Goal: Task Accomplishment & Management: Use online tool/utility

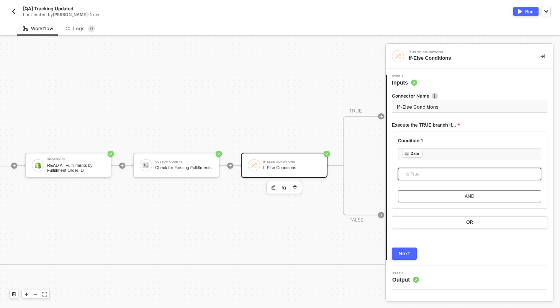
scroll to position [253, 0]
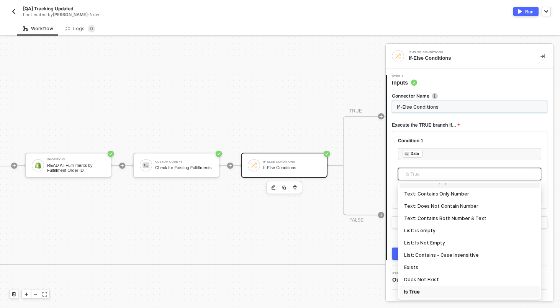
click at [415, 111] on input "If-Else Conditions" at bounding box center [469, 107] width 155 height 12
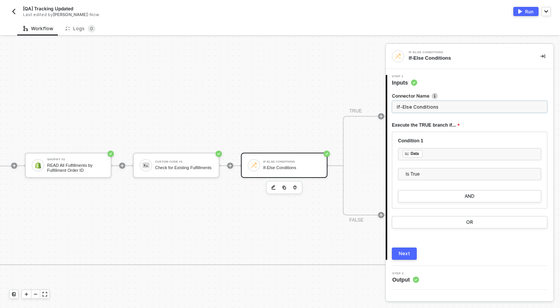
click at [415, 111] on input "If-Else Conditions" at bounding box center [469, 107] width 155 height 12
type input "If Fulfillment Already Exists"
click at [408, 253] on div "Next" at bounding box center [404, 254] width 11 height 6
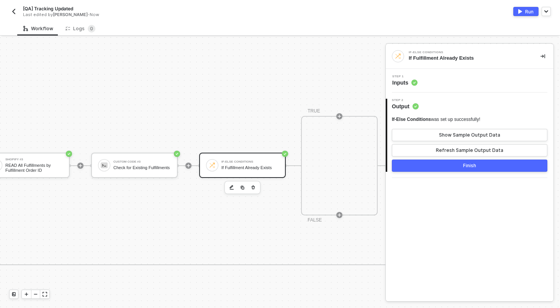
scroll to position [151, 1078]
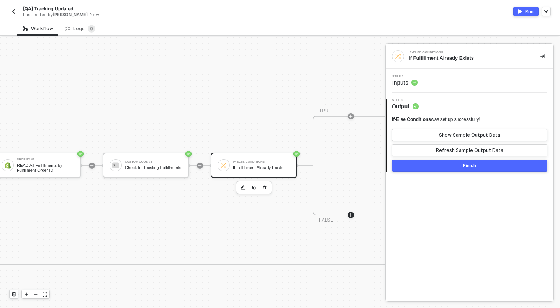
click at [352, 216] on icon "icon-play" at bounding box center [350, 215] width 5 height 5
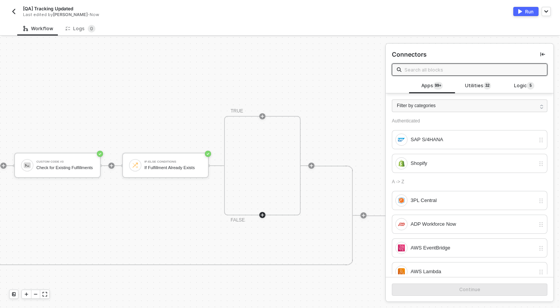
scroll to position [151, 1181]
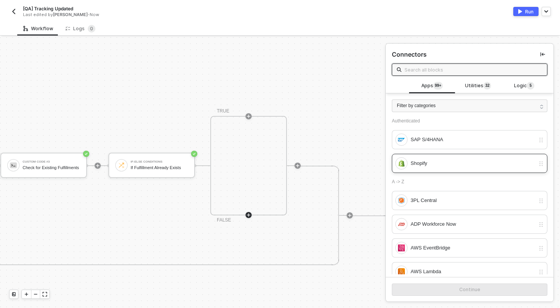
click at [430, 160] on div "Shopify" at bounding box center [472, 163] width 124 height 8
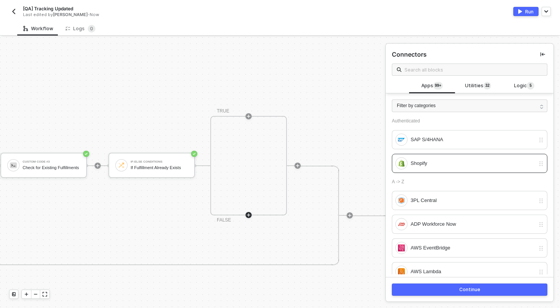
click at [462, 286] on button "Continue" at bounding box center [469, 290] width 155 height 12
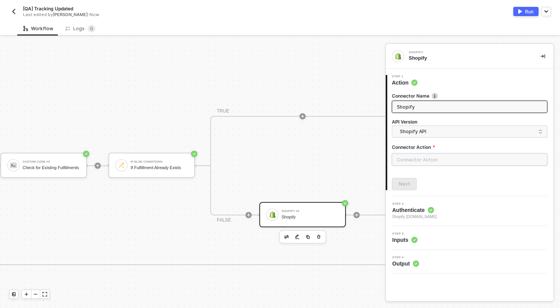
click at [430, 155] on input "text" at bounding box center [469, 160] width 155 height 12
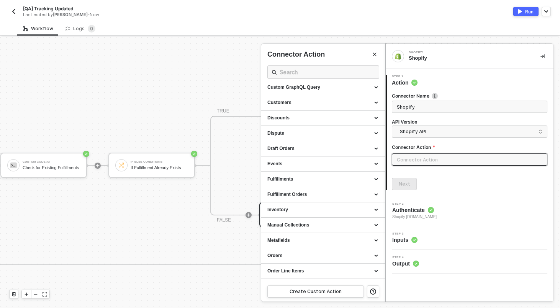
scroll to position [83, 0]
click at [312, 189] on div "Fulfillment Orders" at bounding box center [323, 192] width 124 height 15
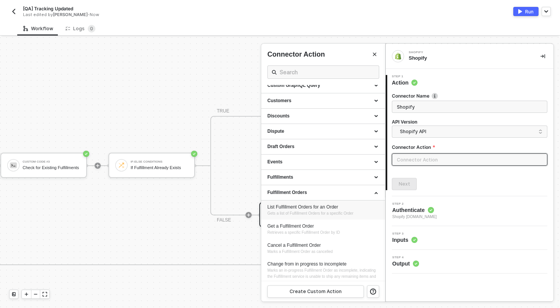
scroll to position [85, 0]
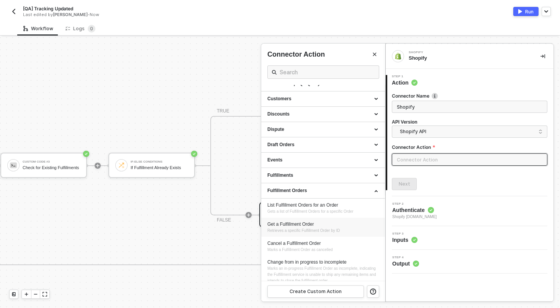
click at [310, 221] on li "Get a Fulfillment Order Retrieves a specific Fulfillment Order by ID" at bounding box center [323, 227] width 124 height 19
type input "Retrieves a specific Fulfillment Order by ID"
type input "Fulfillment Orders - Get a Fulfillment Order"
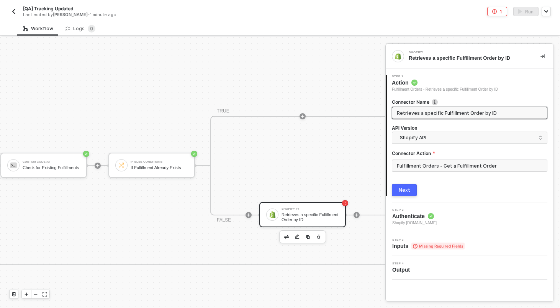
click at [461, 116] on input "Retrieves a specific Fulfillment Order by ID" at bounding box center [469, 113] width 144 height 8
type input "READ Fulfillment Order by ID"
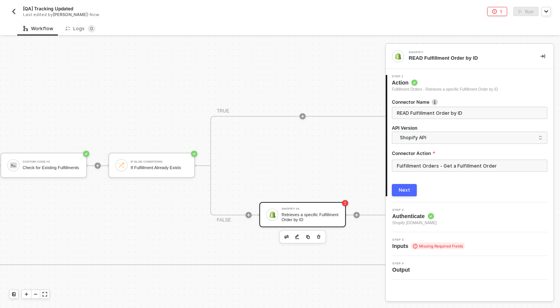
click at [411, 186] on button "Next" at bounding box center [404, 190] width 25 height 12
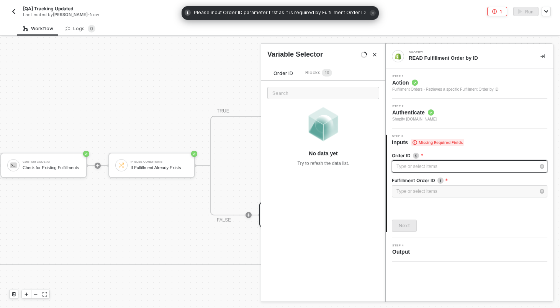
click at [424, 168] on div "Type or select items ﻿" at bounding box center [465, 166] width 139 height 7
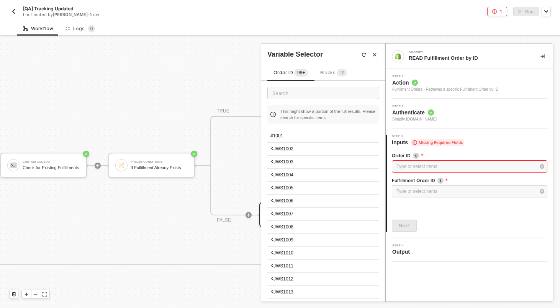
click at [334, 61] on div "Order ID 99+ Blocks 1 0 This might show a portion of the full results. Please s…" at bounding box center [323, 180] width 124 height 242
click at [334, 75] on span "Blocks 1 0" at bounding box center [333, 73] width 27 height 6
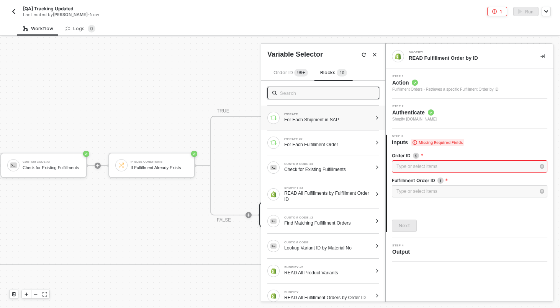
click at [307, 123] on div "ITERATE For Each Shipment in SAP" at bounding box center [319, 118] width 105 height 12
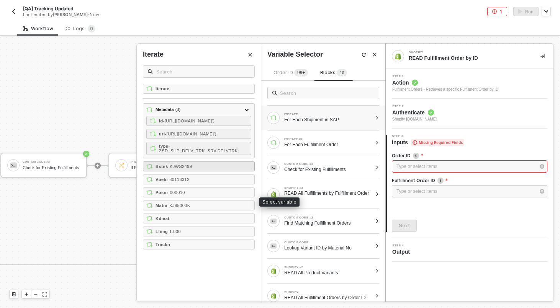
click at [200, 172] on div "Bstnk - KJWS2499" at bounding box center [199, 167] width 112 height 10
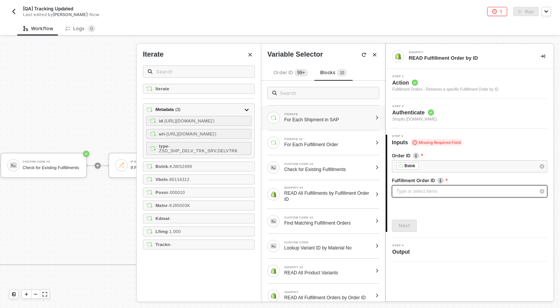
click at [425, 188] on div "Type or select items ﻿" at bounding box center [465, 191] width 139 height 7
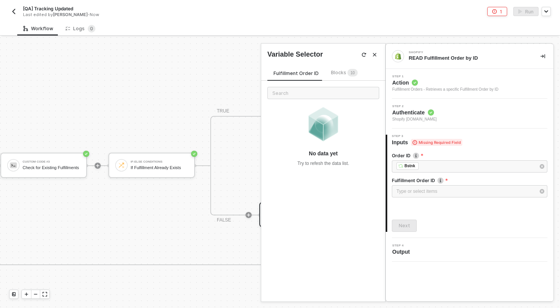
click at [339, 69] on div "Blocks 1 0" at bounding box center [344, 73] width 27 height 8
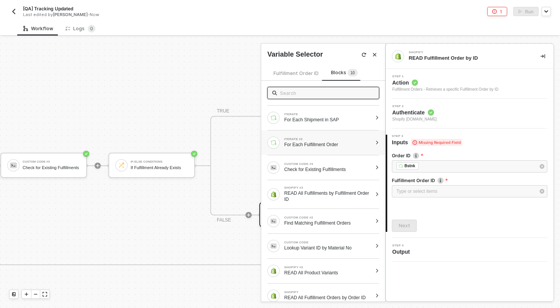
click at [308, 142] on div "For Each Fulfillment Order" at bounding box center [328, 145] width 88 height 6
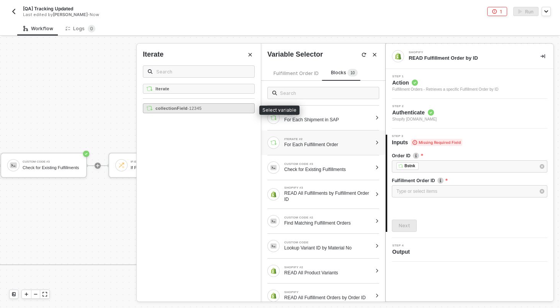
click at [184, 110] on strong "collectionField" at bounding box center [171, 108] width 32 height 5
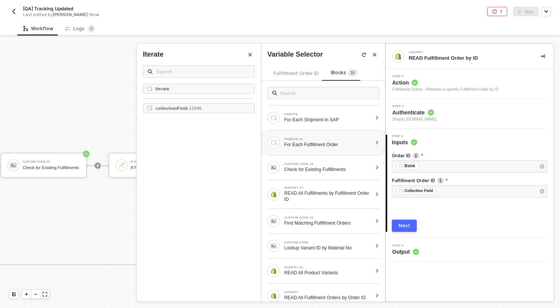
click at [397, 226] on button "Next" at bounding box center [404, 226] width 25 height 12
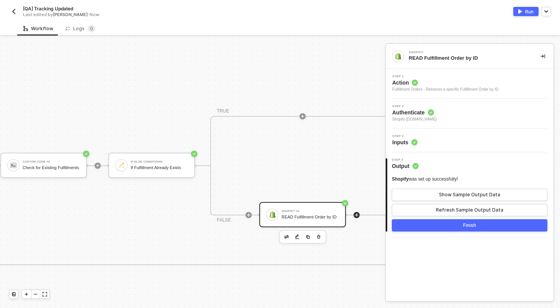
click at [355, 214] on icon "icon-play" at bounding box center [356, 215] width 5 height 5
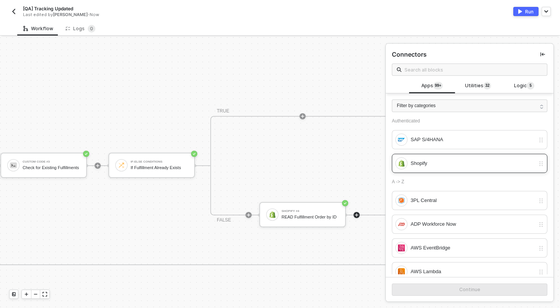
click at [429, 162] on div "Shopify" at bounding box center [472, 163] width 124 height 8
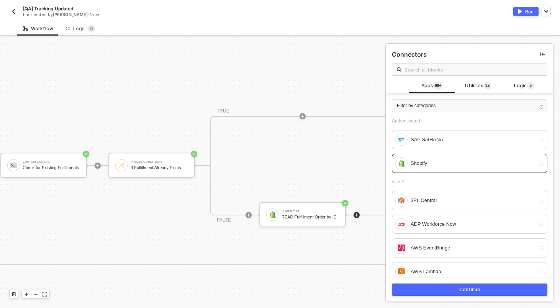
click at [432, 296] on div "Continue" at bounding box center [470, 289] width 168 height 25
click at [431, 290] on button "Continue" at bounding box center [469, 290] width 155 height 12
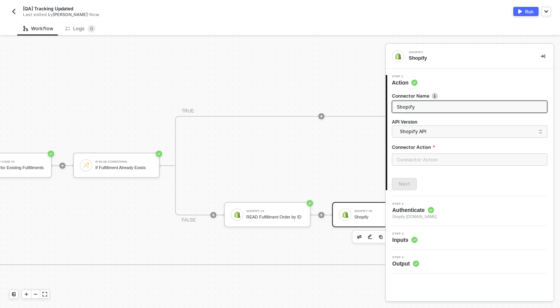
scroll to position [151, 1289]
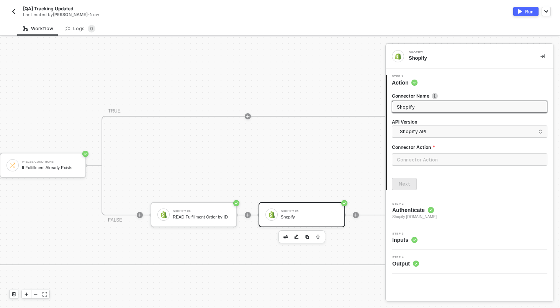
click at [424, 166] on div at bounding box center [469, 163] width 155 height 18
click at [419, 163] on input "text" at bounding box center [469, 160] width 155 height 12
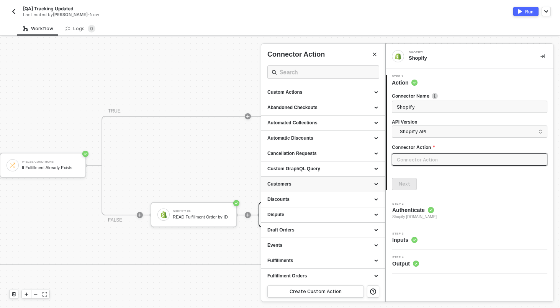
scroll to position [28, 0]
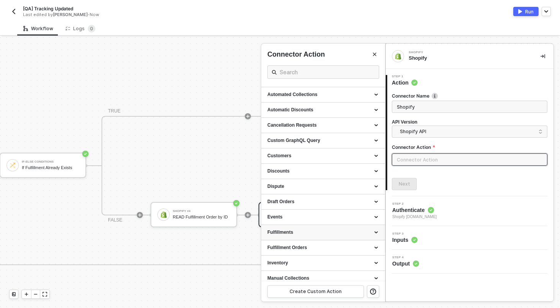
click at [320, 234] on div "Fulfillments" at bounding box center [322, 232] width 111 height 7
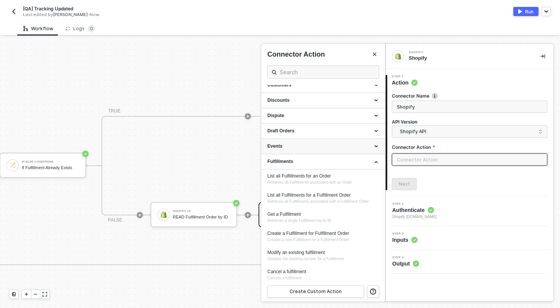
scroll to position [118, 0]
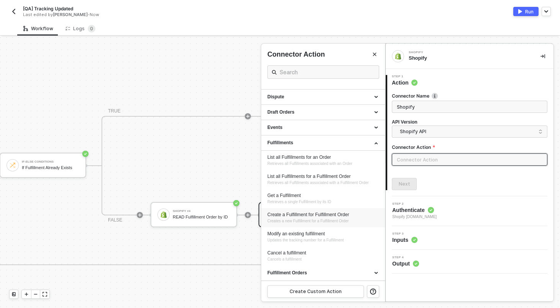
click at [307, 224] on div "Create a Fulfillment for Fulfillment Order Creates a new Fulfillment for a Fulf…" at bounding box center [322, 218] width 111 height 13
type input "Creates a new Fulfillment for a Fulfillment Order"
type input "Fulfillments - Create a Fulfillment for Fulfillment Order"
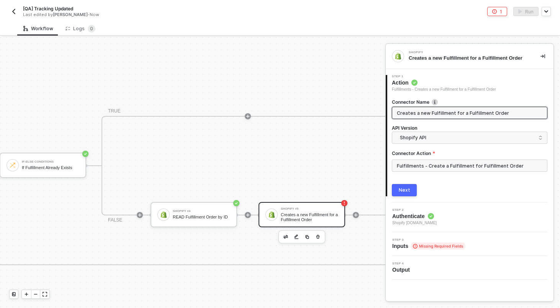
click at [415, 113] on input "Creates a new Fulfillment for a Fulfillment Order" at bounding box center [469, 113] width 144 height 8
type input "CREATE Fulfillment"
click at [409, 191] on div "Next" at bounding box center [404, 190] width 11 height 6
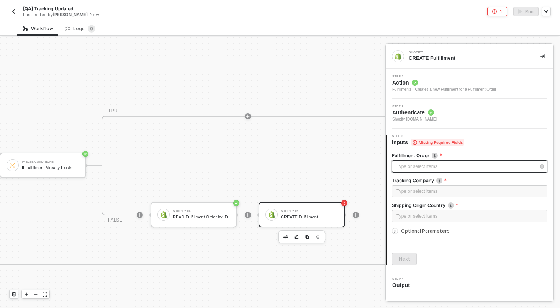
click at [418, 168] on div "Type or select items ﻿" at bounding box center [465, 166] width 139 height 7
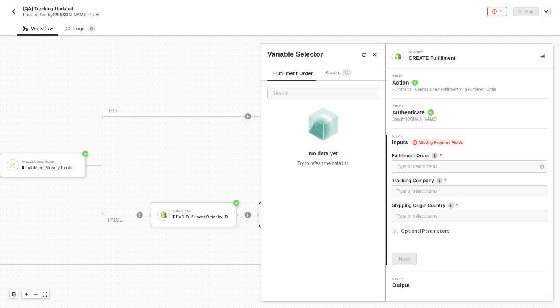
click at [347, 70] on span "1 1" at bounding box center [347, 73] width 10 height 8
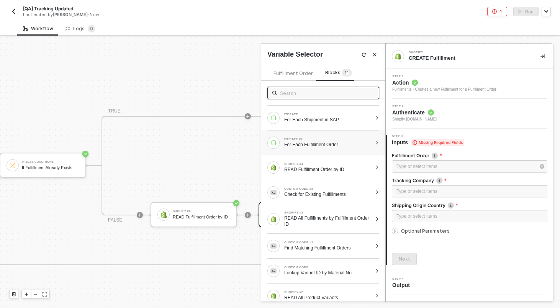
click at [305, 139] on div "ITERATE #2" at bounding box center [328, 139] width 88 height 3
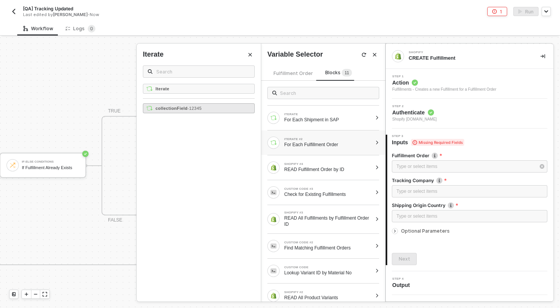
click at [202, 110] on span "- 12345" at bounding box center [195, 108] width 14 height 5
click at [446, 194] on div "Type or select items ﻿" at bounding box center [469, 191] width 146 height 7
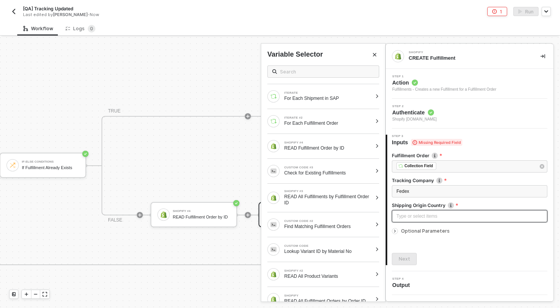
click at [440, 219] on div "Type or select items ﻿" at bounding box center [469, 216] width 146 height 7
click at [423, 231] on span "Optional Parameters" at bounding box center [425, 231] width 49 height 6
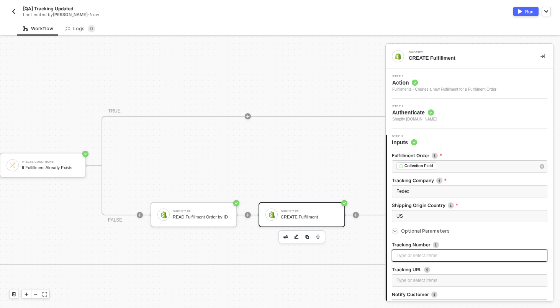
click at [427, 258] on div "Type or select items ﻿" at bounding box center [469, 255] width 146 height 7
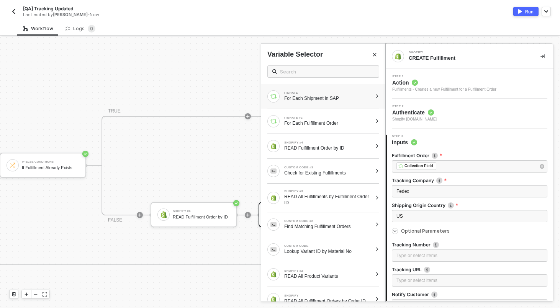
click at [324, 103] on div "ITERATE For Each Shipment in SAP" at bounding box center [323, 96] width 124 height 25
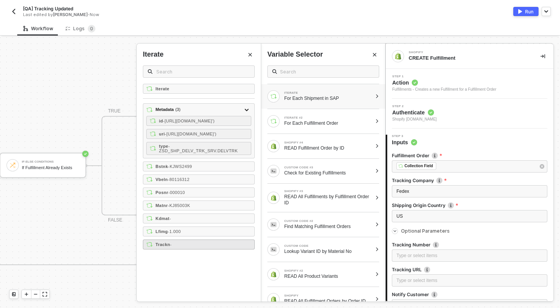
click at [186, 250] on div "Trackn -" at bounding box center [199, 245] width 112 height 10
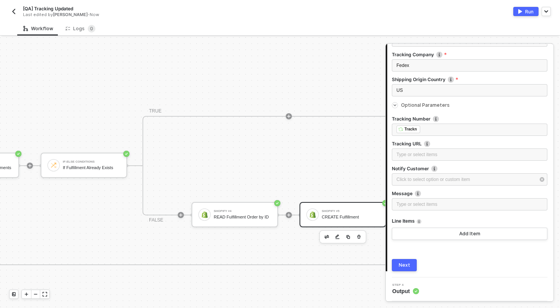
scroll to position [151, 1248]
click at [82, 161] on div "If-Else Conditions" at bounding box center [92, 161] width 57 height 3
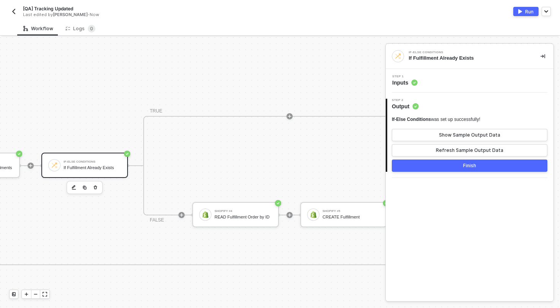
click at [463, 85] on div "Step 1 Inputs" at bounding box center [471, 80] width 166 height 11
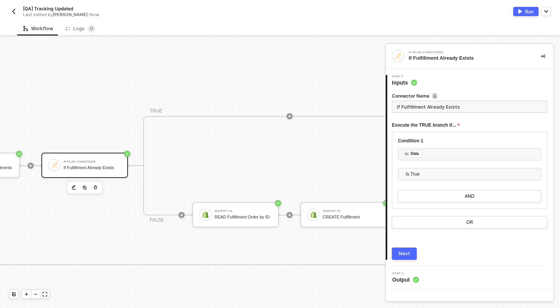
click at [424, 109] on input "If Fulfillment Already Exists" at bounding box center [469, 107] width 155 height 12
click at [441, 194] on button "AND" at bounding box center [469, 196] width 143 height 12
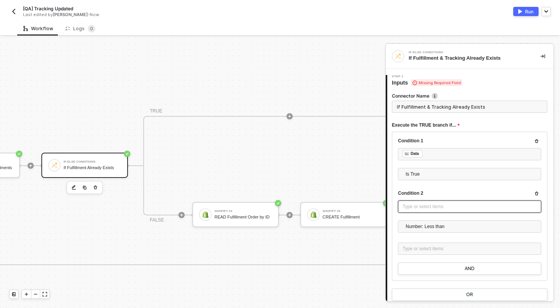
click at [436, 207] on div "Type or select items ﻿" at bounding box center [469, 206] width 134 height 7
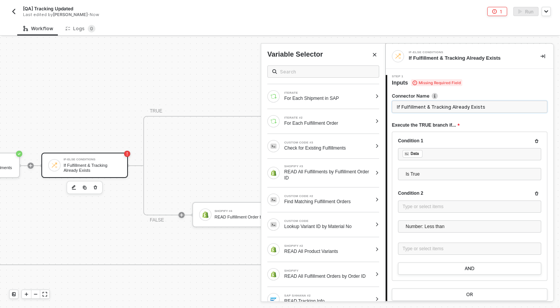
click at [484, 110] on input "If Fulfillment & Tracking Already Exists" at bounding box center [469, 107] width 155 height 12
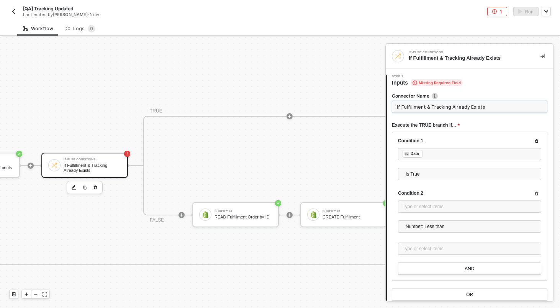
click at [484, 110] on input "If Fulfillment & Tracking Already Exists" at bounding box center [469, 107] width 155 height 12
type input "If Fulfillment Exists & Tracking N"
click at [121, 167] on div "If-Else Conditions If Fulfillment & Tracking Already Exists" at bounding box center [84, 165] width 87 height 25
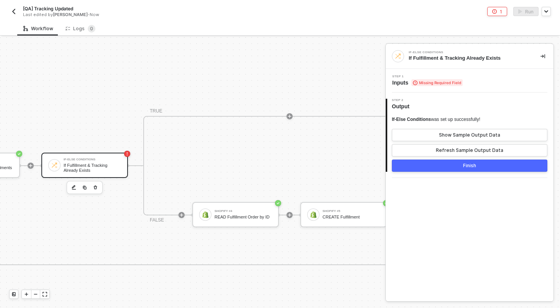
click at [439, 81] on span "Missing Required Field" at bounding box center [436, 82] width 51 height 7
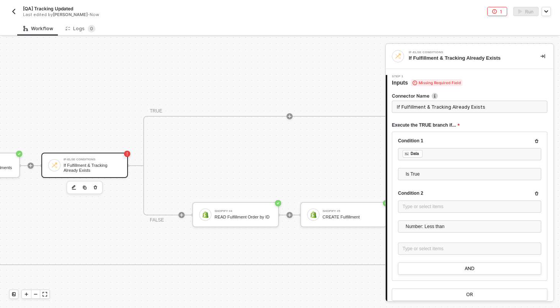
scroll to position [16, 0]
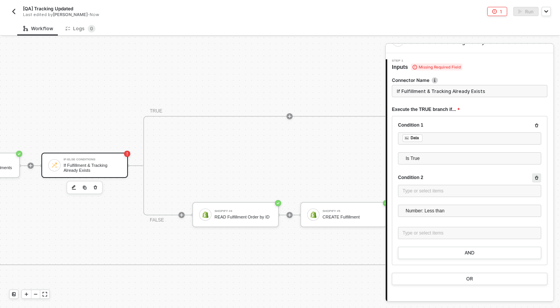
click at [538, 176] on icon "button" at bounding box center [536, 178] width 5 height 5
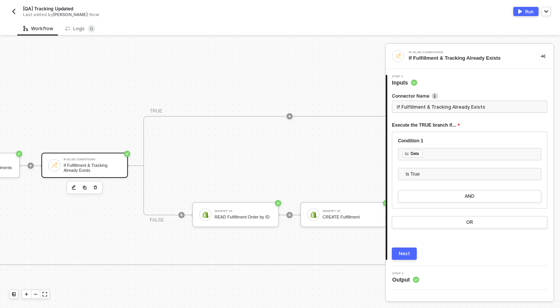
scroll to position [0, 0]
click at [404, 253] on div "Next" at bounding box center [404, 254] width 11 height 6
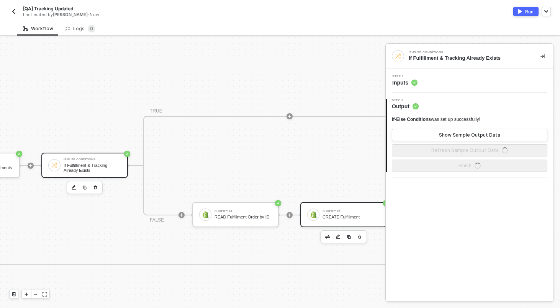
click at [354, 216] on div "CREATE Fulfillment" at bounding box center [350, 217] width 57 height 5
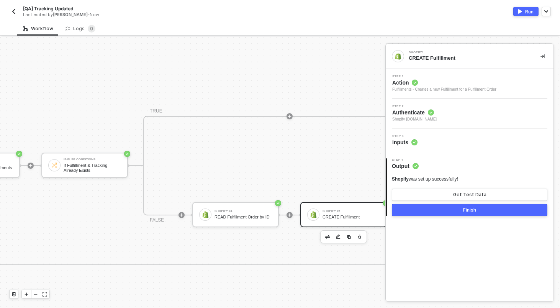
click at [448, 141] on div "Step 3 Inputs" at bounding box center [471, 140] width 166 height 11
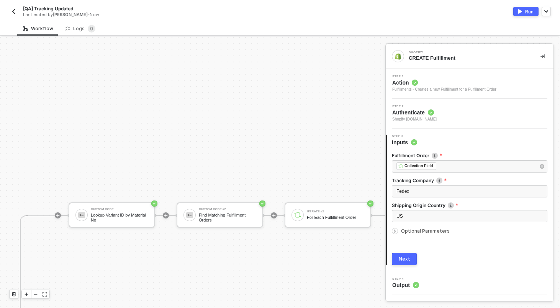
scroll to position [151, 604]
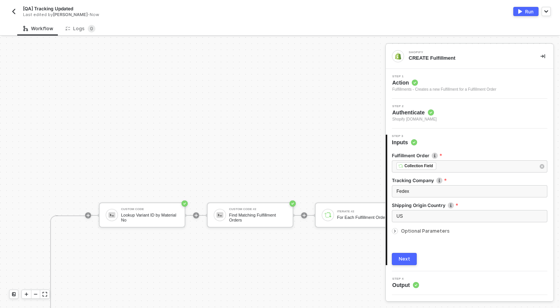
click at [253, 209] on div "Custom Code #2" at bounding box center [257, 209] width 57 height 3
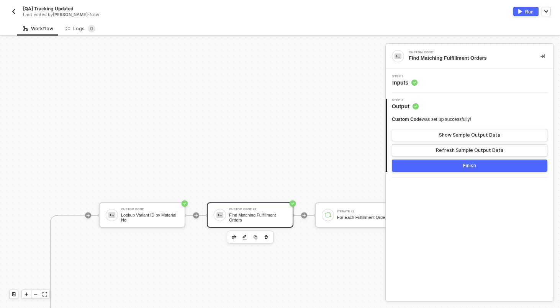
click at [433, 85] on div "Step 1 Inputs" at bounding box center [471, 80] width 166 height 11
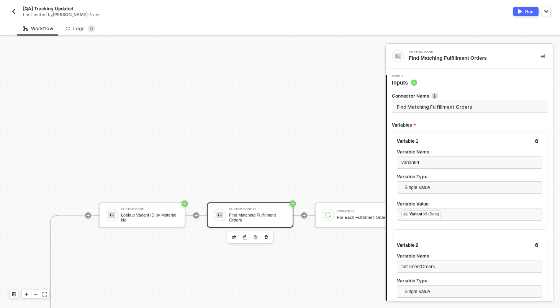
scroll to position [254, 0]
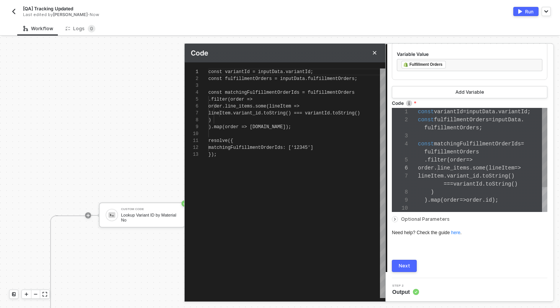
scroll to position [69, 0]
click at [308, 150] on div "1 2 3 4 5 6 7 8 9 10 11 12 13 const variantId = inputData.variantId; const fulf…" at bounding box center [285, 184] width 201 height 230
drag, startPoint x: 320, startPoint y: 147, endPoint x: 288, endPoint y: 147, distance: 31.8
type textarea "resolve({ matchingFulfillmentOrderIds });"
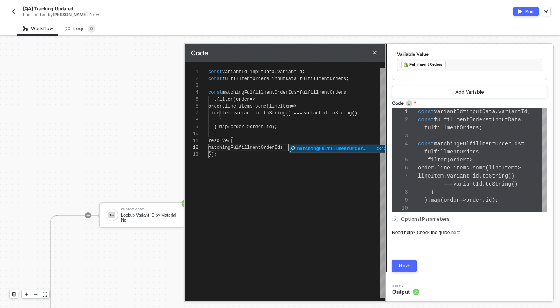
click at [410, 263] on button "Next" at bounding box center [404, 266] width 25 height 12
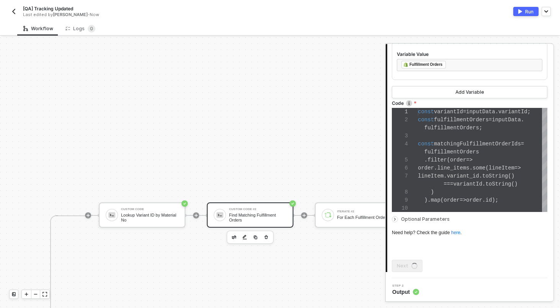
scroll to position [0, 0]
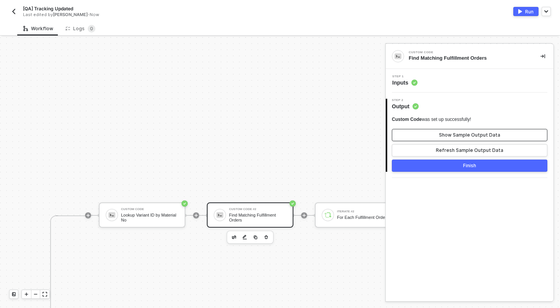
click at [438, 135] on button "Show Sample Output Data" at bounding box center [469, 135] width 155 height 12
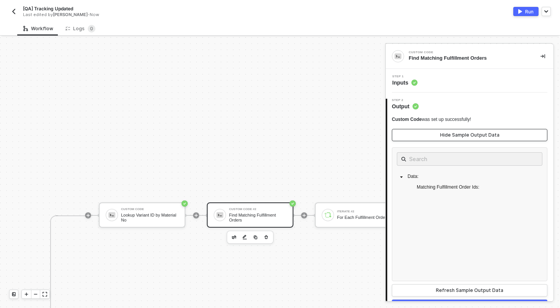
click at [438, 135] on button "Hide Sample Output Data" at bounding box center [469, 135] width 155 height 12
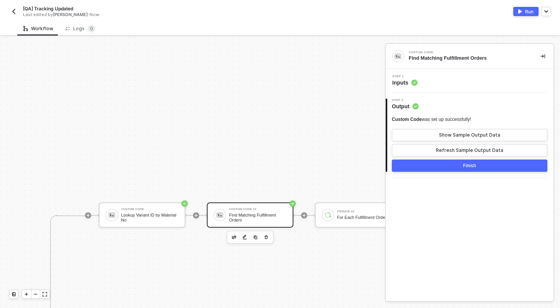
click at [418, 168] on button "Finish" at bounding box center [469, 166] width 155 height 12
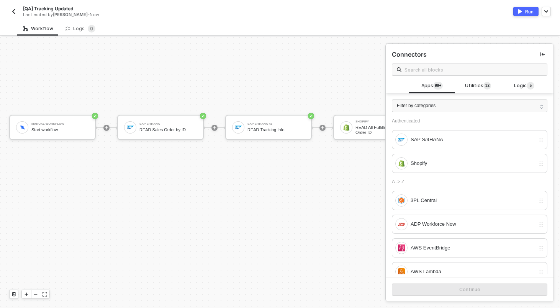
scroll to position [351, 0]
click at [56, 134] on div "Manual Workflow Start workflow" at bounding box center [59, 127] width 57 height 15
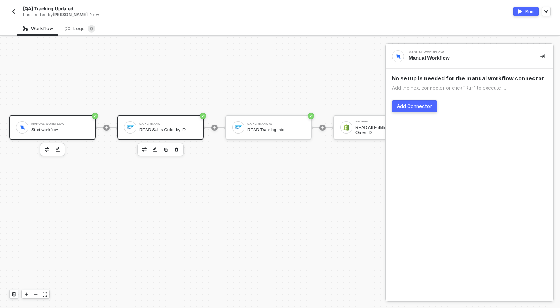
click at [164, 135] on div "SAP S/4HANA READ Sales Order by ID" at bounding box center [160, 127] width 87 height 25
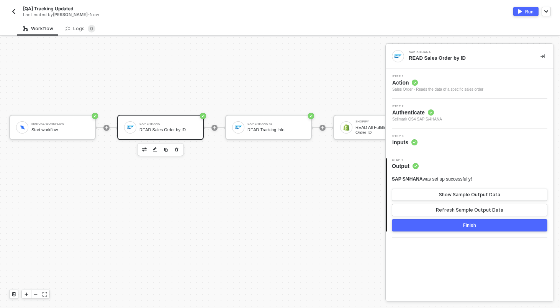
click at [420, 137] on div "Step 3 Inputs" at bounding box center [471, 140] width 166 height 11
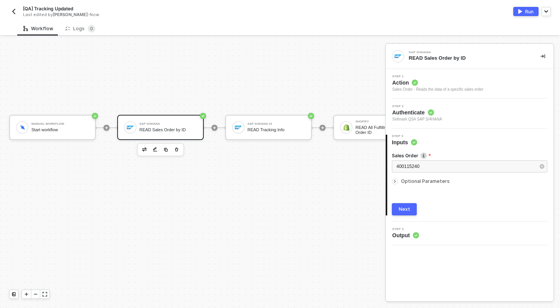
click at [522, 13] on button "Run" at bounding box center [525, 11] width 25 height 9
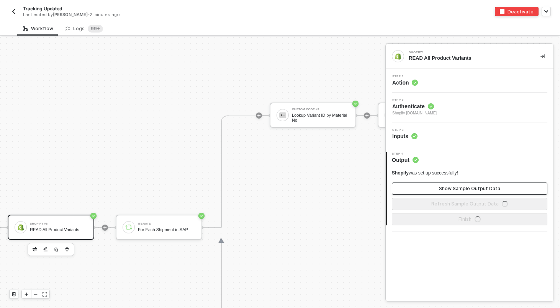
click at [430, 193] on button "Show Sample Output Data" at bounding box center [469, 189] width 155 height 12
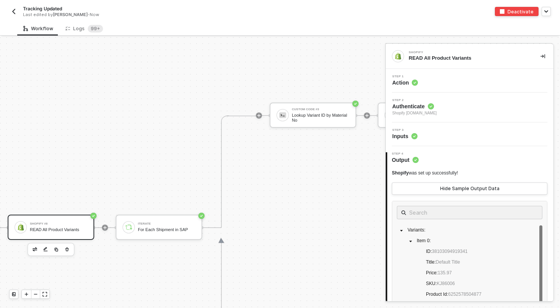
click at [72, 228] on div "READ All Product Variants" at bounding box center [58, 229] width 57 height 5
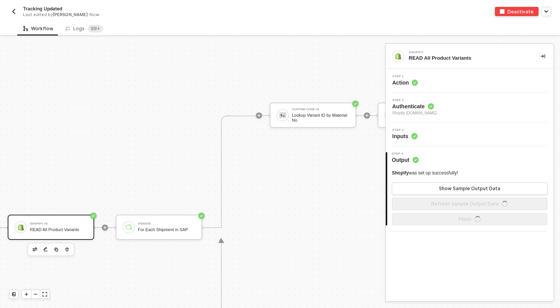
click at [439, 79] on div "Step 1 Action" at bounding box center [471, 80] width 166 height 11
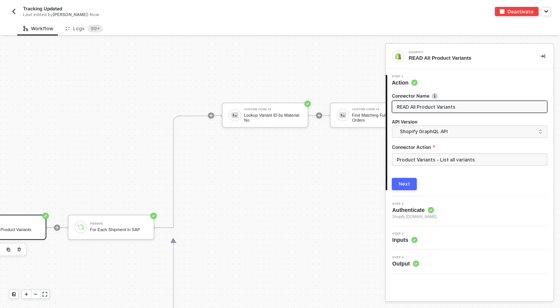
scroll to position [222, 716]
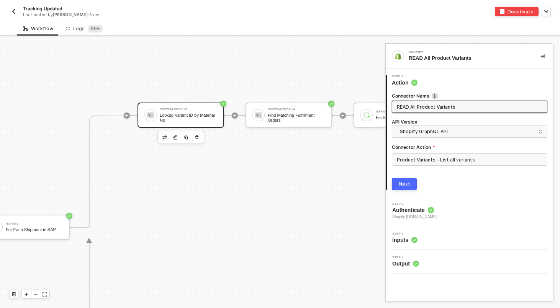
click at [169, 106] on div "Custom Code #3 Lookup Variant ID by Material No" at bounding box center [180, 115] width 87 height 25
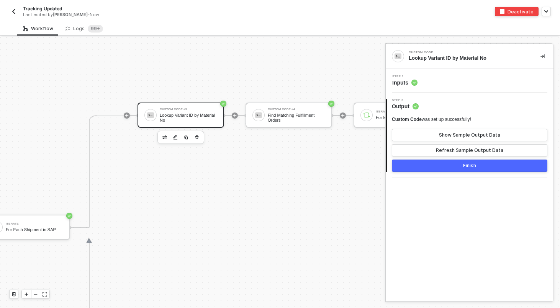
click at [438, 127] on div "Custom Code was set up successfully! Show Sample Output Data Refresh Sample Out…" at bounding box center [469, 136] width 155 height 40
click at [438, 135] on button "Show Sample Output Data" at bounding box center [469, 135] width 155 height 12
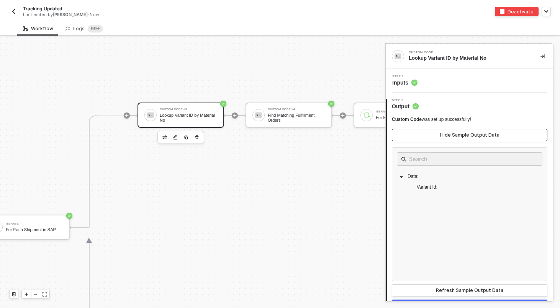
click at [433, 138] on button "Hide Sample Output Data" at bounding box center [469, 135] width 155 height 12
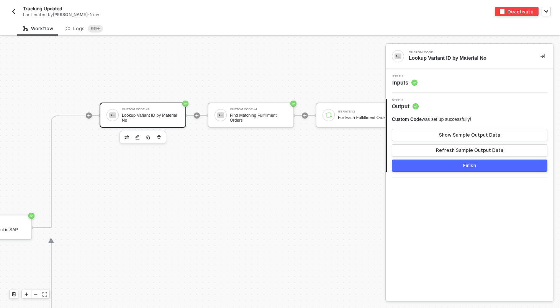
scroll to position [222, 721]
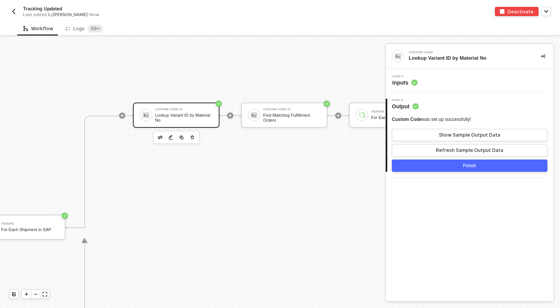
click at [465, 83] on div "Step 1 Inputs" at bounding box center [471, 80] width 166 height 11
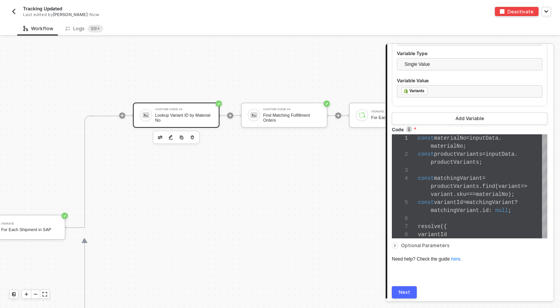
scroll to position [268, 0]
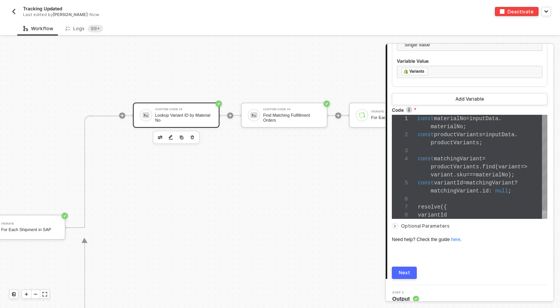
type textarea "resolve({ variantId });"
click at [437, 201] on div at bounding box center [482, 199] width 129 height 8
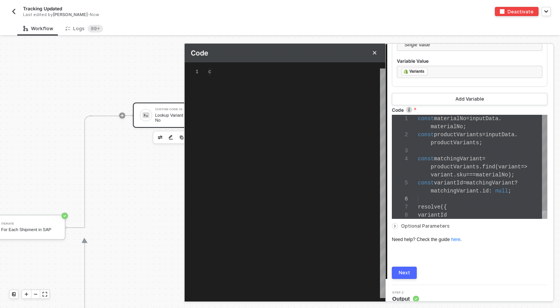
scroll to position [55, 0]
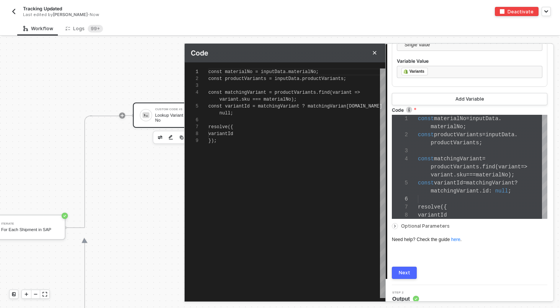
click at [326, 155] on div "const materialNo = inputData.materialNo; const productVariants = inputData.prod…" at bounding box center [296, 184] width 177 height 230
type textarea "const materialNo = inputData.materialNo; const productVariants = inputData.prod…"
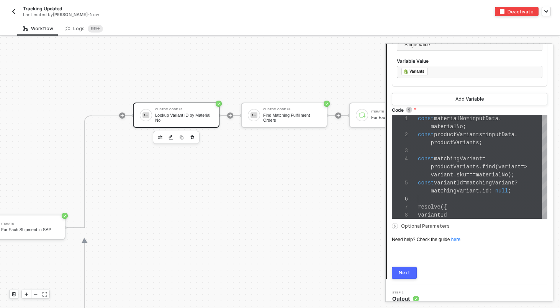
click at [420, 220] on div at bounding box center [469, 220] width 155 height 3
click at [420, 224] on span "Optional Parameters" at bounding box center [425, 226] width 49 height 6
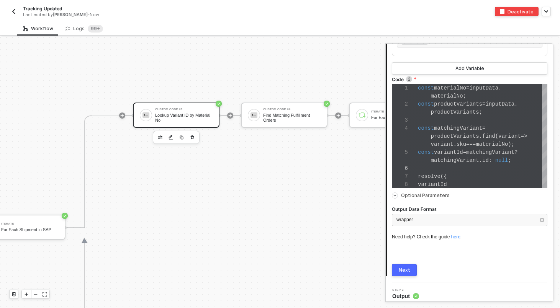
scroll to position [296, 0]
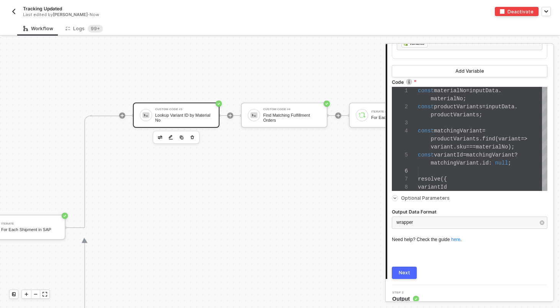
click at [420, 205] on div "Output Data Format wrapper" at bounding box center [469, 218] width 155 height 31
click at [420, 203] on div "Output Data Format wrapper" at bounding box center [469, 218] width 155 height 31
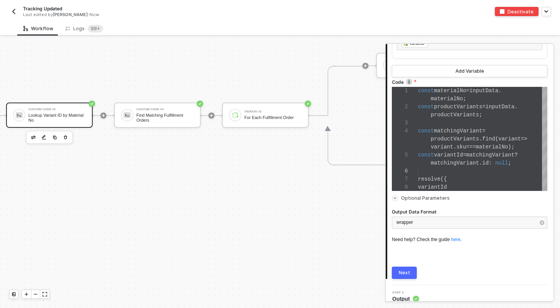
scroll to position [222, 855]
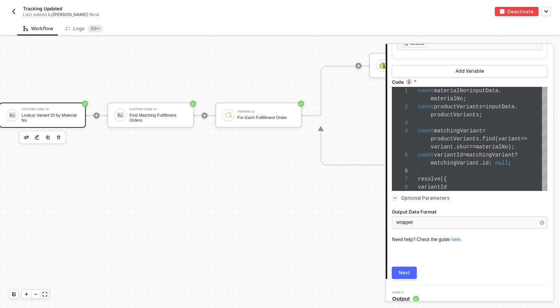
click at [471, 57] on div "Variable 2 Variable Name productVariants Variable Type Single Value Variable Va…" at bounding box center [469, 10] width 155 height 98
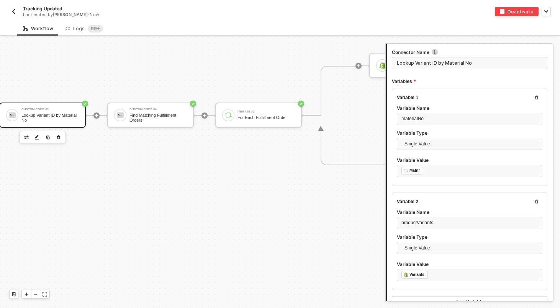
scroll to position [0, 0]
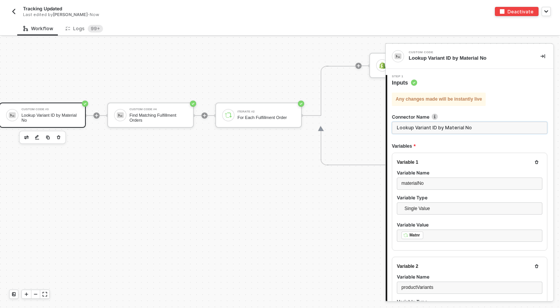
click at [437, 126] on input "Lookup Variant ID by Material No" at bounding box center [469, 128] width 155 height 12
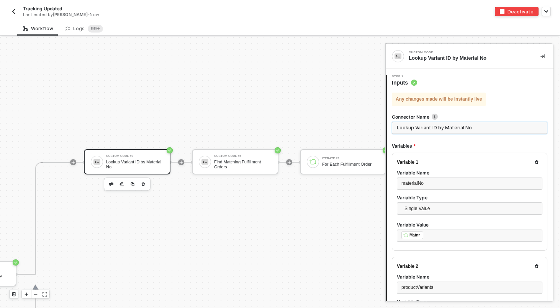
scroll to position [176, 772]
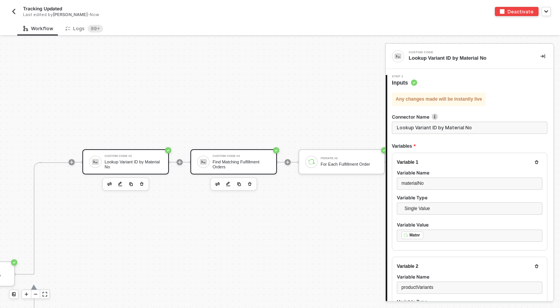
click at [246, 162] on div "Find Matching Fulfillment Orders" at bounding box center [241, 165] width 57 height 10
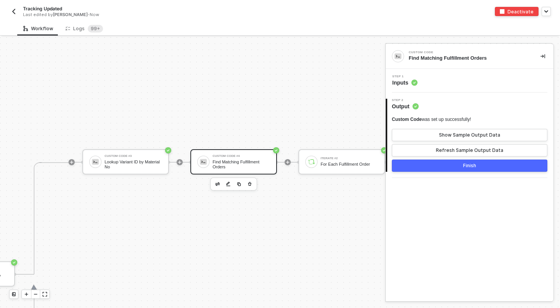
click at [474, 83] on div "Step 1 Inputs" at bounding box center [471, 80] width 166 height 11
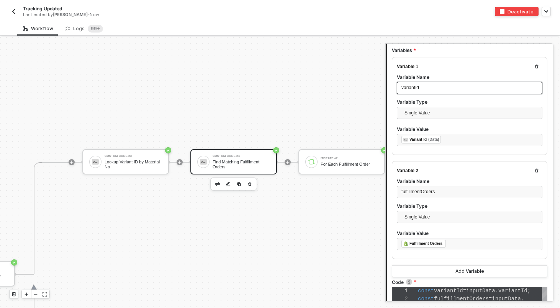
scroll to position [0, 0]
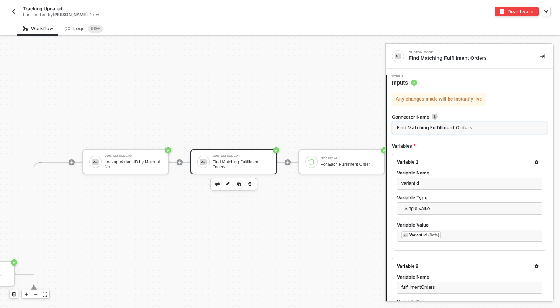
click at [455, 124] on input "Find Matching Fulfillment Orders" at bounding box center [469, 128] width 155 height 12
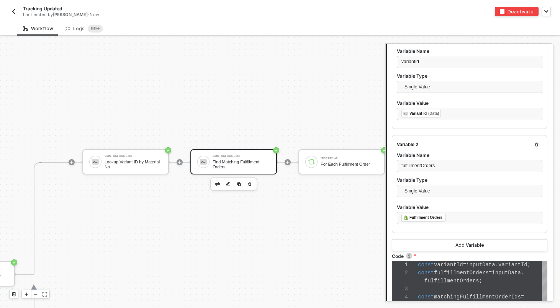
scroll to position [149, 0]
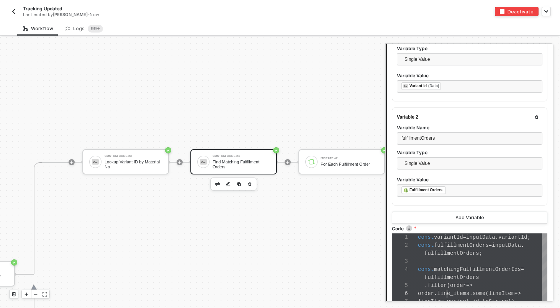
click at [437, 294] on span "." at bounding box center [435, 294] width 3 height 6
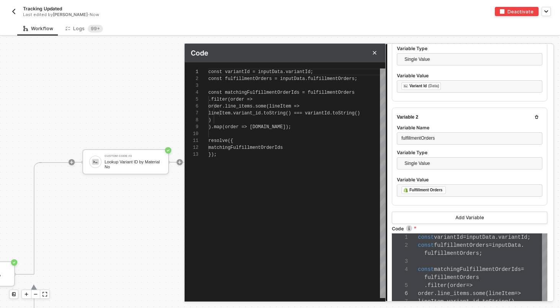
scroll to position [69, 0]
click at [356, 196] on div "const variantId = inputData.variantId; const fulfillmentOrders = inputData.fulf…" at bounding box center [296, 184] width 177 height 230
type textarea "const variantId = inputData.variantId; const fulfillmentOrders = inputData.fulf…"
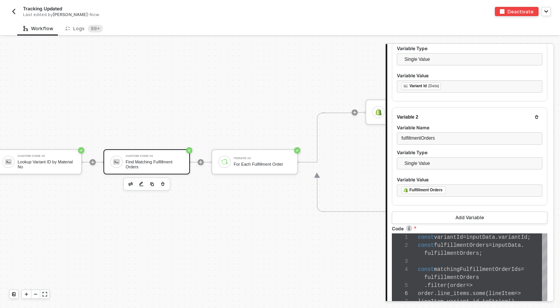
scroll to position [176, 872]
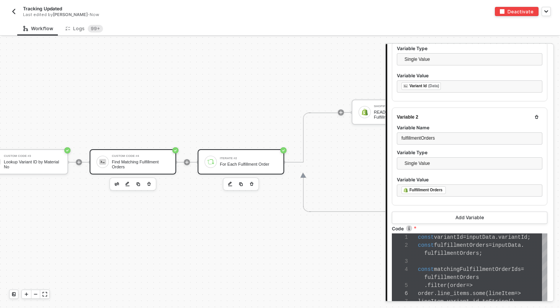
click at [212, 162] on img at bounding box center [210, 162] width 7 height 7
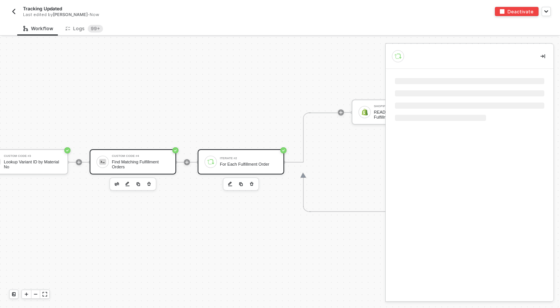
scroll to position [0, 0]
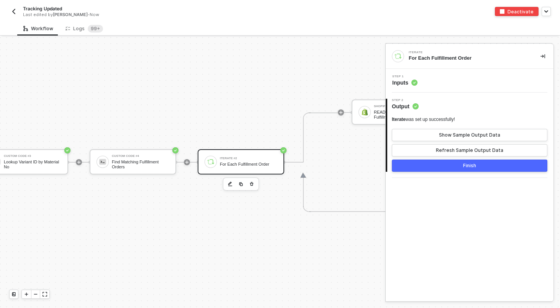
click at [446, 87] on div "Step 1 Inputs" at bounding box center [470, 81] width 168 height 24
click at [445, 82] on div "Step 1 Inputs" at bounding box center [471, 80] width 166 height 11
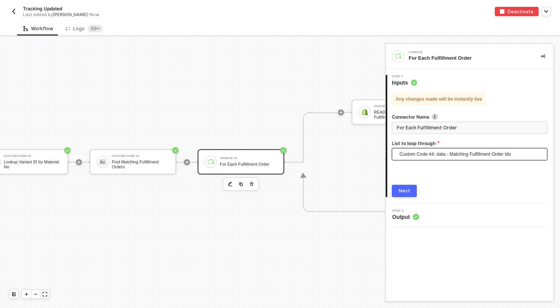
click at [431, 148] on div "Custom Code #4: data - Matching Fulfillment Order Ids" at bounding box center [469, 154] width 155 height 12
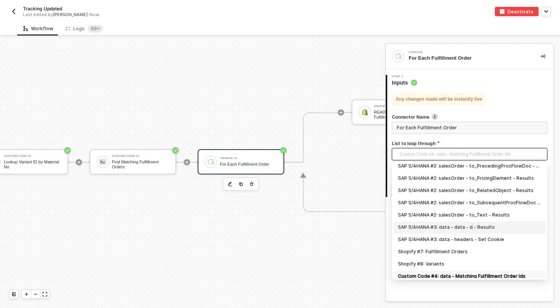
scroll to position [93, 0]
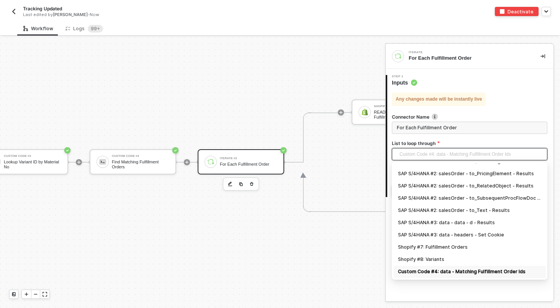
click at [470, 273] on div "Custom Code #4: data - Matching Fulfillment Order Ids" at bounding box center [469, 272] width 143 height 8
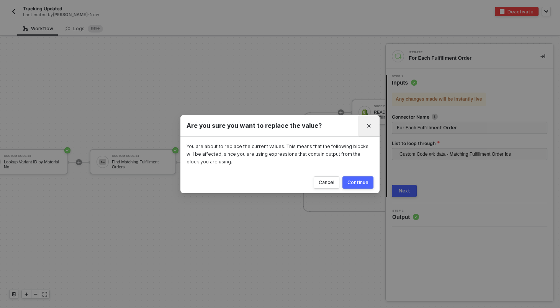
click at [370, 125] on icon "Close" at bounding box center [368, 126] width 5 height 5
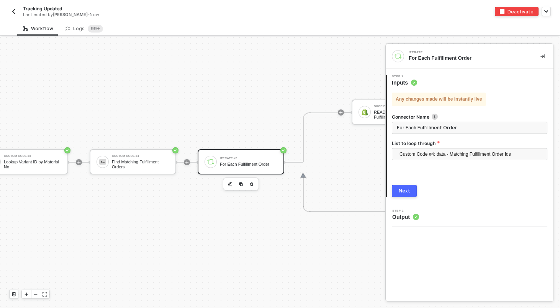
click at [335, 92] on div "Custom Code #3 Lookup Variant ID by Material No Custom Code #4 Find Matching Fu…" at bounding box center [505, 163] width 1046 height 224
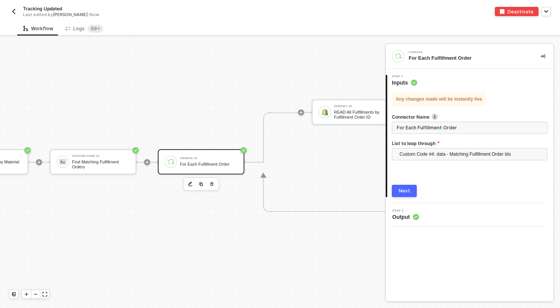
scroll to position [176, 891]
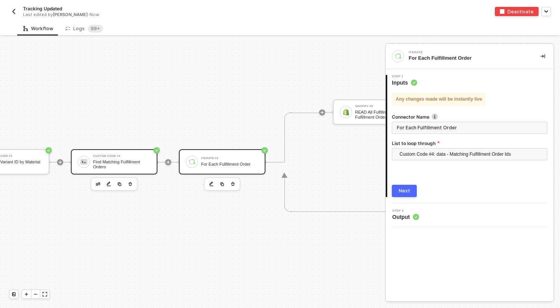
click at [124, 167] on div "Find Matching Fulfillment Orders" at bounding box center [121, 165] width 57 height 10
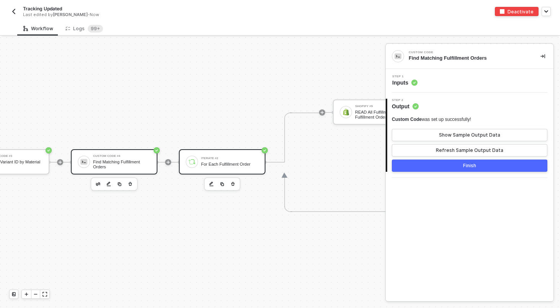
click at [195, 161] on img at bounding box center [191, 162] width 7 height 7
click at [448, 85] on div "Step 1 Inputs" at bounding box center [471, 80] width 166 height 11
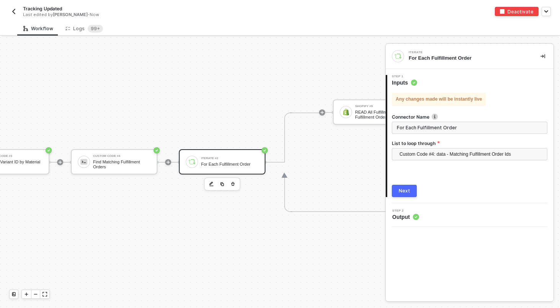
click at [257, 83] on div "Custom Code #3 Lookup Variant ID by Material No Custom Code #4 Find Matching Fu…" at bounding box center [486, 163] width 1046 height 224
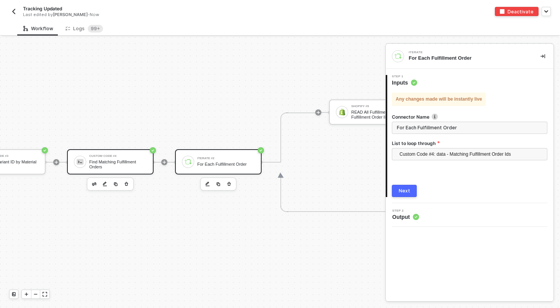
click at [140, 158] on div "Custom Code #4 Find Matching Fulfillment Orders" at bounding box center [117, 162] width 57 height 15
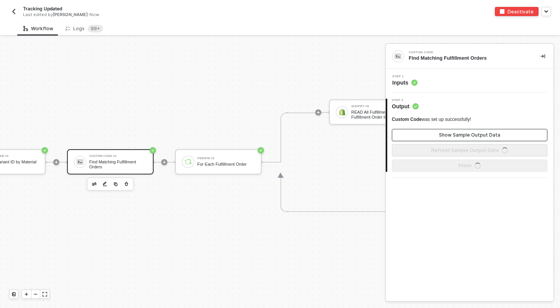
click at [454, 140] on button "Show Sample Output Data" at bounding box center [469, 135] width 155 height 12
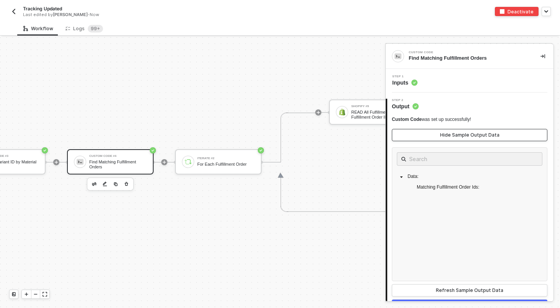
click at [454, 140] on button "Hide Sample Output Data" at bounding box center [469, 135] width 155 height 12
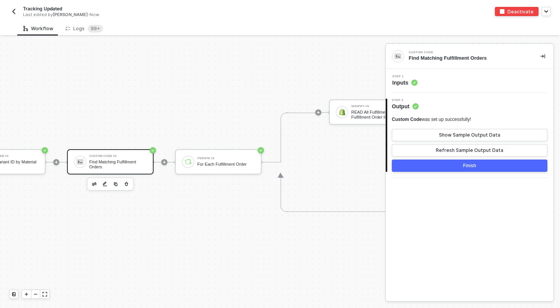
click at [443, 56] on div "Find Matching Fulfillment Orders" at bounding box center [468, 58] width 119 height 7
click at [443, 90] on div "Step 1 Inputs" at bounding box center [470, 81] width 168 height 24
click at [435, 77] on div "Step 1 Inputs" at bounding box center [471, 80] width 166 height 11
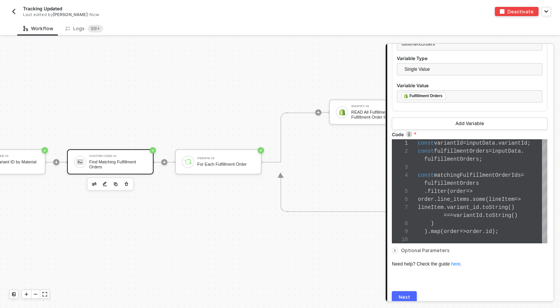
scroll to position [275, 0]
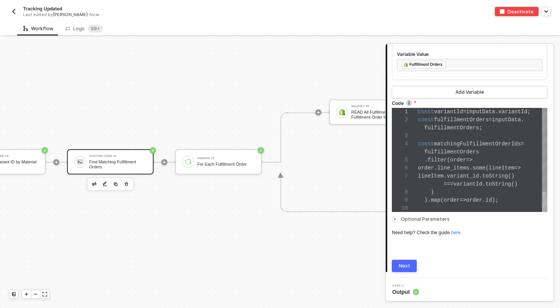
type textarea ") ).map(order => order.id); resolve({ matchingFulfillmentOrderIds });"
click at [444, 189] on div ")" at bounding box center [482, 192] width 129 height 8
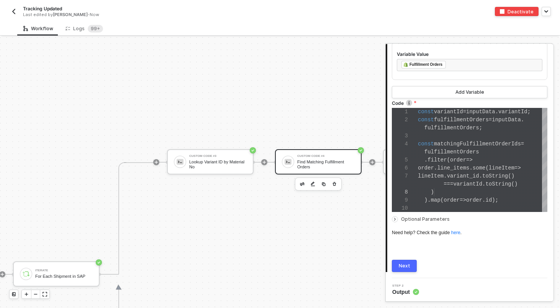
scroll to position [176, 823]
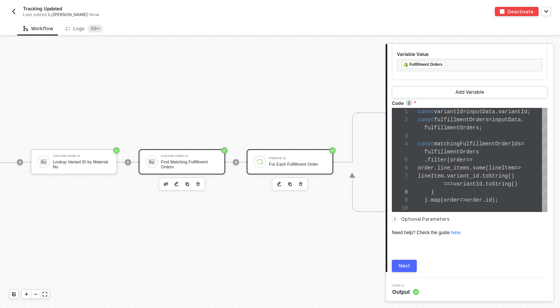
click at [302, 158] on div "Iterate #2" at bounding box center [297, 158] width 57 height 3
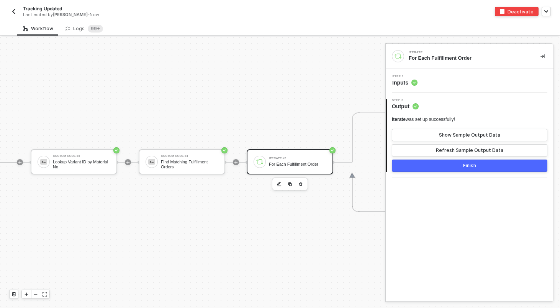
click at [445, 82] on div "Step 1 Inputs" at bounding box center [471, 80] width 166 height 11
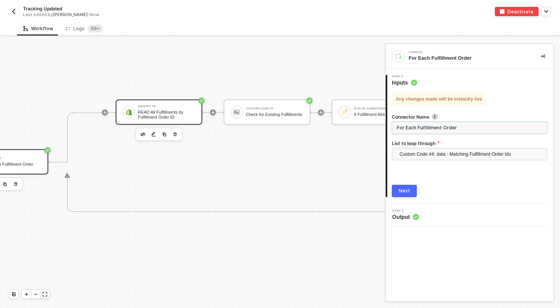
scroll to position [176, 1142]
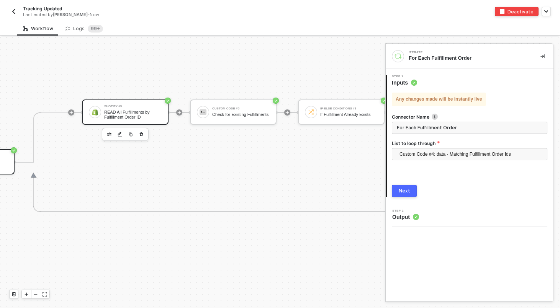
click at [154, 106] on div "Shopify #9" at bounding box center [132, 106] width 57 height 3
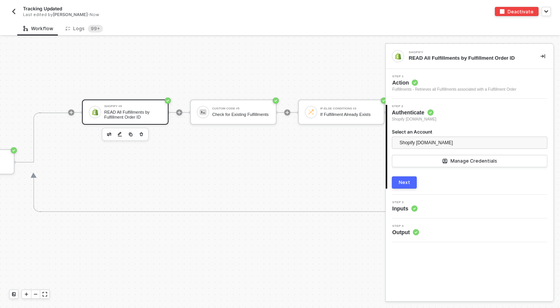
click at [458, 93] on div "Step 1 Action Fulfillments - Retrieves all Fulfillments associated with a Fulfi…" at bounding box center [470, 84] width 168 height 30
click at [451, 77] on span "Step 1" at bounding box center [454, 76] width 124 height 3
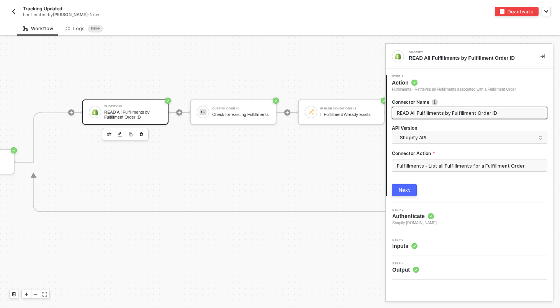
click at [415, 104] on label "Connector Name" at bounding box center [469, 102] width 155 height 7
click at [415, 110] on input "READ All Fulfillments by Fulfillment Order ID" at bounding box center [469, 113] width 144 height 8
click at [415, 244] on circle at bounding box center [414, 246] width 6 height 6
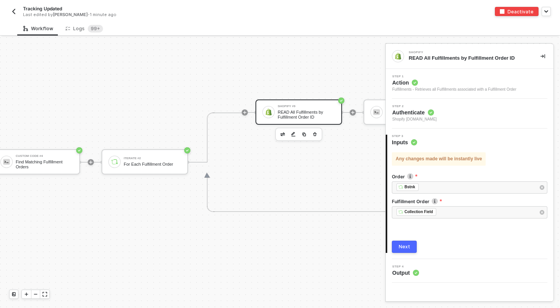
scroll to position [176, 957]
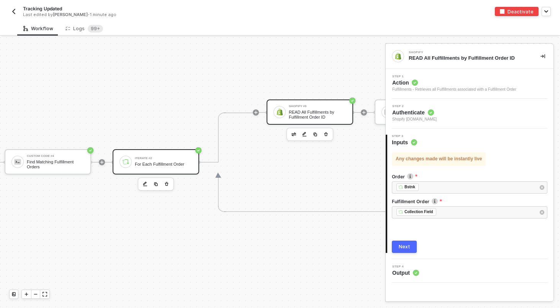
click at [162, 159] on div "Iterate #2" at bounding box center [163, 158] width 57 height 3
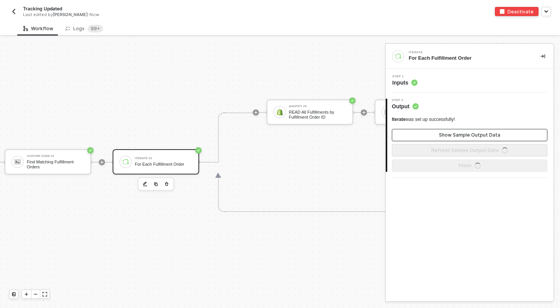
click at [466, 132] on div "Show Sample Output Data" at bounding box center [469, 135] width 61 height 6
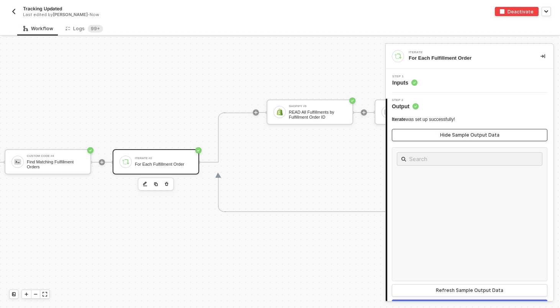
click at [466, 138] on div "Hide Sample Output Data" at bounding box center [469, 135] width 59 height 6
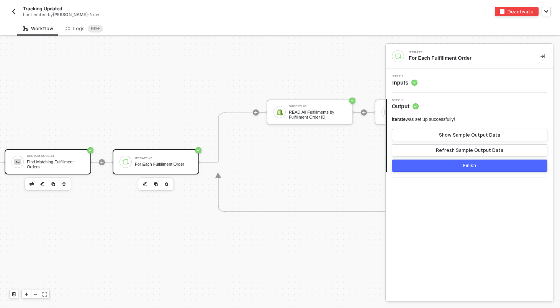
click at [84, 156] on div "Custom Code #4" at bounding box center [55, 156] width 57 height 3
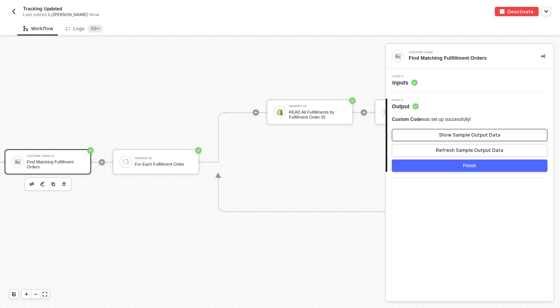
click at [408, 136] on button "Show Sample Output Data" at bounding box center [469, 135] width 155 height 12
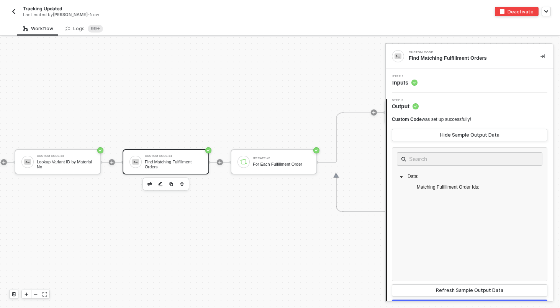
scroll to position [176, 830]
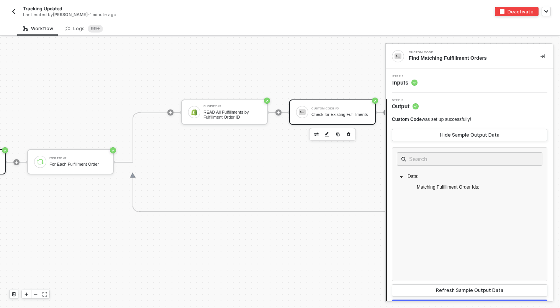
click at [318, 113] on div "Check for Existing Fulfillments" at bounding box center [339, 114] width 57 height 5
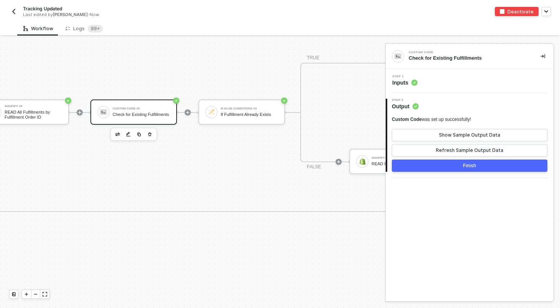
scroll to position [176, 1210]
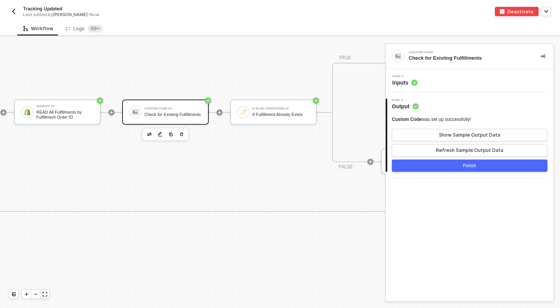
click at [476, 79] on div "Step 1 Inputs" at bounding box center [471, 80] width 166 height 11
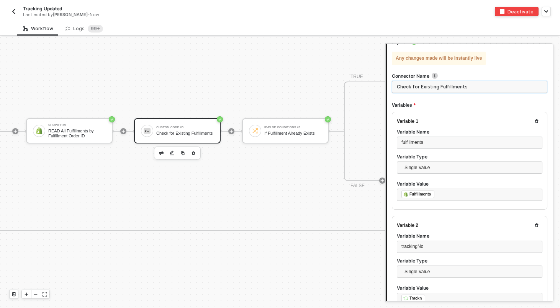
scroll to position [157, 1212]
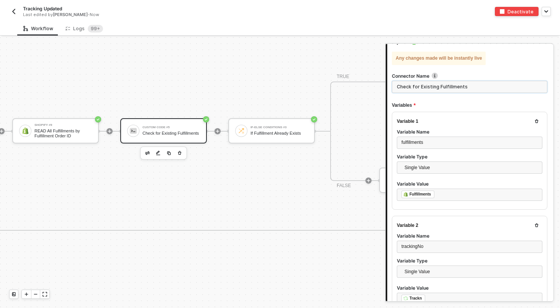
click at [436, 82] on input "Check for Existing Fulfillments" at bounding box center [469, 87] width 155 height 12
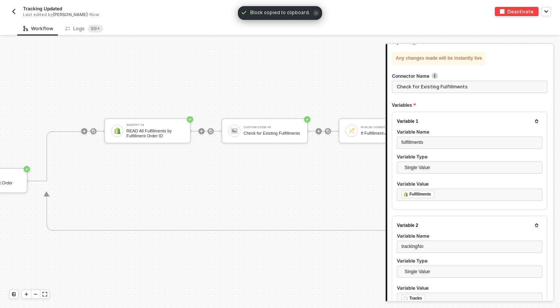
click at [353, 94] on div "Shopify #9 READ All Fulfillments by Fulfillment Order ID Custom Code #5 Check f…" at bounding box center [443, 132] width 679 height 100
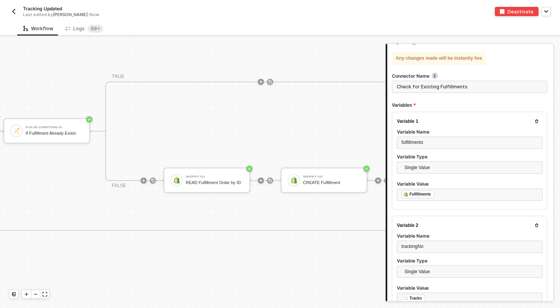
scroll to position [157, 1577]
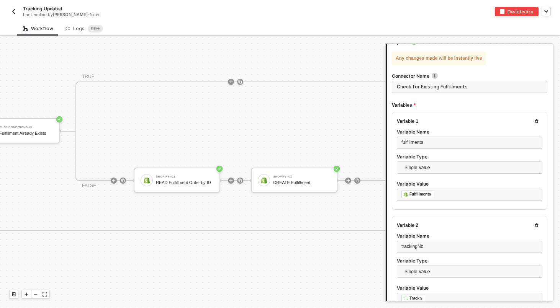
click at [152, 14] on div "Last edited by Scott Cogswell - Now" at bounding box center [142, 15] width 239 height 6
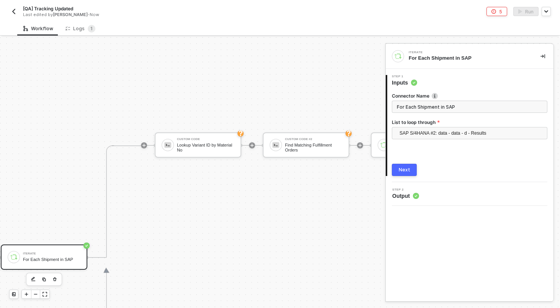
click at [413, 168] on button "Next" at bounding box center [404, 170] width 25 height 12
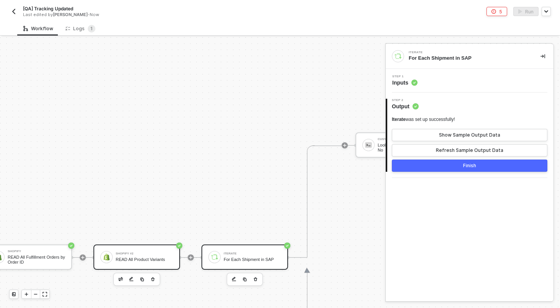
scroll to position [221, 346]
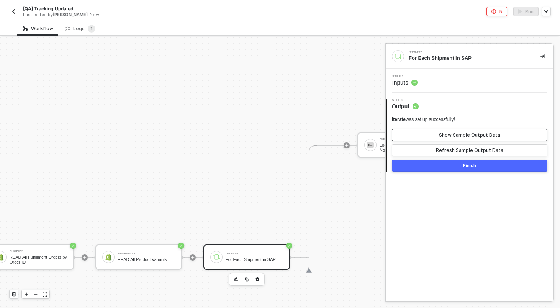
click at [417, 137] on button "Show Sample Output Data" at bounding box center [469, 135] width 155 height 12
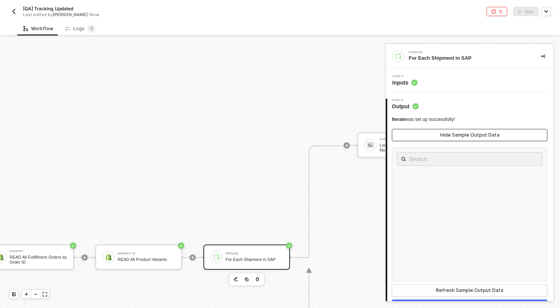
click at [417, 136] on button "Hide Sample Output Data" at bounding box center [469, 135] width 155 height 12
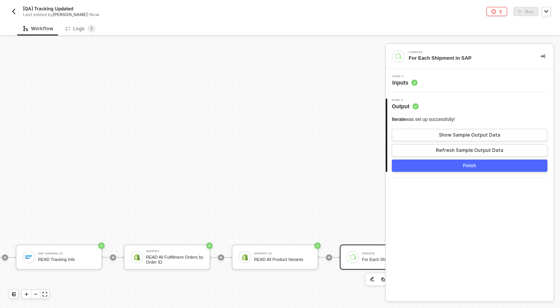
scroll to position [221, 154]
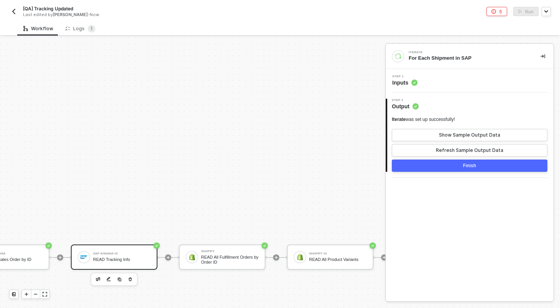
click at [115, 258] on div "READ Tracking Info" at bounding box center [121, 259] width 57 height 5
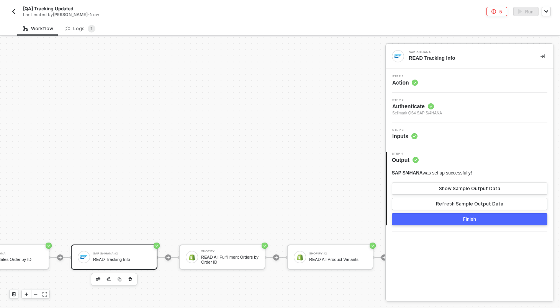
click at [494, 134] on div "Step 3 Inputs" at bounding box center [471, 134] width 166 height 11
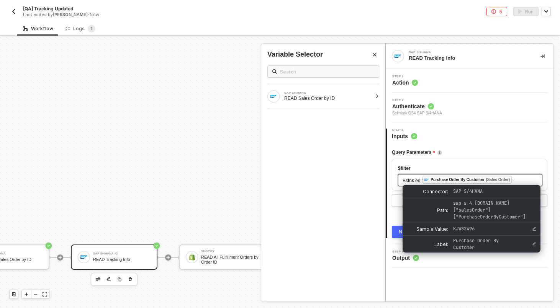
click at [512, 178] on span "Purchase Order By Customer (Sales Order)" at bounding box center [467, 180] width 90 height 5
click at [522, 180] on div "Bstnk eq ' ﻿ Purchase Order By Customer (Sales Order) '" at bounding box center [469, 180] width 135 height 8
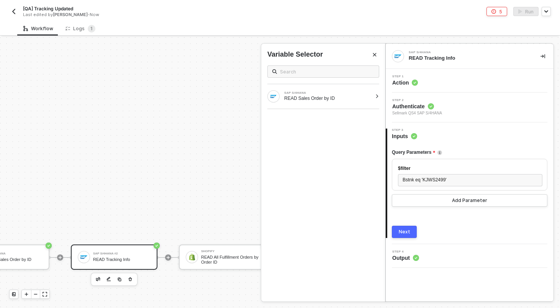
click at [396, 230] on button "Next" at bounding box center [404, 232] width 25 height 12
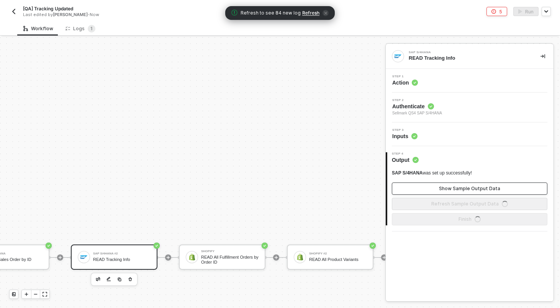
click at [465, 188] on div "Show Sample Output Data" at bounding box center [469, 189] width 61 height 6
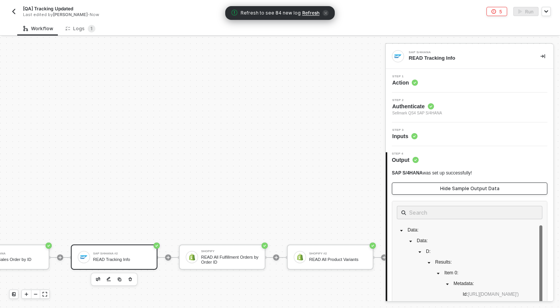
click at [465, 188] on div "Hide Sample Output Data" at bounding box center [469, 189] width 59 height 6
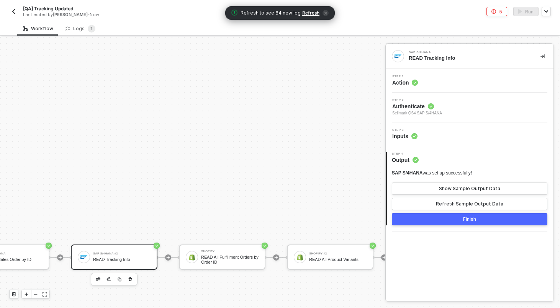
click at [464, 224] on button "Finish" at bounding box center [469, 219] width 155 height 12
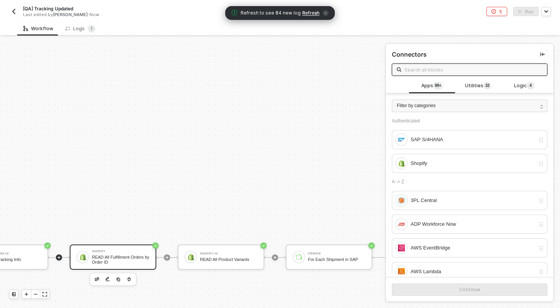
scroll to position [221, 375]
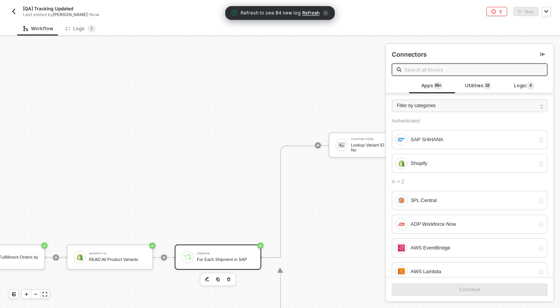
click at [241, 255] on div "Iterate For Each Shipment in SAP" at bounding box center [225, 257] width 57 height 15
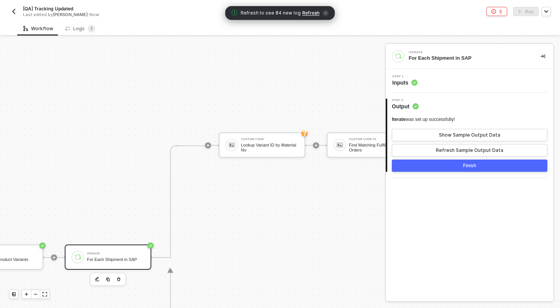
scroll to position [221, 497]
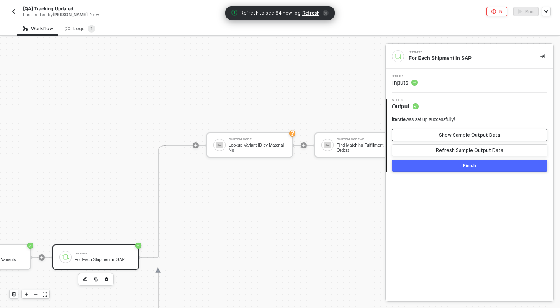
click at [476, 136] on div "Show Sample Output Data" at bounding box center [469, 135] width 61 height 6
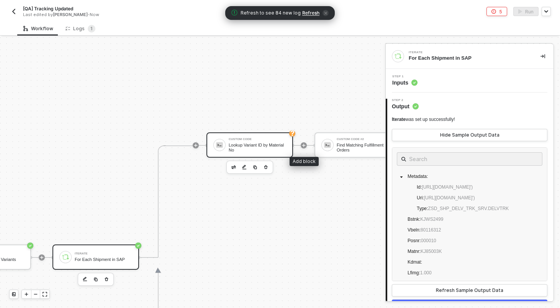
click at [272, 142] on div "Custom Code Lookup Variant ID by Material No" at bounding box center [257, 145] width 57 height 15
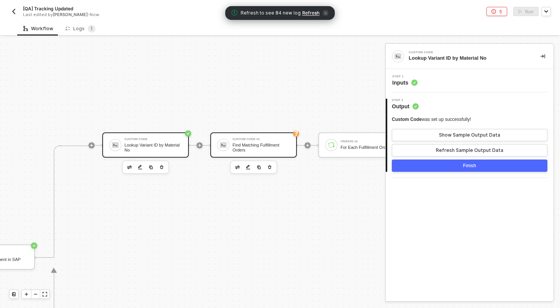
scroll to position [221, 615]
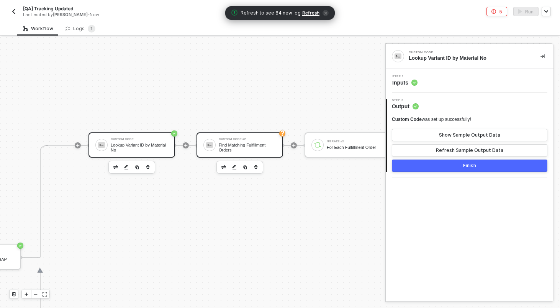
click at [226, 149] on div "Find Matching Fulfillment Orders" at bounding box center [247, 148] width 57 height 10
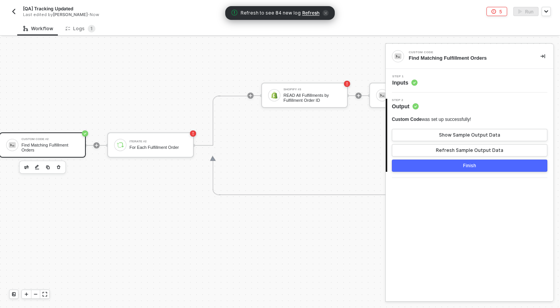
scroll to position [221, 929]
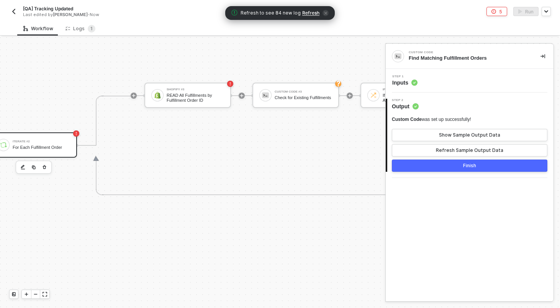
click at [62, 138] on div "Iterate #2 For Each Fulfillment Order" at bounding box center [41, 145] width 57 height 15
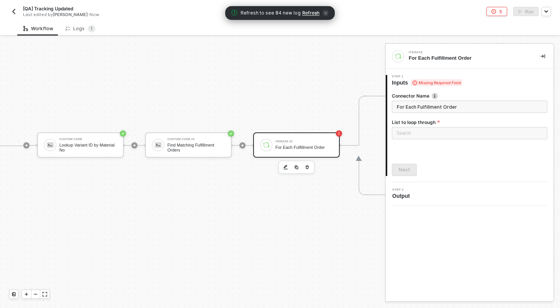
scroll to position [221, 641]
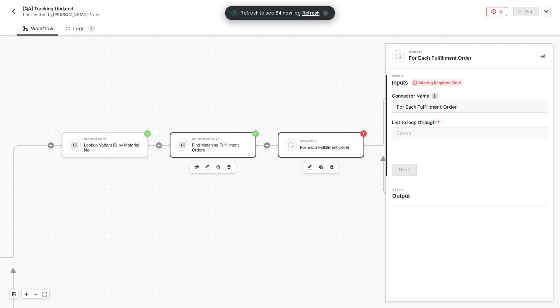
click at [212, 140] on div "Custom Code #2" at bounding box center [220, 139] width 57 height 3
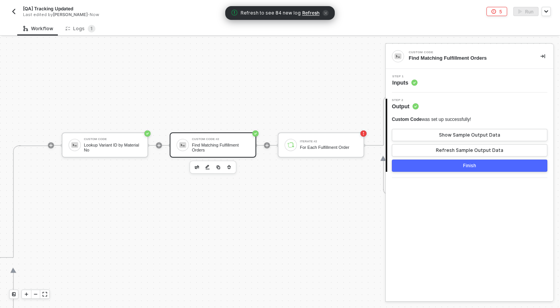
click at [453, 81] on div "Step 1 Inputs" at bounding box center [471, 80] width 166 height 11
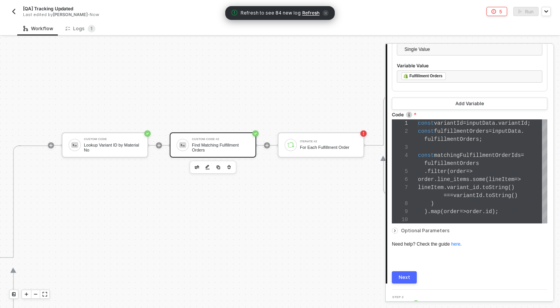
scroll to position [254, 0]
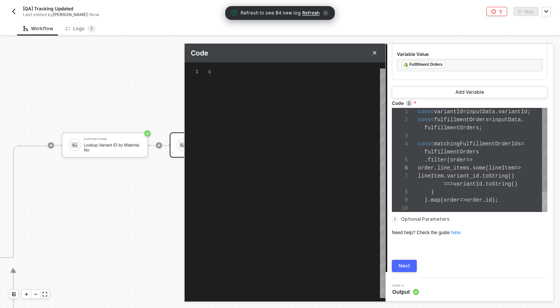
scroll to position [69, 0]
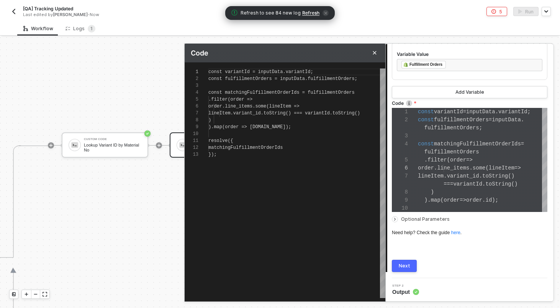
click at [296, 147] on div "matchingFulfillmentOrderIds" at bounding box center [296, 147] width 177 height 7
type textarea "resolve({ matchingFulfillmentOrderIds: ['12345'] });"
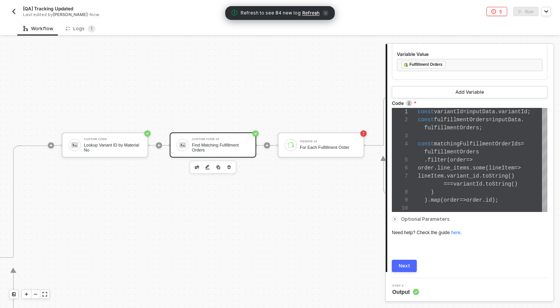
click at [404, 264] on div "Next" at bounding box center [404, 266] width 11 height 6
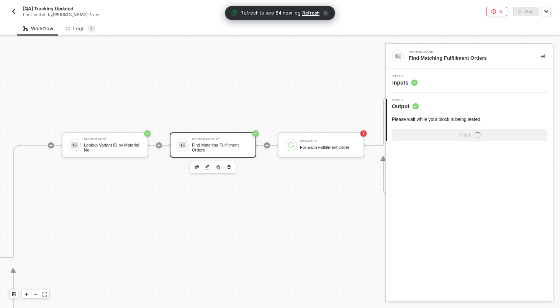
scroll to position [0, 0]
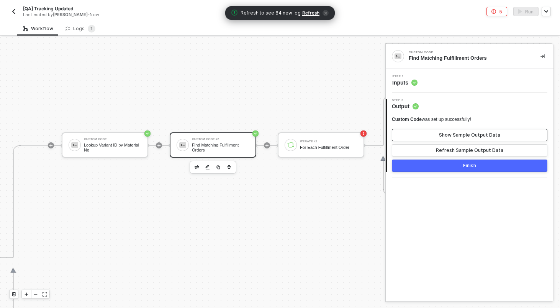
click at [456, 136] on div "Show Sample Output Data" at bounding box center [469, 135] width 61 height 6
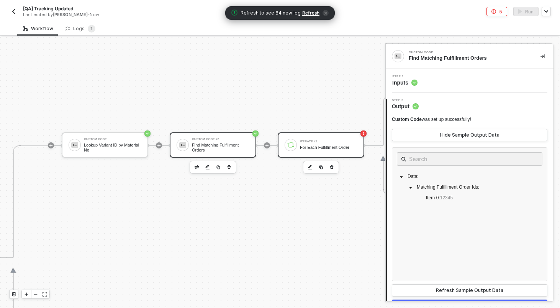
click at [319, 145] on div "For Each Fulfillment Order" at bounding box center [328, 147] width 57 height 5
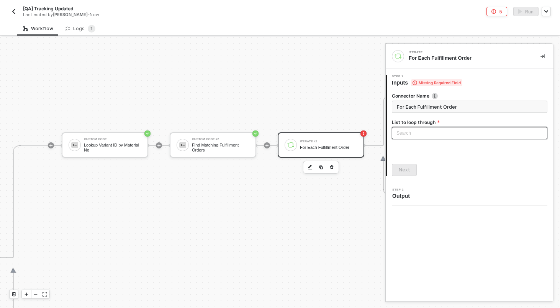
click at [468, 131] on div "Search" at bounding box center [469, 133] width 155 height 12
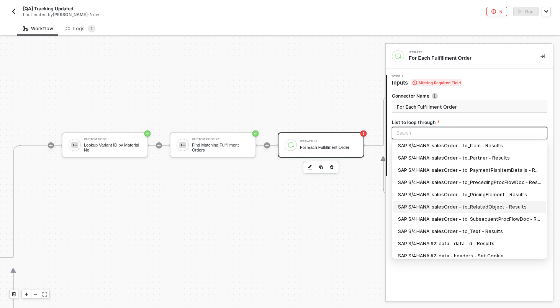
scroll to position [44, 0]
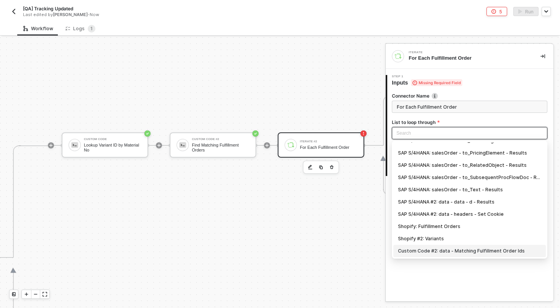
click at [462, 252] on div "Custom Code #2: data - Matching Fulfillment Order Ids" at bounding box center [469, 251] width 143 height 8
type input "Loop through Custom Code #2: data - Matching Fulfillment Order Ids"
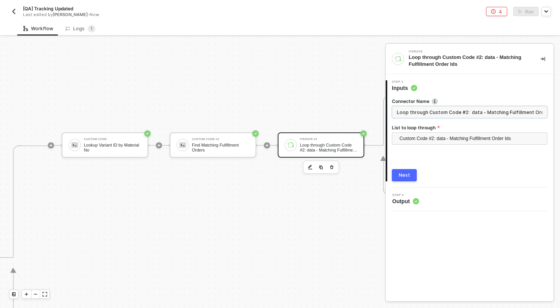
click at [426, 117] on input "Loop through Custom Code #2: data - Matching Fulfillment Order Ids" at bounding box center [469, 112] width 155 height 12
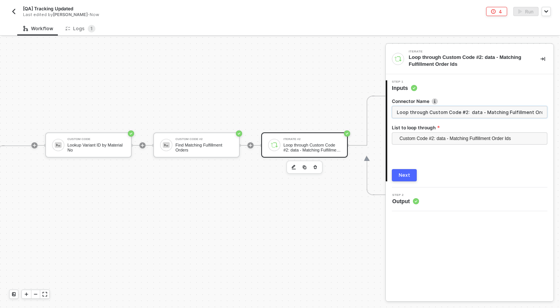
scroll to position [221, 658]
click at [114, 142] on div "Custom Code Lookup Variant ID by Material No" at bounding box center [95, 145] width 57 height 15
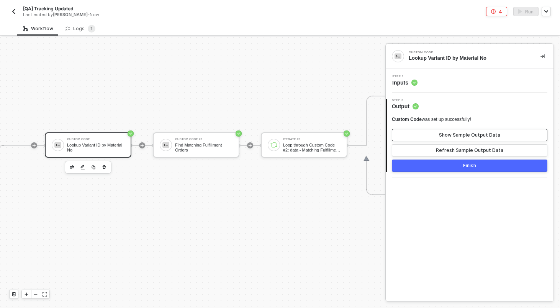
click at [453, 131] on button "Show Sample Output Data" at bounding box center [469, 135] width 155 height 12
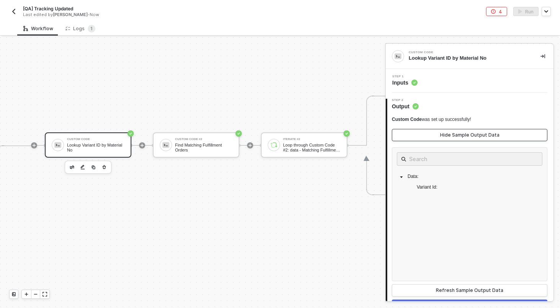
click at [453, 131] on button "Hide Sample Output Data" at bounding box center [469, 135] width 155 height 12
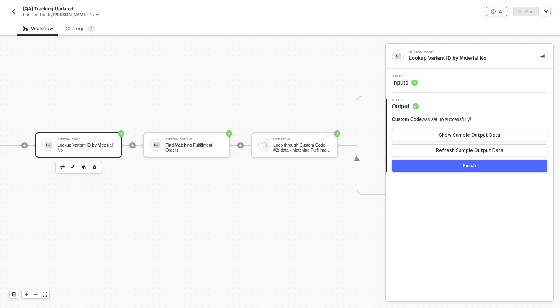
scroll to position [221, 670]
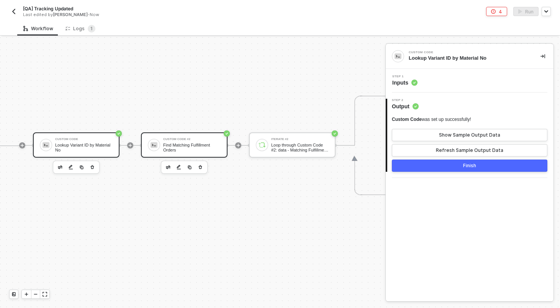
click at [185, 148] on div "Find Matching Fulfillment Orders" at bounding box center [191, 148] width 57 height 10
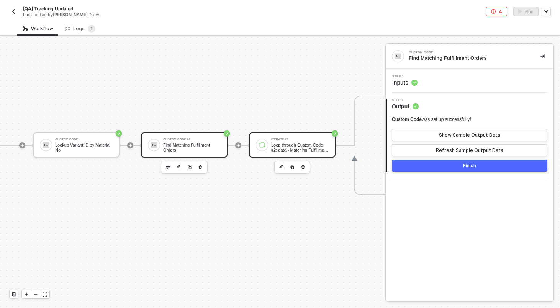
click at [328, 136] on div "Iterate #2 Loop through Custom Code #2: data - Matching Fulfillment Order Ids" at bounding box center [292, 144] width 87 height 25
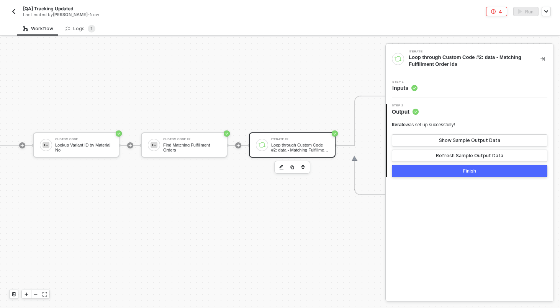
click at [456, 88] on div "Step 1 Inputs" at bounding box center [471, 85] width 166 height 11
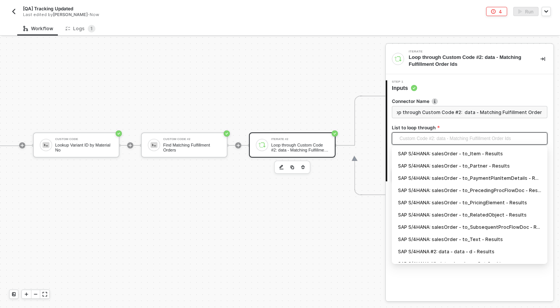
scroll to position [44, 0]
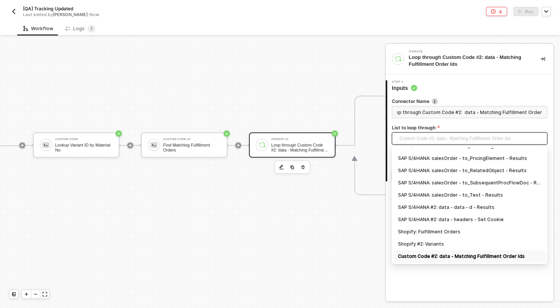
click at [448, 139] on span "Custom Code #2: data - Matching Fulfillment Order Ids" at bounding box center [470, 138] width 143 height 11
click at [439, 116] on input "Loop through Custom Code #2: data - Matching Fulfillment Order Ids" at bounding box center [469, 112] width 155 height 12
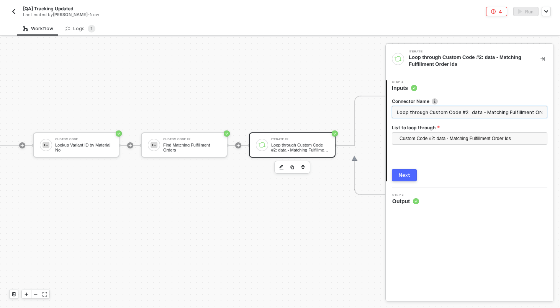
click at [427, 111] on input "Loop through Custom Code #2: data - Matching Fulfillment Order Ids" at bounding box center [469, 112] width 155 height 12
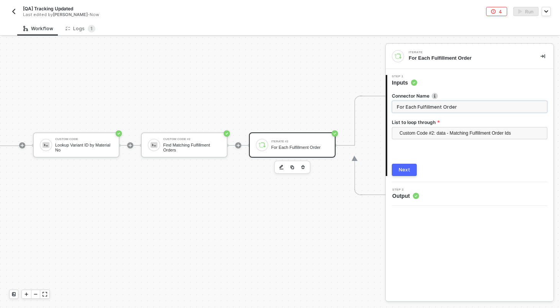
type input "For Each Fulfillment Order"
click at [406, 173] on div "Next" at bounding box center [404, 170] width 11 height 6
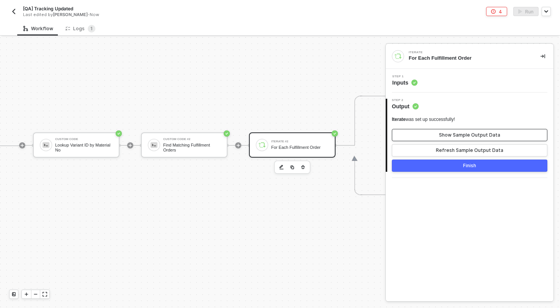
click at [423, 130] on button "Show Sample Output Data" at bounding box center [469, 135] width 155 height 12
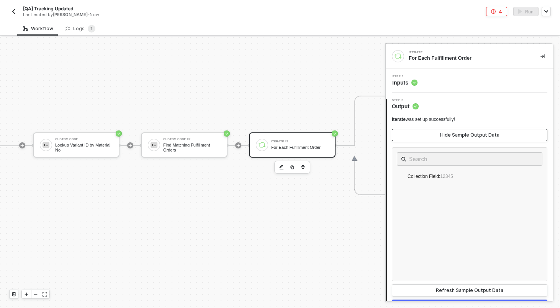
click at [423, 132] on button "Hide Sample Output Data" at bounding box center [469, 135] width 155 height 12
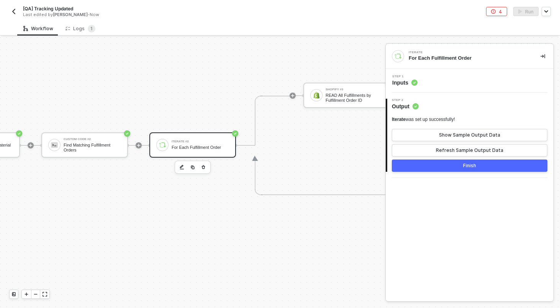
scroll to position [221, 817]
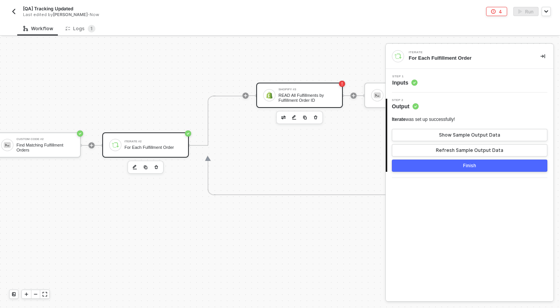
click at [305, 87] on div "Shopify #3 READ All Fulfillments by Fulfillment Order ID" at bounding box center [299, 95] width 87 height 25
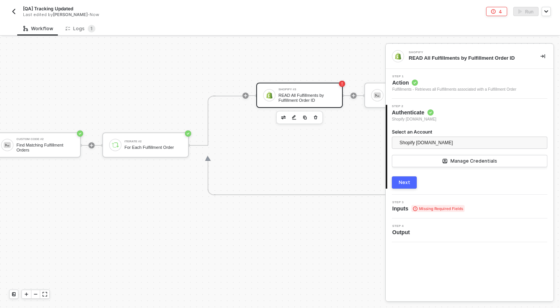
click at [454, 211] on span "Missing Required Fields" at bounding box center [437, 208] width 53 height 7
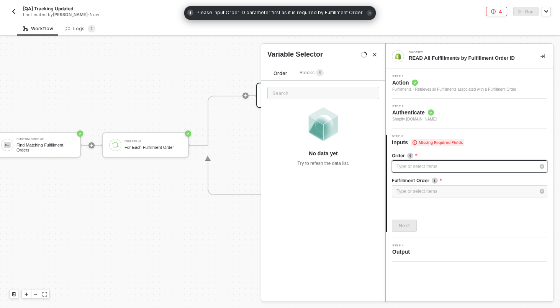
click at [432, 167] on div "Type or select items ﻿" at bounding box center [465, 166] width 139 height 7
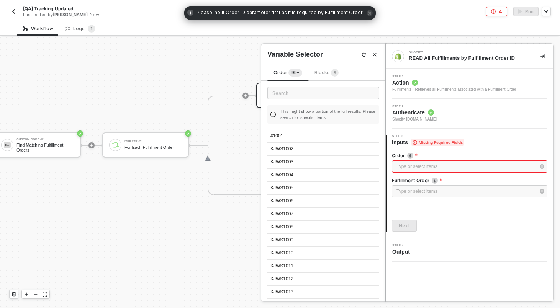
click at [327, 72] on span "Blocks 8" at bounding box center [326, 73] width 24 height 6
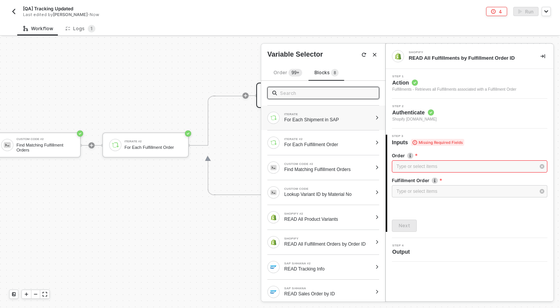
click at [342, 122] on div "For Each Shipment in SAP" at bounding box center [328, 120] width 88 height 6
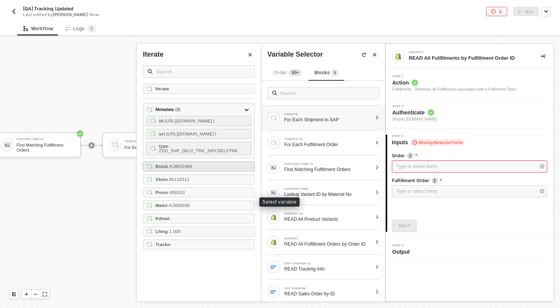
click at [201, 172] on div "Bstnk - KJWS2499" at bounding box center [199, 167] width 112 height 10
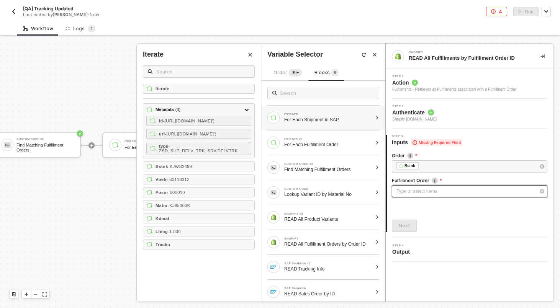
click at [432, 193] on div "Type or select items ﻿" at bounding box center [465, 191] width 139 height 7
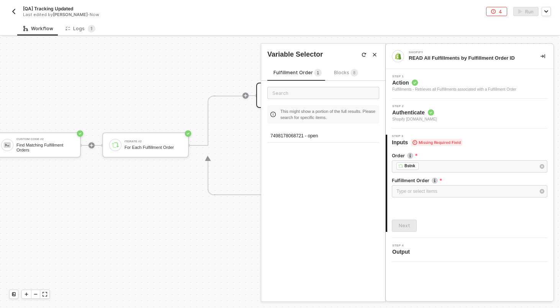
click at [353, 73] on span "8" at bounding box center [354, 73] width 2 height 4
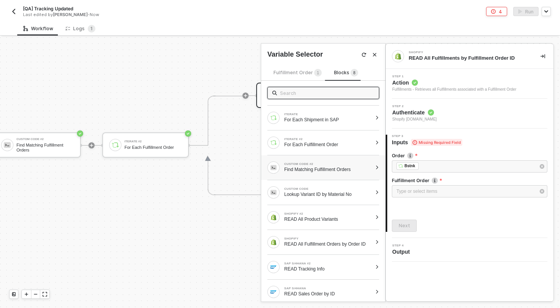
click at [327, 156] on div "CUSTOM CODE #2 Find Matching Fulfillment Orders" at bounding box center [323, 167] width 124 height 25
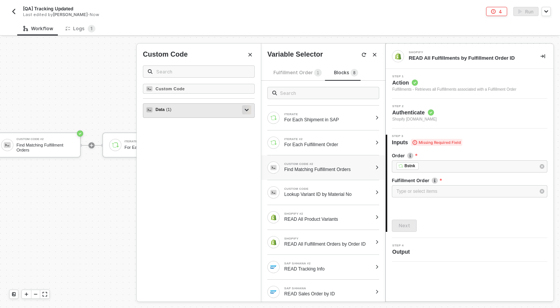
click at [246, 109] on icon at bounding box center [247, 110] width 4 height 3
click at [244, 110] on div at bounding box center [246, 109] width 9 height 9
click at [322, 188] on div "CUSTOM CODE" at bounding box center [328, 189] width 88 height 3
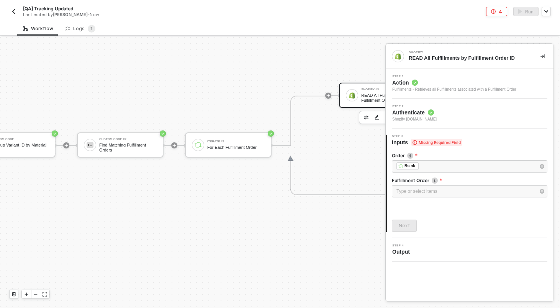
scroll to position [221, 733]
click at [126, 142] on div "Custom Code #2 Find Matching Fulfillment Orders" at bounding box center [128, 145] width 57 height 15
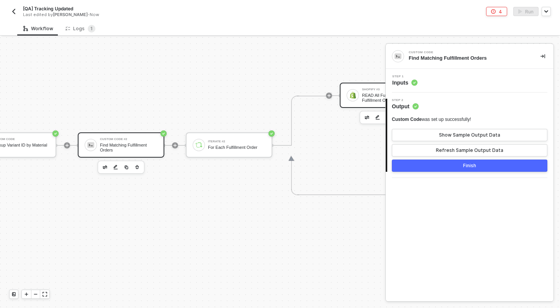
click at [357, 101] on div "Shopify #3 READ All Fulfillments by Fulfillment Order ID" at bounding box center [383, 95] width 87 height 25
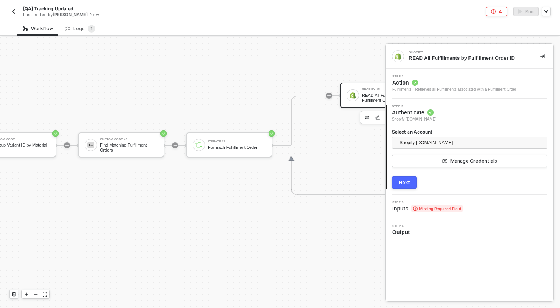
click at [423, 210] on span "Missing Required Field" at bounding box center [436, 208] width 51 height 7
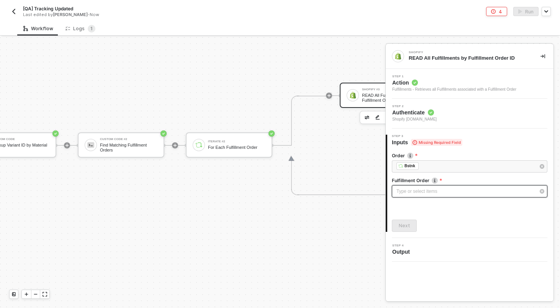
click at [415, 195] on div "Type or select items ﻿" at bounding box center [465, 191] width 139 height 7
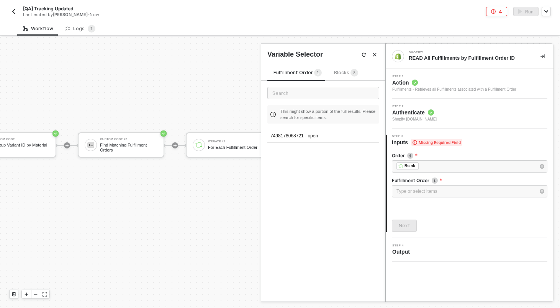
click at [334, 72] on span "Blocks 8" at bounding box center [346, 73] width 24 height 6
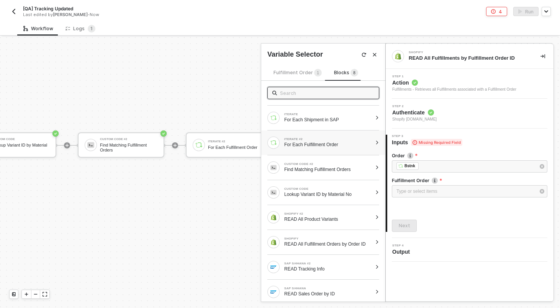
click at [343, 135] on div "ITERATE #2 For Each Fulfillment Order" at bounding box center [323, 143] width 124 height 25
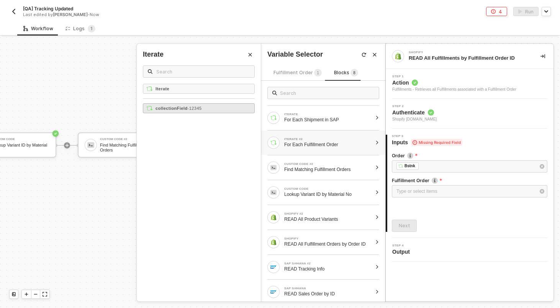
click at [215, 110] on div "collectionField - 12345" at bounding box center [199, 108] width 112 height 10
click at [405, 221] on button "Next" at bounding box center [404, 226] width 25 height 12
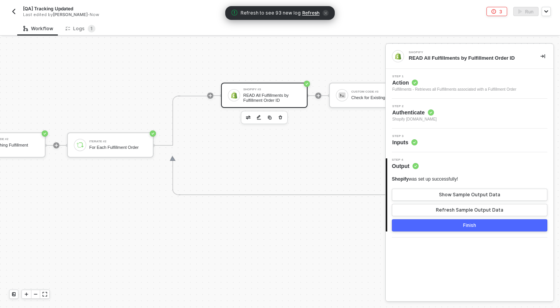
scroll to position [221, 958]
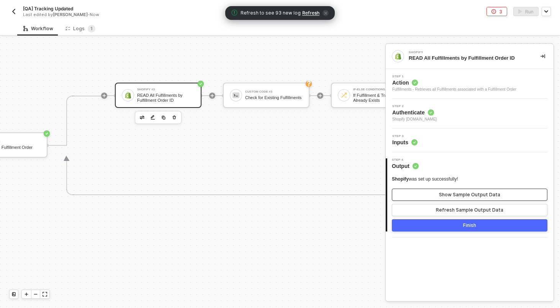
click at [421, 191] on button "Show Sample Output Data" at bounding box center [469, 195] width 155 height 12
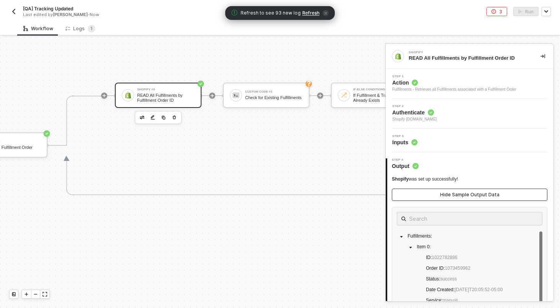
click at [421, 191] on button "Hide Sample Output Data" at bounding box center [469, 195] width 155 height 12
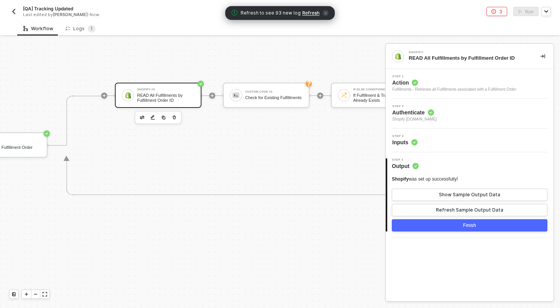
click at [429, 228] on button "Finish" at bounding box center [469, 225] width 155 height 12
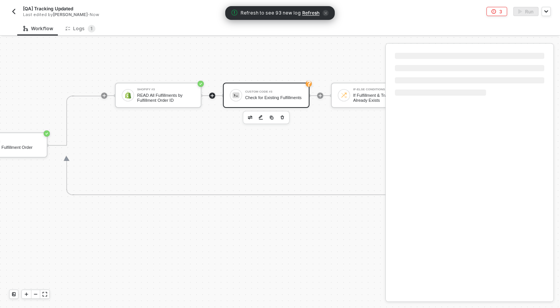
click at [281, 103] on div "Custom Code #3 Check for Existing Fulfillments" at bounding box center [266, 95] width 87 height 25
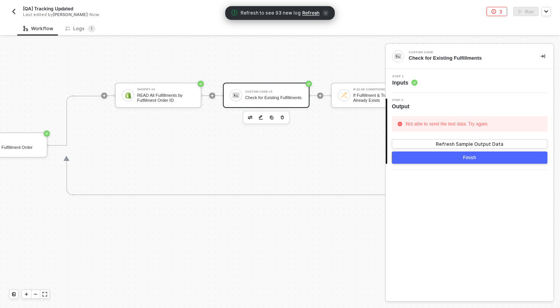
scroll to position [221, 1127]
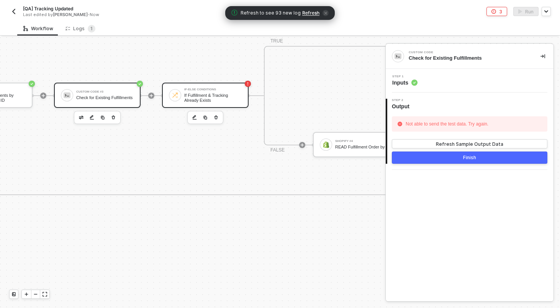
click at [225, 88] on div "If-Else Conditions" at bounding box center [212, 89] width 57 height 3
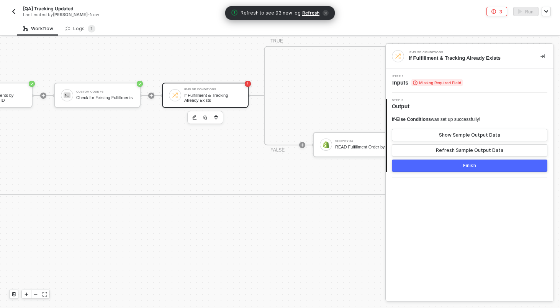
click at [442, 81] on span "Missing Required Field" at bounding box center [436, 82] width 51 height 7
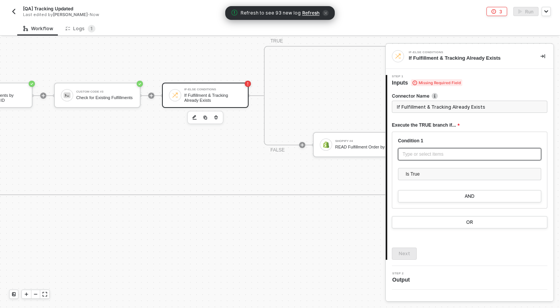
click at [431, 153] on div "Type or select items ﻿" at bounding box center [469, 154] width 134 height 7
click at [442, 155] on div "Type or select items ﻿" at bounding box center [469, 154] width 134 height 7
click at [442, 167] on div at bounding box center [469, 165] width 143 height 6
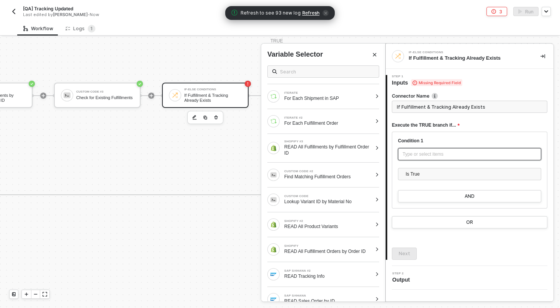
click at [438, 153] on div "Type or select items ﻿" at bounding box center [469, 154] width 134 height 7
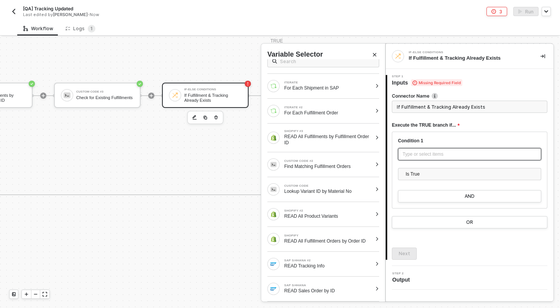
scroll to position [0, 0]
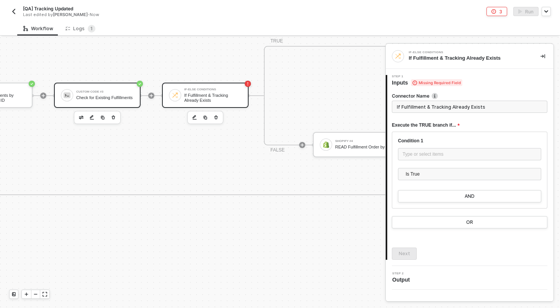
click at [129, 96] on div "Check for Existing Fulfillments" at bounding box center [104, 97] width 57 height 5
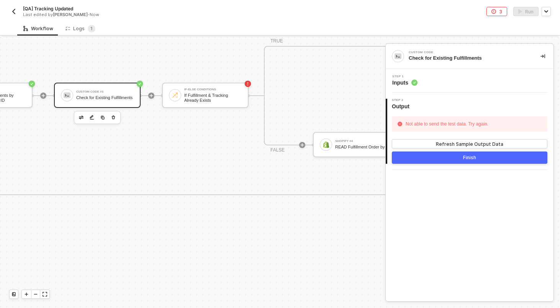
click at [432, 80] on div "Step 1 Inputs" at bounding box center [471, 80] width 166 height 11
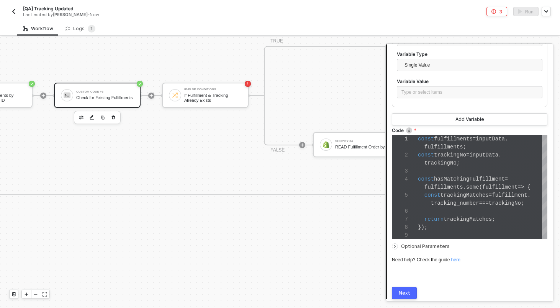
scroll to position [254, 0]
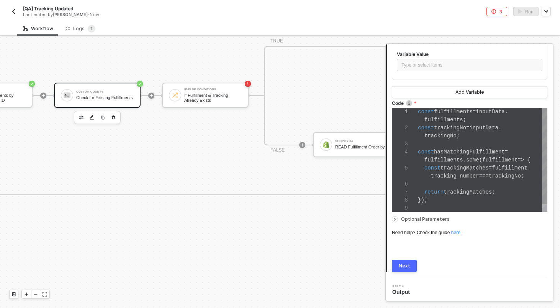
type textarea "return trackingMatches; }); resolve(hasMatchingFulfillment);"
click at [457, 190] on span "trackingMatches" at bounding box center [467, 192] width 48 height 6
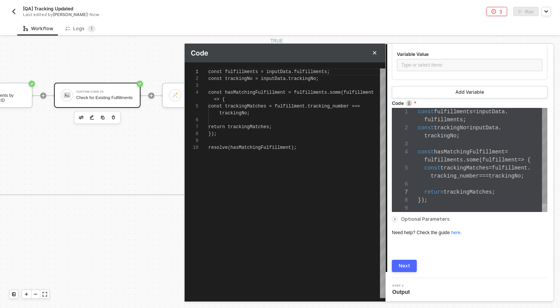
scroll to position [55, 0]
type textarea "resolve(hasMatchingFulfillment);"
click at [186, 139] on div "9" at bounding box center [192, 140] width 14 height 7
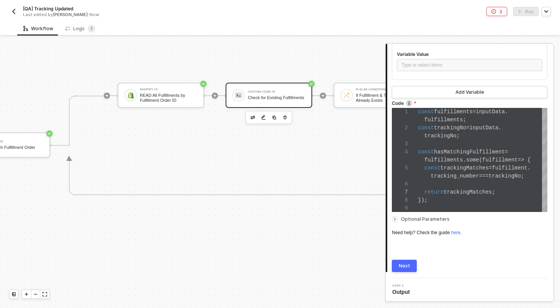
scroll to position [221, 911]
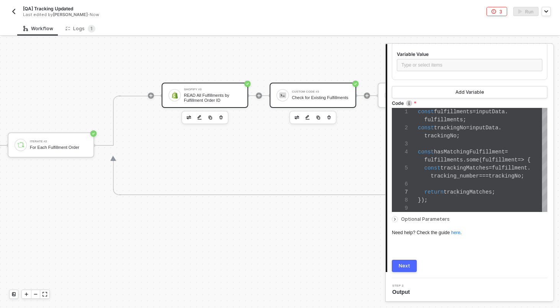
click at [210, 97] on div "READ All Fulfillments by Fulfillment Order ID" at bounding box center [212, 98] width 57 height 10
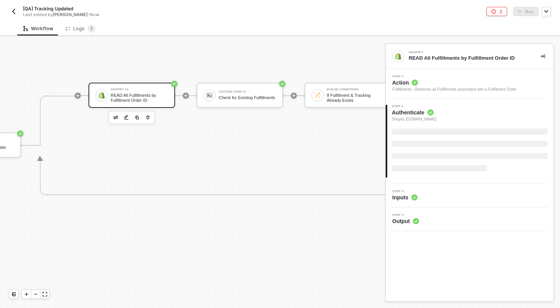
scroll to position [221, 1006]
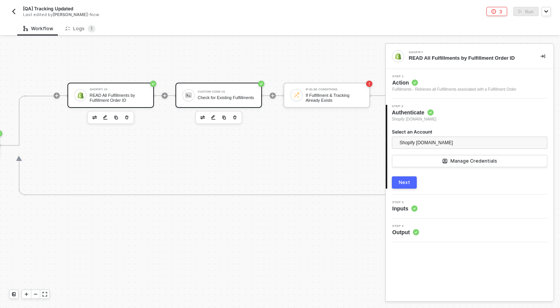
click at [205, 96] on div "Check for Existing Fulfillments" at bounding box center [226, 97] width 57 height 5
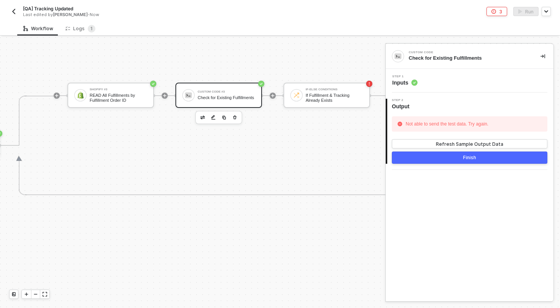
click at [450, 85] on div "Step 1 Inputs" at bounding box center [471, 80] width 166 height 11
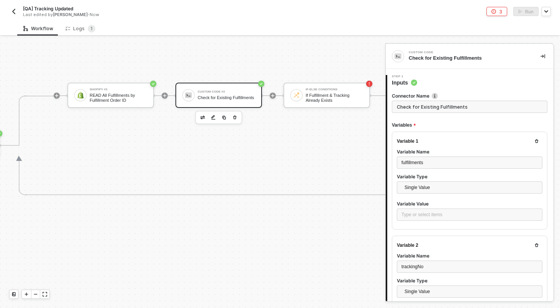
type textarea "const fulfillments = inputData.fulfillments; const trackingNo = inputData.track…"
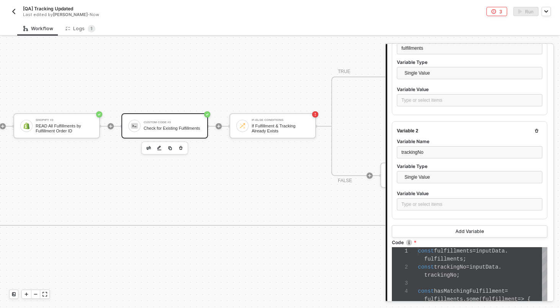
scroll to position [190, 1060]
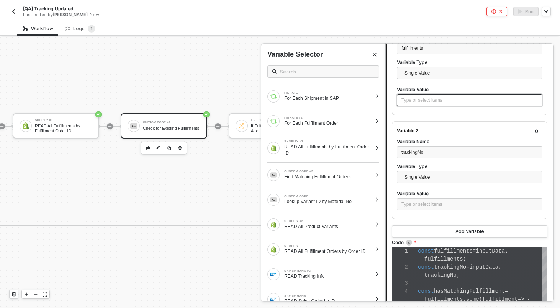
click at [451, 97] on div "Type or select items ﻿" at bounding box center [469, 100] width 136 height 7
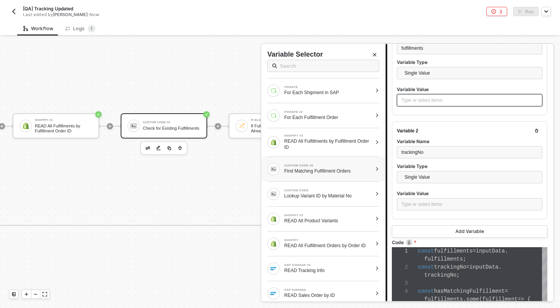
scroll to position [3, 0]
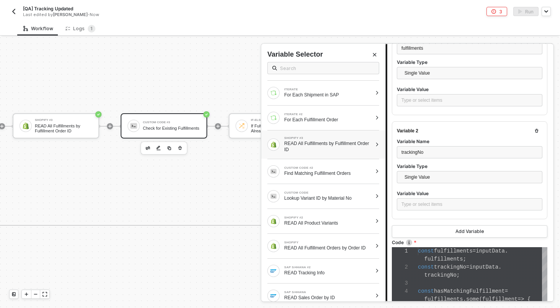
click at [328, 147] on div "READ All Fulfillments by Fulfillment Order ID" at bounding box center [328, 147] width 88 height 12
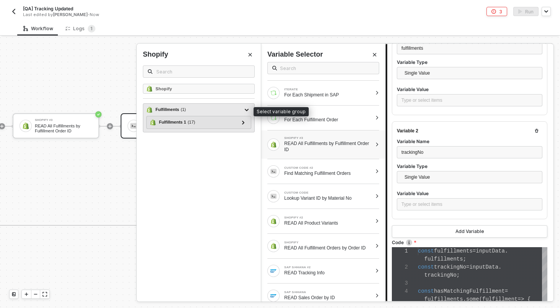
click at [216, 110] on div "Fulfillments ( 1 )" at bounding box center [194, 109] width 96 height 9
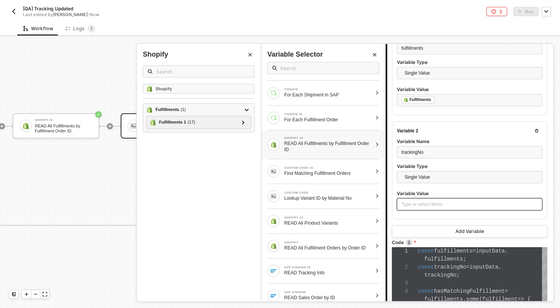
click at [412, 209] on div "Type or select items ﻿" at bounding box center [470, 204] width 146 height 12
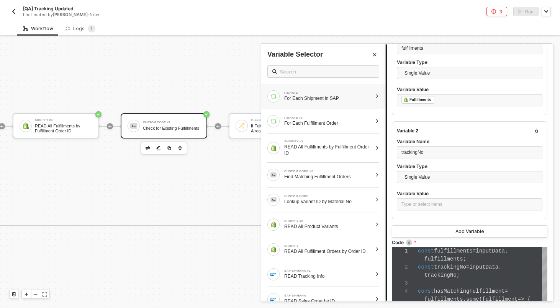
click at [294, 99] on div "For Each Shipment in SAP" at bounding box center [328, 98] width 88 height 6
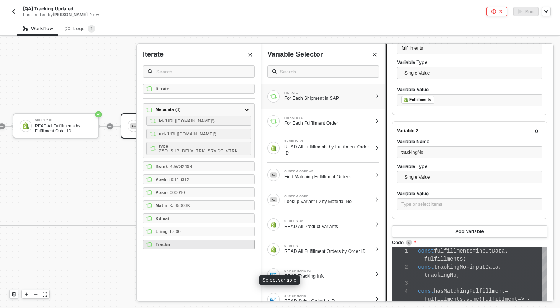
click at [183, 250] on div "Trackn -" at bounding box center [199, 245] width 112 height 10
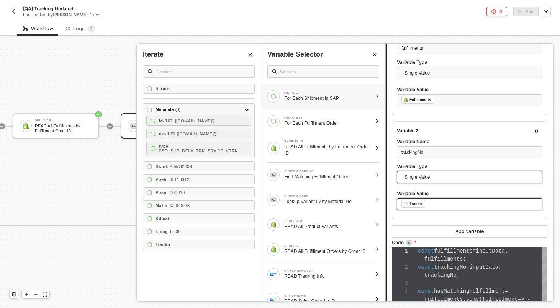
scroll to position [254, 0]
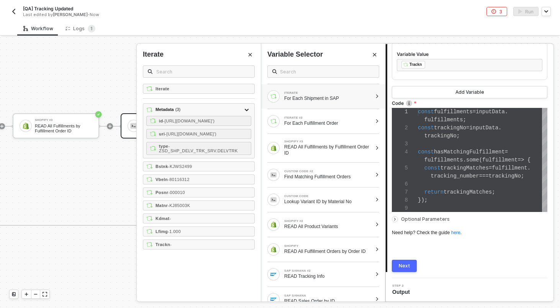
click at [407, 269] on button "Next" at bounding box center [404, 266] width 25 height 12
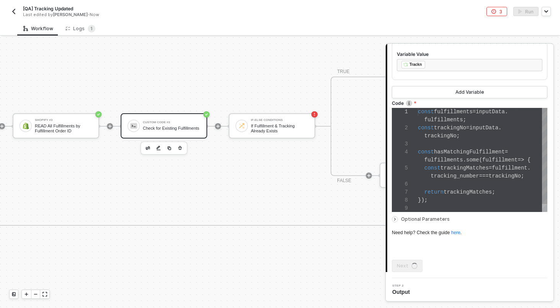
scroll to position [0, 0]
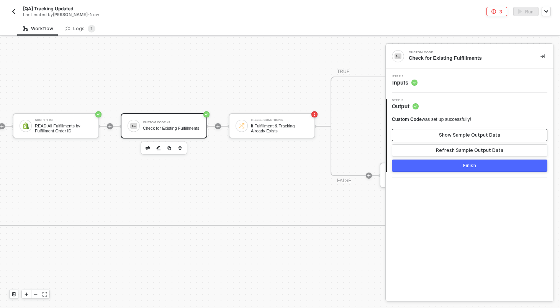
click at [450, 131] on button "Show Sample Output Data" at bounding box center [469, 135] width 155 height 12
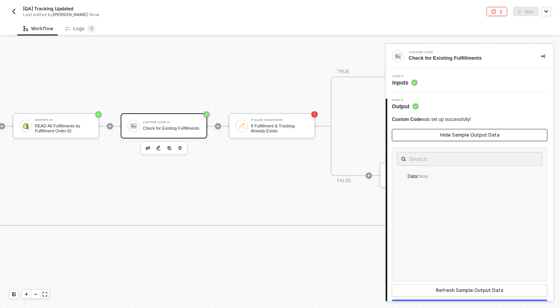
click at [450, 131] on button "Hide Sample Output Data" at bounding box center [469, 135] width 155 height 12
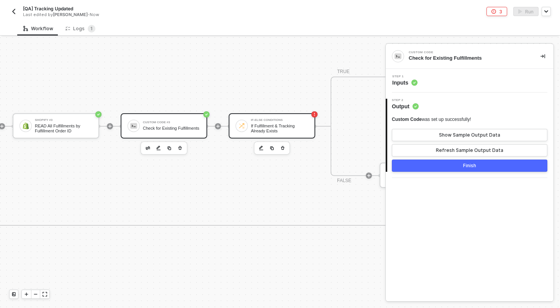
click at [293, 124] on div "If Fulfillment & Tracking Already Exists" at bounding box center [279, 129] width 57 height 10
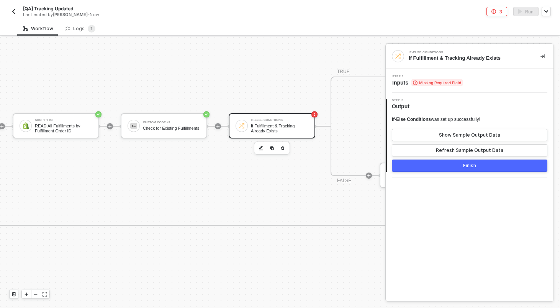
click at [427, 81] on span "Missing Required Field" at bounding box center [436, 82] width 51 height 7
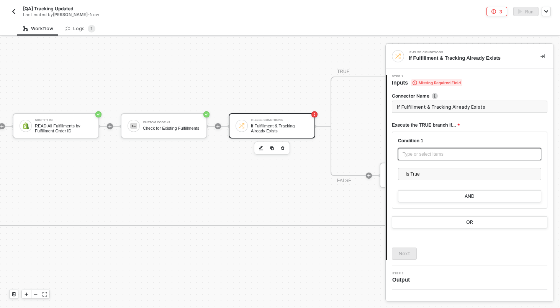
click at [417, 159] on div "Type or select items ﻿" at bounding box center [469, 154] width 143 height 12
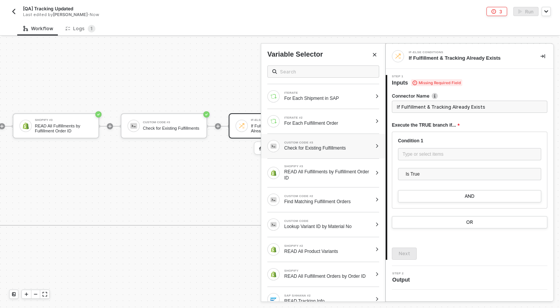
click at [319, 146] on div "Check for Existing Fulfillments" at bounding box center [328, 148] width 88 height 6
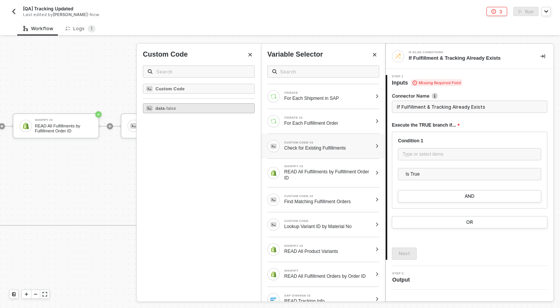
click at [218, 109] on div "data - false" at bounding box center [199, 108] width 112 height 10
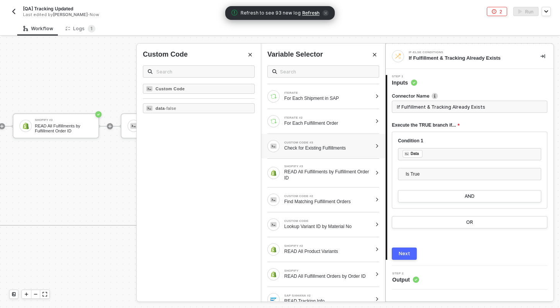
click at [400, 255] on div "Next" at bounding box center [404, 254] width 11 height 6
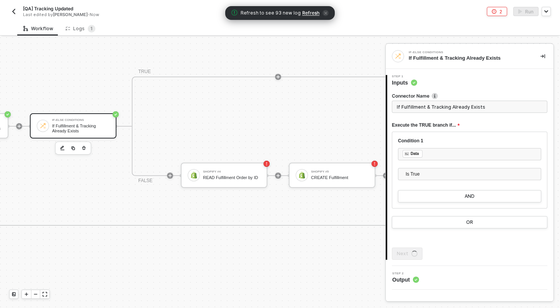
scroll to position [190, 1277]
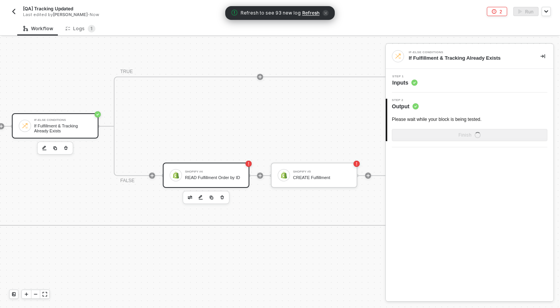
click at [226, 165] on div "Shopify #4 READ Fulfillment Order by ID" at bounding box center [206, 175] width 87 height 25
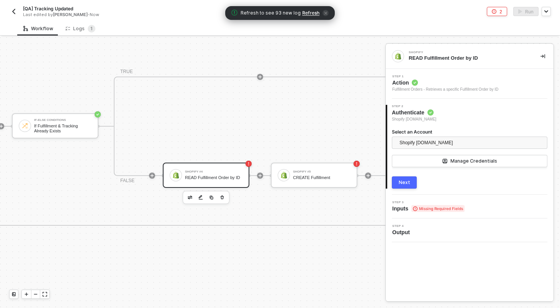
click at [406, 181] on div "Next" at bounding box center [404, 183] width 11 height 6
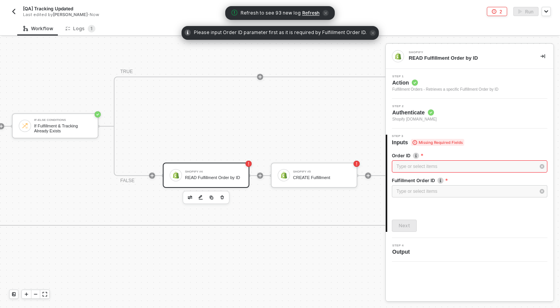
click at [430, 173] on div "Type or select items ﻿" at bounding box center [469, 167] width 155 height 14
click at [418, 163] on div "Type or select items ﻿" at bounding box center [465, 166] width 139 height 7
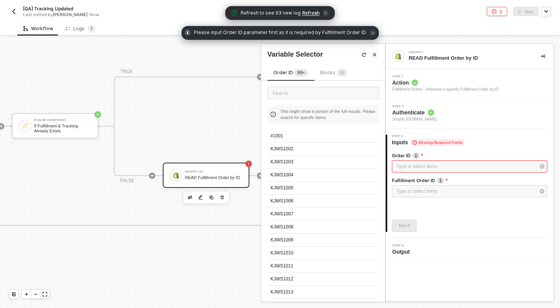
click at [330, 78] on div "Order ID 99+ Blocks 1 0" at bounding box center [310, 75] width 86 height 12
click at [326, 74] on span "Blocks 1 0" at bounding box center [333, 73] width 27 height 6
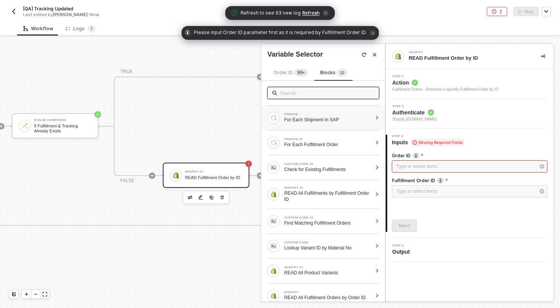
click at [322, 121] on div "For Each Shipment in SAP" at bounding box center [328, 120] width 88 height 6
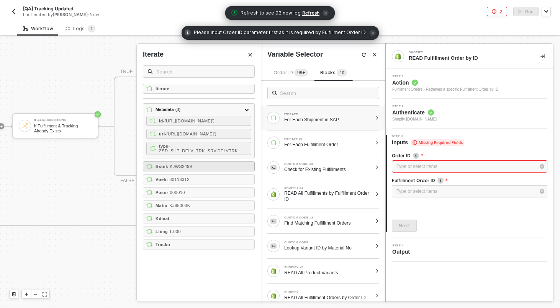
click at [201, 172] on div "Bstnk - KJWS2499" at bounding box center [199, 167] width 112 height 10
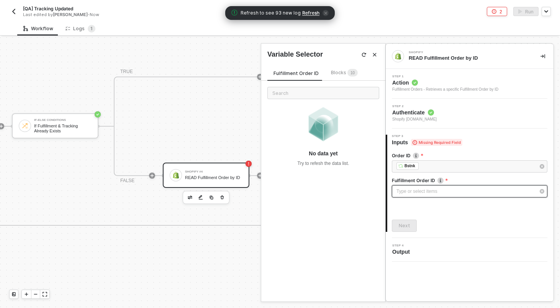
click at [428, 195] on div "Type or select items ﻿" at bounding box center [465, 191] width 139 height 7
click at [347, 72] on sup "1 0" at bounding box center [352, 73] width 10 height 8
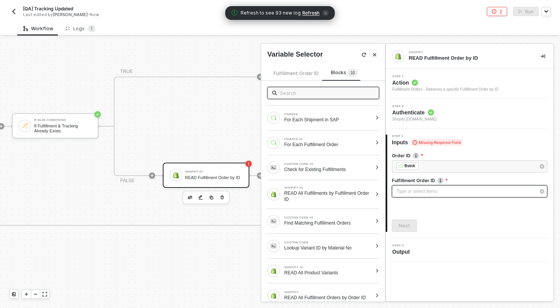
click at [421, 195] on div "Type or select items ﻿" at bounding box center [465, 191] width 139 height 7
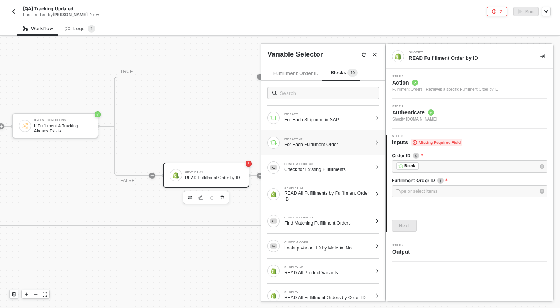
click at [337, 142] on div "For Each Fulfillment Order" at bounding box center [328, 145] width 88 height 6
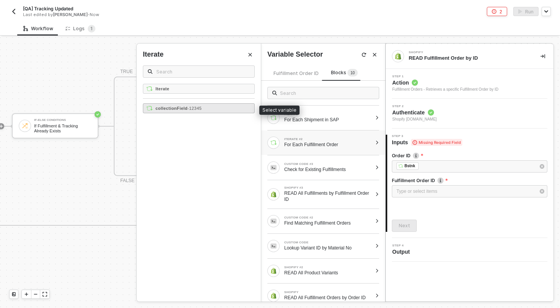
click at [191, 109] on span "- 12345" at bounding box center [195, 108] width 14 height 5
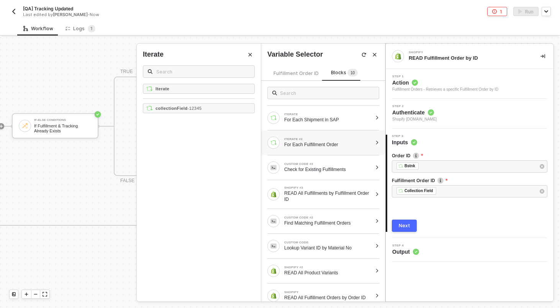
click at [409, 227] on div "Next" at bounding box center [404, 226] width 11 height 6
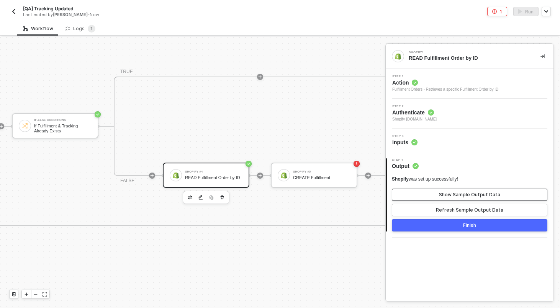
click at [466, 192] on div "Show Sample Output Data" at bounding box center [469, 195] width 61 height 6
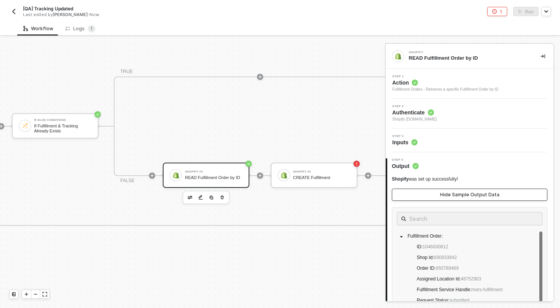
click at [466, 192] on div "Hide Sample Output Data" at bounding box center [469, 195] width 59 height 6
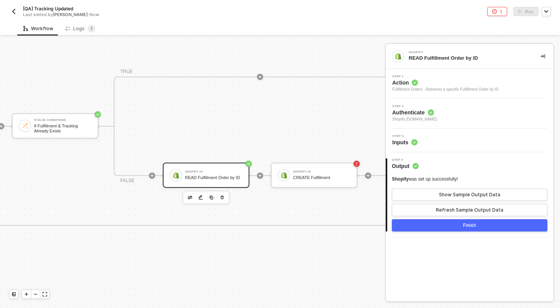
click at [295, 188] on div "Shopify #3 READ All Fulfillments by Fulfillment Order ID Custom Code #3 Check f…" at bounding box center [101, 176] width 638 height 100
click at [295, 178] on div "CREATE Fulfillment" at bounding box center [321, 177] width 57 height 5
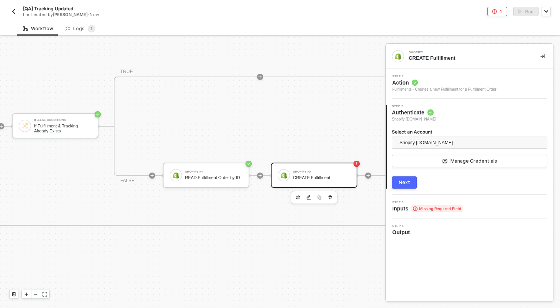
click at [318, 171] on div "Shopify #5" at bounding box center [321, 171] width 57 height 3
click at [447, 204] on div "Step 3 Inputs Missing Required Field" at bounding box center [427, 206] width 70 height 11
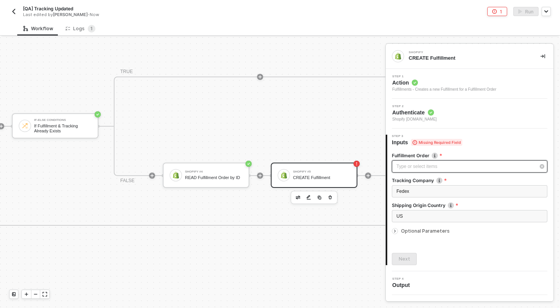
click at [424, 162] on div "Type or select items ﻿" at bounding box center [469, 166] width 155 height 12
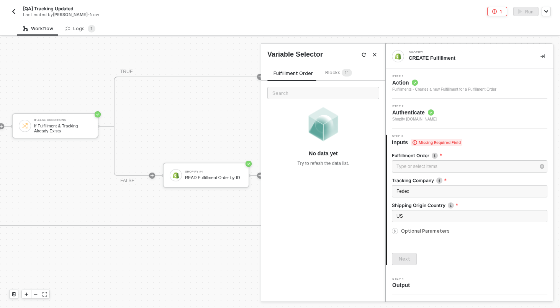
click at [340, 67] on div "Fulfillment Order Blocks 1 1 No data yet Try to refesh the data list." at bounding box center [323, 180] width 124 height 242
click at [342, 71] on sup "1 1" at bounding box center [347, 73] width 10 height 8
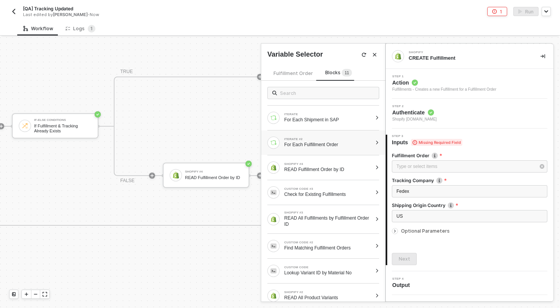
click at [317, 138] on div "ITERATE #2" at bounding box center [328, 139] width 88 height 3
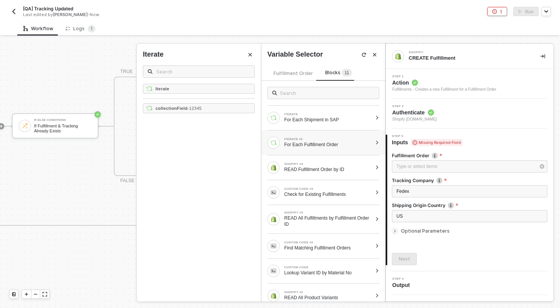
click at [217, 114] on div "Iterate collectionField - 12345" at bounding box center [199, 193] width 124 height 218
click at [215, 111] on div "collectionField - 12345" at bounding box center [199, 108] width 112 height 10
click at [417, 232] on span "Optional Parameters" at bounding box center [425, 231] width 49 height 6
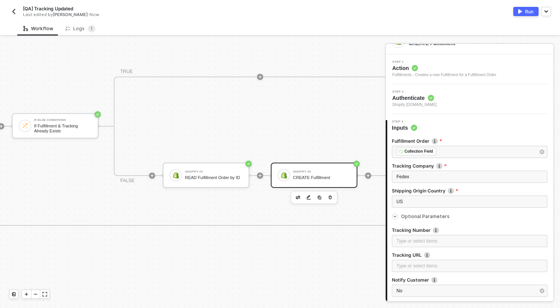
scroll to position [20, 0]
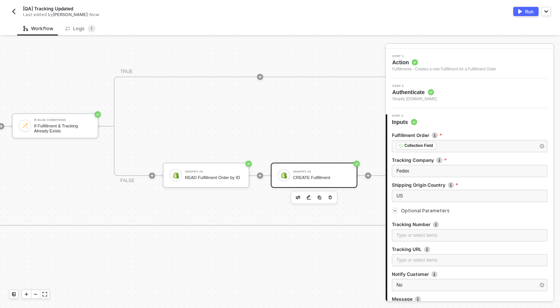
click at [416, 228] on div "Tracking Number" at bounding box center [469, 225] width 155 height 8
click at [415, 236] on div "Type or select items ﻿" at bounding box center [469, 235] width 146 height 7
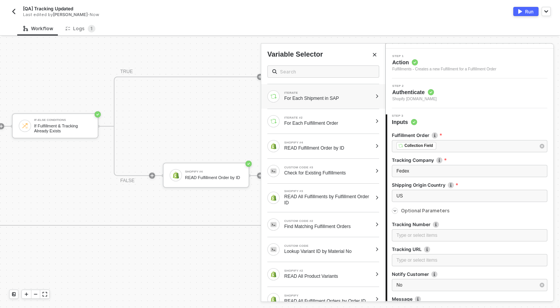
click at [327, 92] on div "ITERATE" at bounding box center [328, 93] width 88 height 3
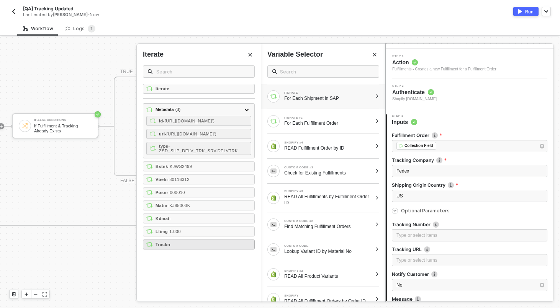
click at [190, 250] on div "Trackn -" at bounding box center [199, 245] width 112 height 10
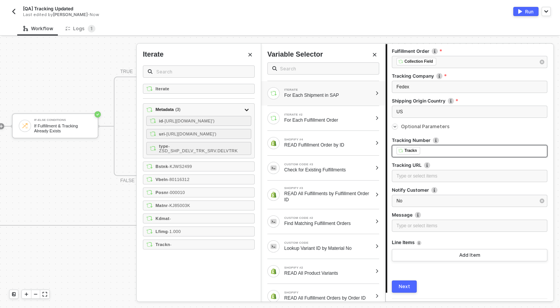
scroll to position [126, 0]
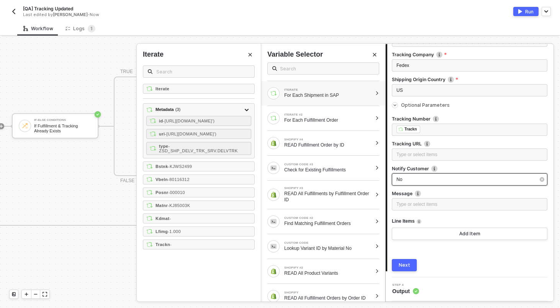
click at [409, 173] on div "No" at bounding box center [469, 179] width 155 height 12
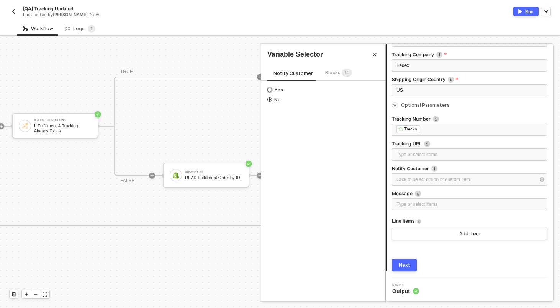
click at [279, 91] on span "Yes" at bounding box center [277, 90] width 11 height 6
click at [272, 91] on input "Yes" at bounding box center [269, 90] width 5 height 5
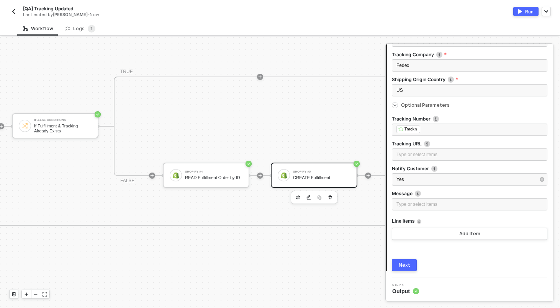
click at [409, 268] on button "Next" at bounding box center [404, 265] width 25 height 12
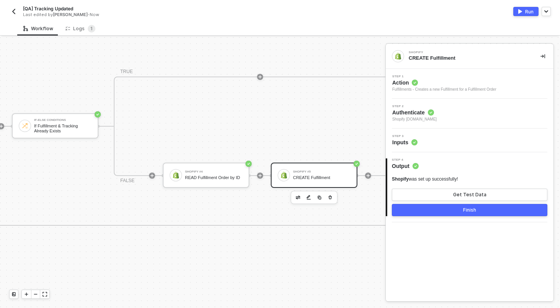
click at [439, 212] on button "Finish" at bounding box center [469, 210] width 155 height 12
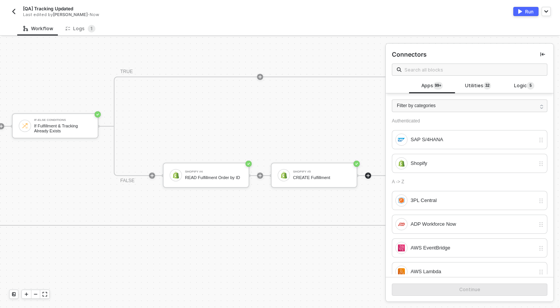
click at [529, 11] on div "Run" at bounding box center [529, 11] width 8 height 7
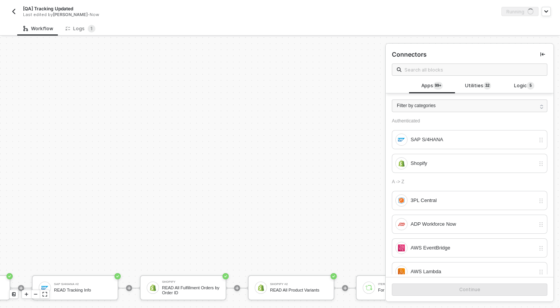
scroll to position [190, 191]
click at [547, 11] on icon "button" at bounding box center [546, 12] width 3 height 2
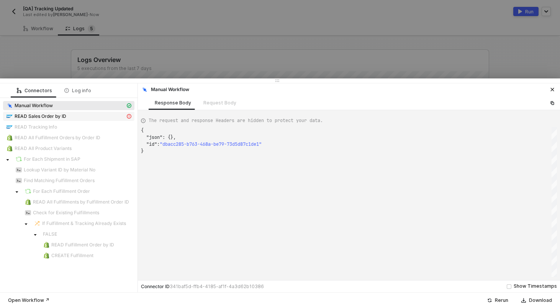
click at [62, 115] on span "READ Sales Order by ID" at bounding box center [41, 116] width 52 height 6
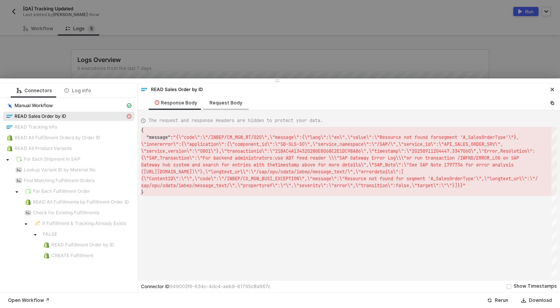
click at [227, 103] on div "Request Body" at bounding box center [225, 103] width 33 height 6
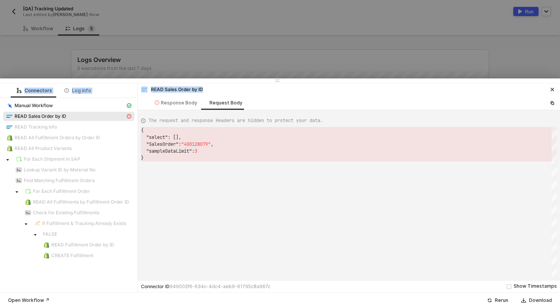
drag, startPoint x: 166, startPoint y: 99, endPoint x: 209, endPoint y: 57, distance: 60.4
click at [209, 57] on div "Connectors Log info Manual Workflow READ Sales Order by ID READ Tracking Info R…" at bounding box center [280, 154] width 560 height 308
click at [178, 105] on div "Response Body" at bounding box center [176, 103] width 43 height 6
type textarea "{ "message": "{\"code\":\"/IWBEP/CM_MGW_RT/020\",\"message\":{\"lang\":\"en\",\…"
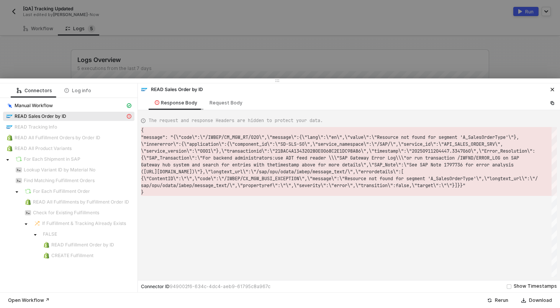
scroll to position [7, 0]
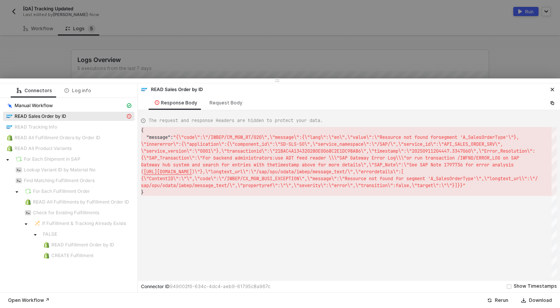
click at [88, 67] on div at bounding box center [280, 154] width 560 height 308
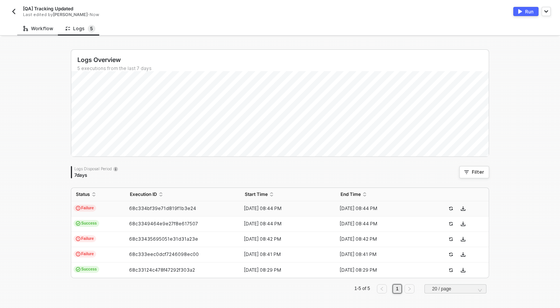
click at [42, 27] on div "Workflow" at bounding box center [38, 29] width 30 height 6
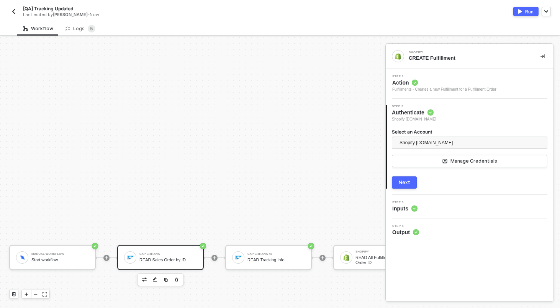
click at [163, 255] on div "SAP S/4HANA" at bounding box center [167, 254] width 57 height 3
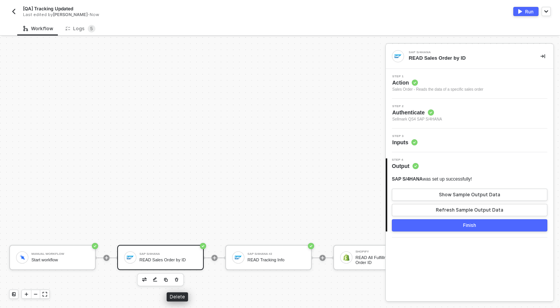
click at [178, 279] on icon "button" at bounding box center [176, 280] width 3 height 4
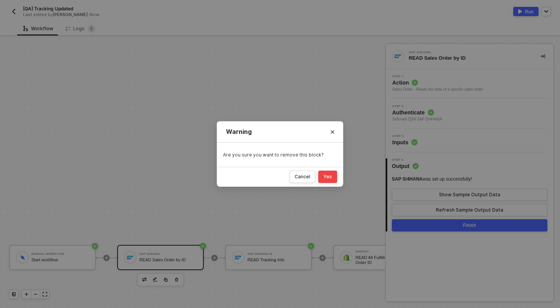
click at [327, 180] on div "Yes" at bounding box center [327, 177] width 9 height 6
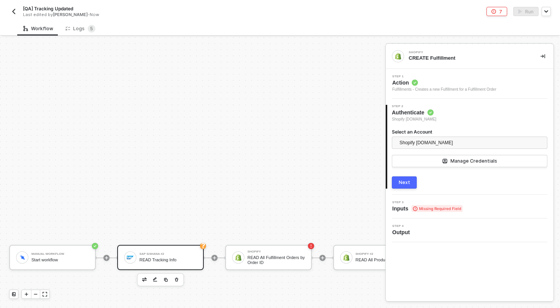
click at [169, 263] on div "SAP S/4HANA #2 READ Tracking Info" at bounding box center [167, 257] width 57 height 15
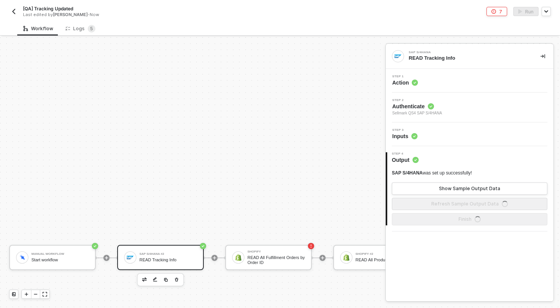
click at [418, 135] on div "Step 3 Inputs" at bounding box center [471, 134] width 166 height 11
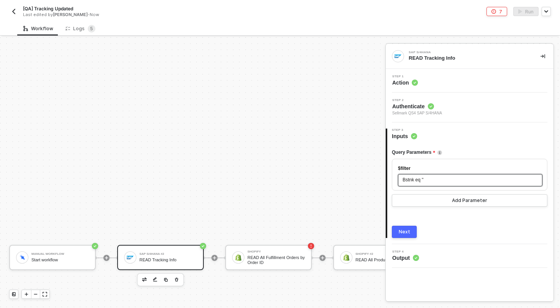
click at [423, 180] on span "'" at bounding box center [422, 179] width 1 height 5
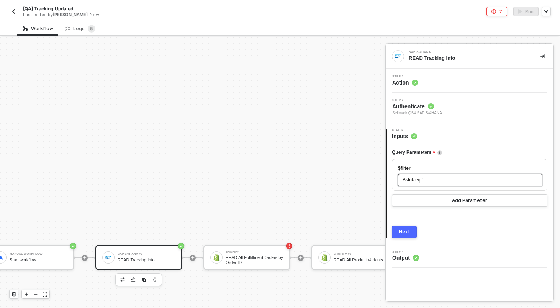
scroll to position [221, 0]
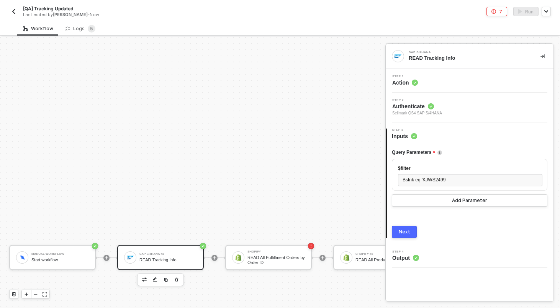
click at [400, 233] on div "Next" at bounding box center [404, 232] width 11 height 6
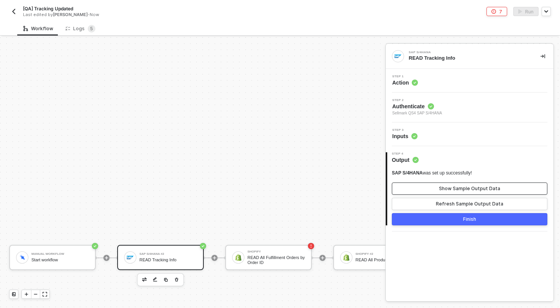
click at [425, 188] on button "Show Sample Output Data" at bounding box center [469, 189] width 155 height 12
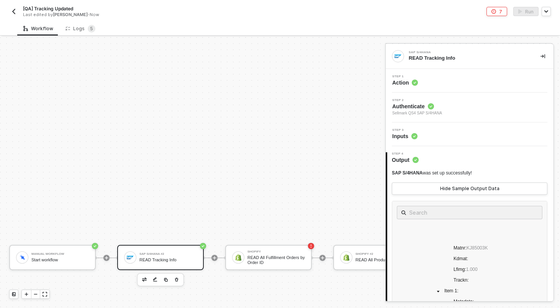
scroll to position [165, 0]
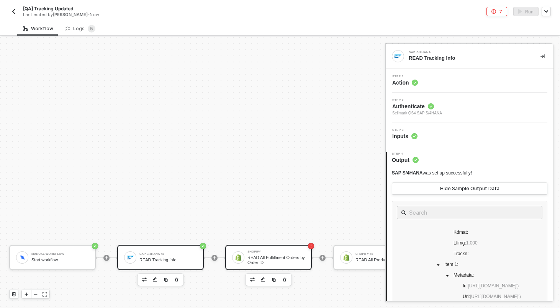
click at [278, 255] on div "READ All Fulfillment Orders by Order ID" at bounding box center [275, 260] width 57 height 10
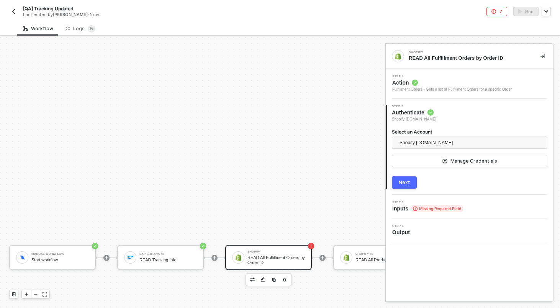
click at [413, 184] on button "Next" at bounding box center [404, 183] width 25 height 12
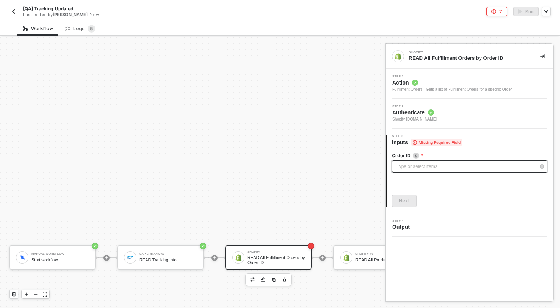
click at [420, 164] on div "Type or select items ﻿" at bounding box center [465, 166] width 139 height 7
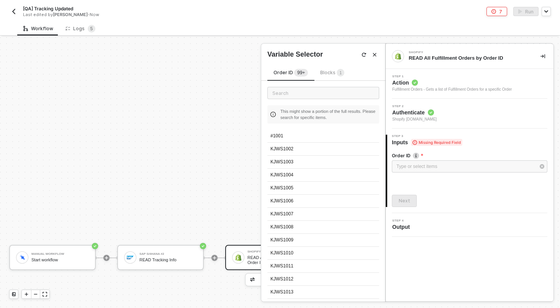
click at [335, 71] on span "Blocks 1" at bounding box center [332, 73] width 24 height 6
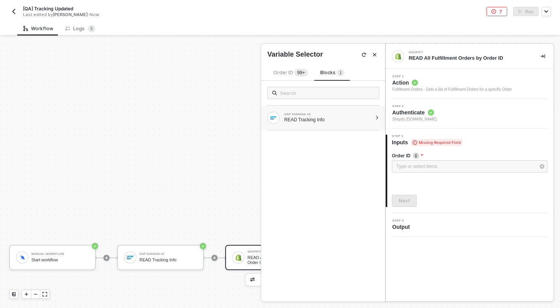
click at [303, 119] on div "READ Tracking Info" at bounding box center [328, 120] width 88 height 6
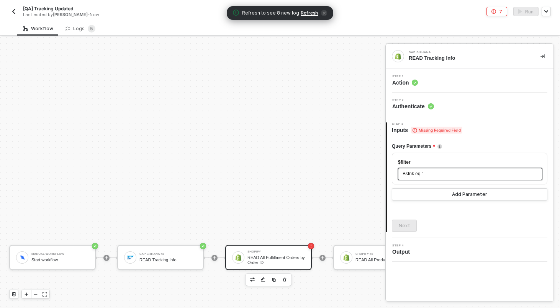
click at [423, 174] on span "'" at bounding box center [422, 173] width 1 height 5
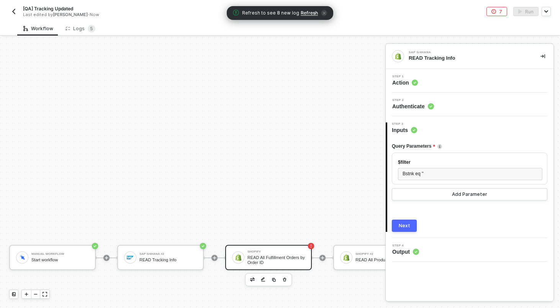
click at [273, 260] on div "READ All Fulfillment Orders by Order ID" at bounding box center [275, 260] width 57 height 10
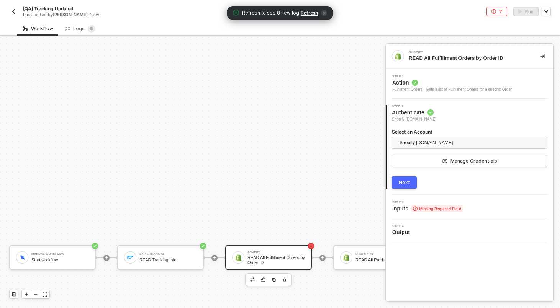
click at [458, 203] on span "Step 3" at bounding box center [427, 202] width 70 height 3
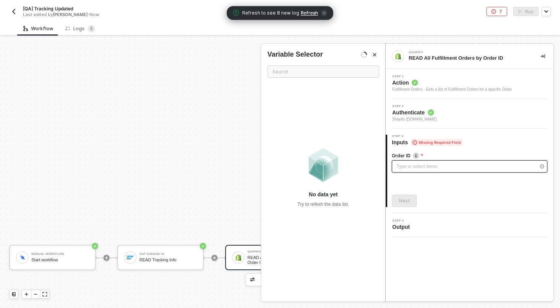
click at [429, 161] on div "Type or select items ﻿" at bounding box center [469, 166] width 155 height 12
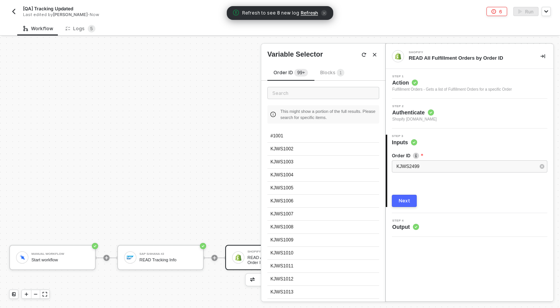
click at [407, 203] on div "Next" at bounding box center [404, 201] width 11 height 6
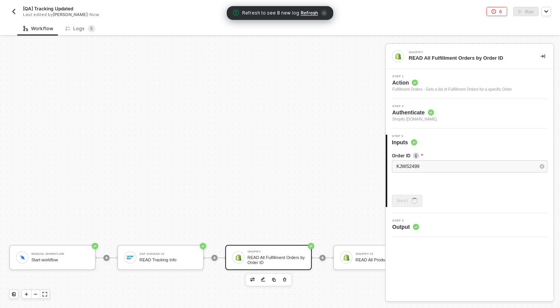
click at [423, 214] on div "4 Step 4 Output" at bounding box center [470, 225] width 168 height 24
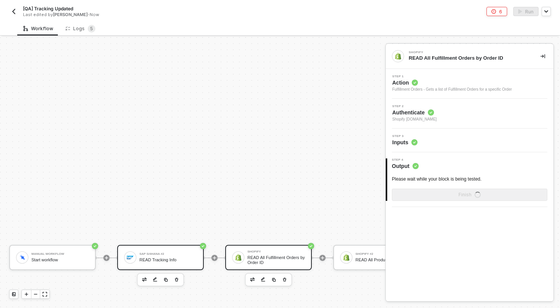
click at [168, 260] on div "READ Tracking Info" at bounding box center [167, 260] width 57 height 5
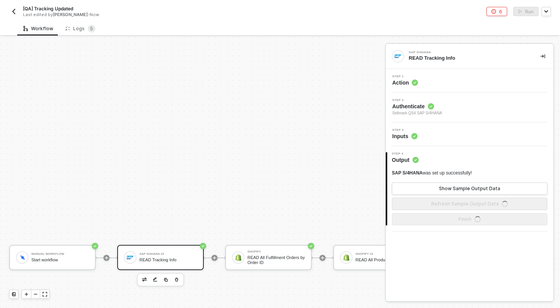
click at [488, 132] on div "Step 3 Inputs" at bounding box center [471, 134] width 166 height 11
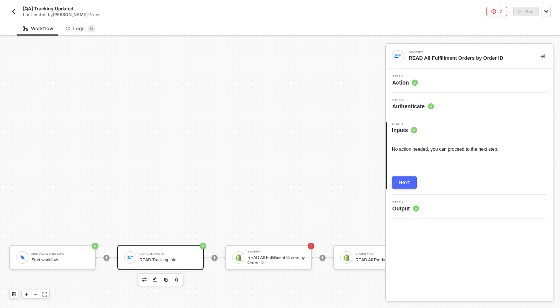
click at [166, 261] on div "READ Tracking Info" at bounding box center [167, 260] width 57 height 5
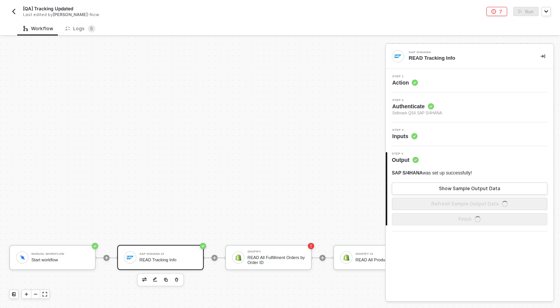
click at [445, 132] on div "Step 3 Inputs" at bounding box center [471, 134] width 166 height 11
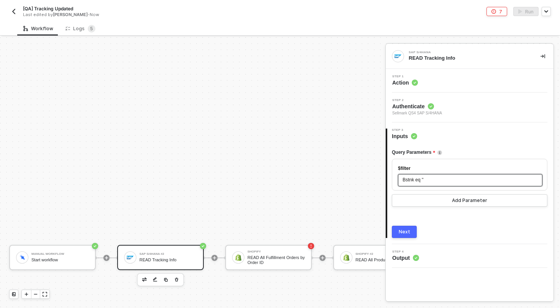
click at [423, 180] on span "'" at bounding box center [422, 179] width 1 height 5
click at [108, 257] on icon "icon-play" at bounding box center [106, 257] width 3 height 3
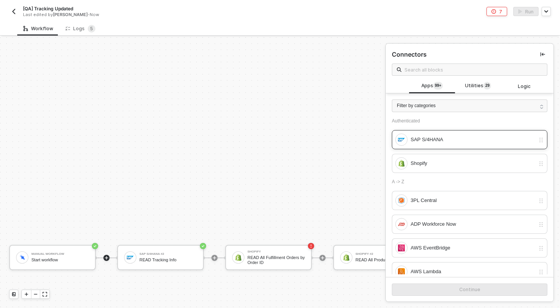
click at [434, 141] on div "SAP S/4HANA" at bounding box center [472, 140] width 124 height 8
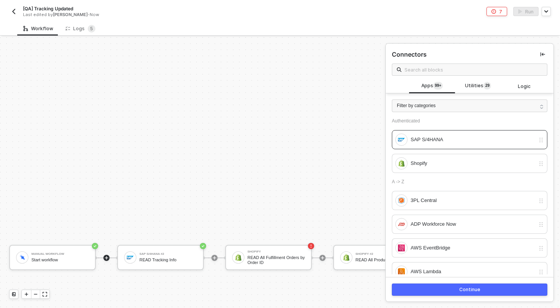
click at [467, 283] on div "Continue" at bounding box center [470, 289] width 168 height 25
click at [467, 288] on div "Continue" at bounding box center [469, 290] width 21 height 6
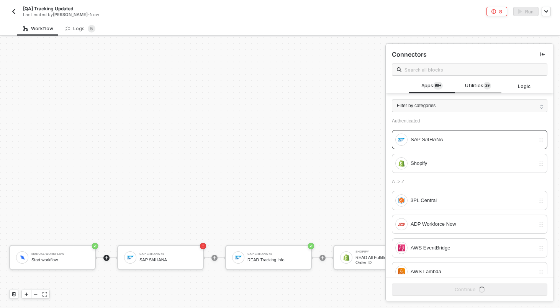
click at [476, 90] on div "Utilities 2 9" at bounding box center [478, 86] width 46 height 15
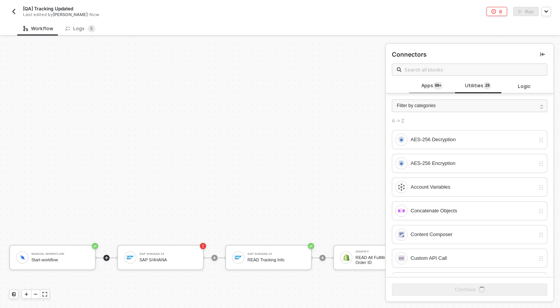
click at [441, 84] on sup "99+" at bounding box center [438, 86] width 10 height 8
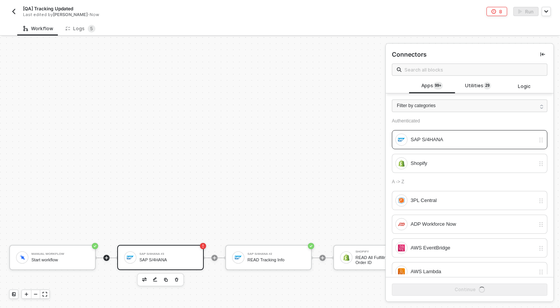
click at [181, 262] on div "SAP S/4HANA #3 SAP S/4HANA" at bounding box center [167, 257] width 57 height 15
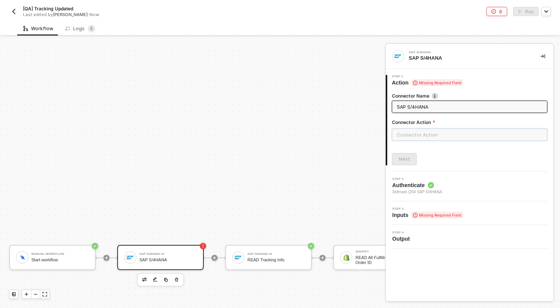
click at [443, 131] on input "text" at bounding box center [469, 135] width 155 height 12
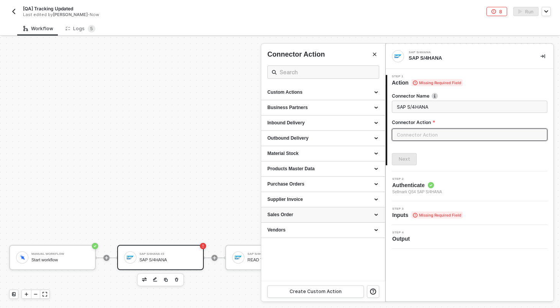
click at [314, 213] on div "Sales Order" at bounding box center [322, 215] width 111 height 7
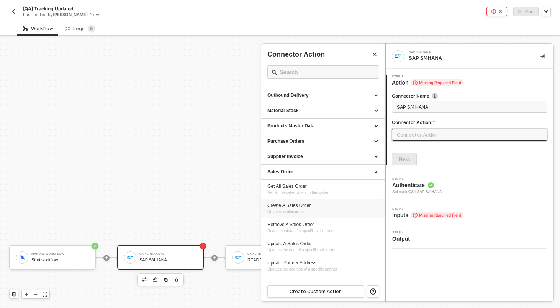
scroll to position [53, 0]
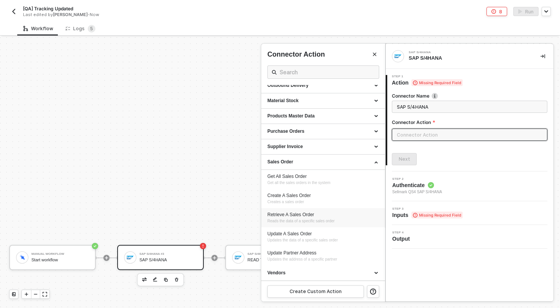
click at [311, 220] on span "Reads the data of a specific sales order" at bounding box center [300, 221] width 67 height 4
type input "Reads the data of a specific sales order"
type input "Sales Order - Retrieve A Sales Order"
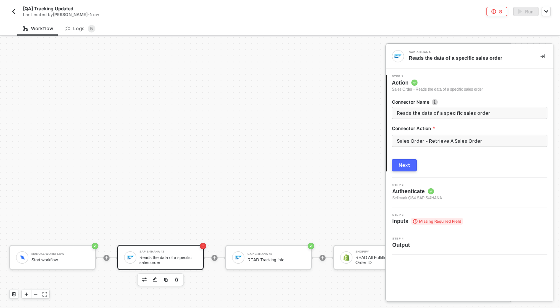
scroll to position [0, 0]
click at [419, 114] on input "Reads the data of a specific sales order" at bounding box center [469, 113] width 144 height 8
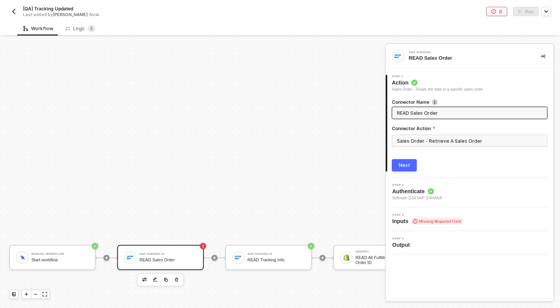
type input "READ Sales Order"
click at [410, 165] on button "Next" at bounding box center [404, 165] width 25 height 12
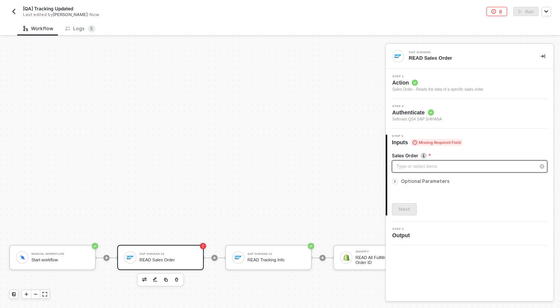
click at [424, 170] on div "Type or select items ﻿" at bounding box center [465, 166] width 139 height 7
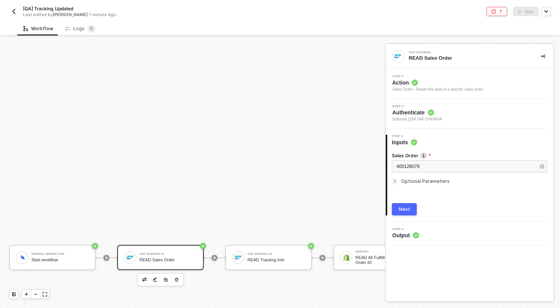
click at [409, 213] on button "Next" at bounding box center [404, 209] width 25 height 12
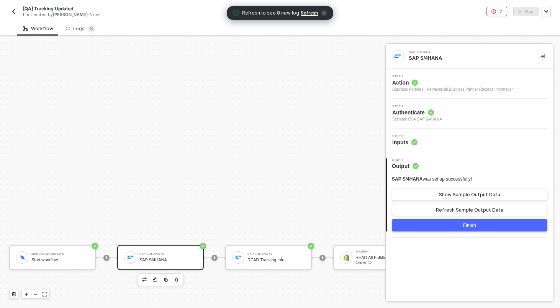
click at [461, 226] on button "Finish" at bounding box center [469, 225] width 155 height 12
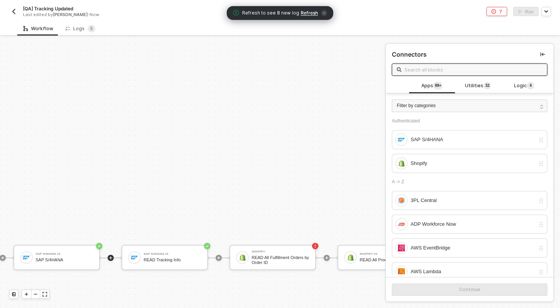
scroll to position [221, 140]
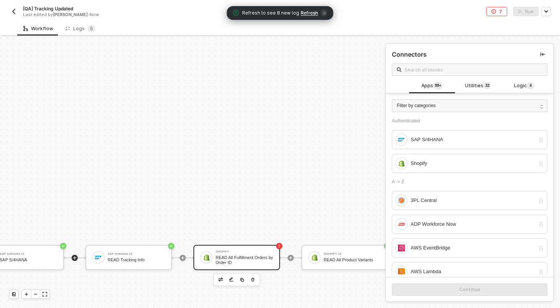
click at [254, 252] on div "Shopify" at bounding box center [244, 251] width 57 height 3
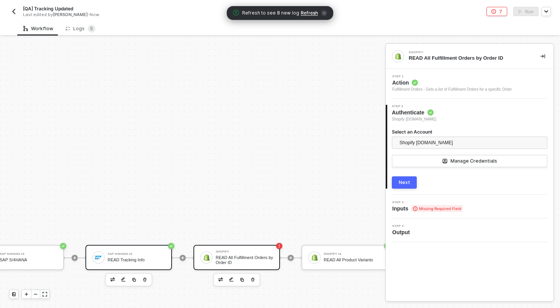
click at [116, 249] on div "SAP S/4HANA #2 READ Tracking Info" at bounding box center [128, 257] width 87 height 25
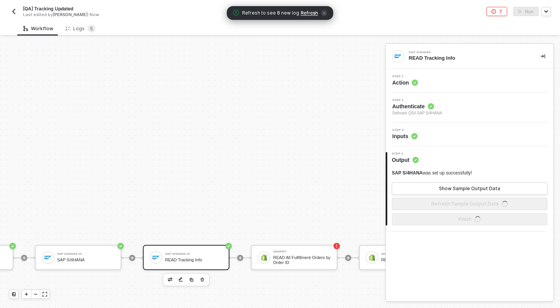
scroll to position [221, 36]
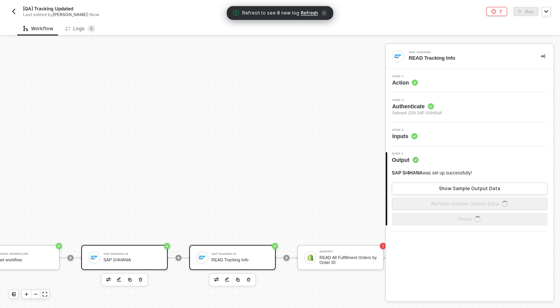
click at [138, 248] on div "SAP S/4HANA #3 SAP S/4HANA" at bounding box center [124, 257] width 87 height 25
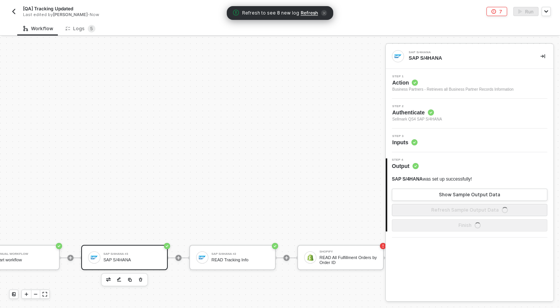
click at [427, 132] on div "Step 3 Inputs" at bounding box center [470, 141] width 168 height 24
click at [427, 140] on div "Step 3 Inputs" at bounding box center [471, 140] width 166 height 11
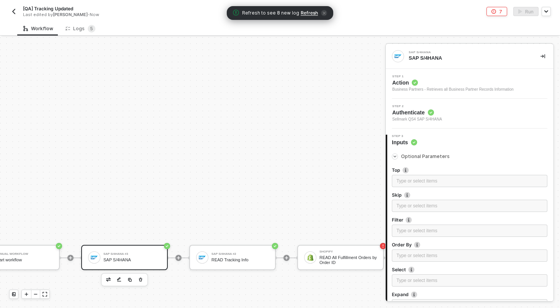
click at [150, 250] on div "SAP S/4HANA #3 SAP S/4HANA" at bounding box center [131, 257] width 57 height 15
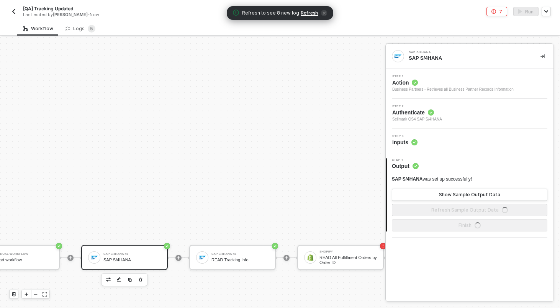
click at [438, 85] on span "Action" at bounding box center [452, 83] width 121 height 8
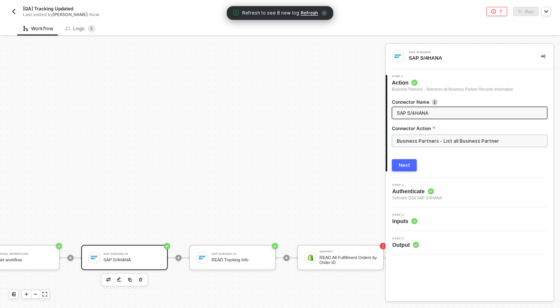
click at [425, 135] on input "Business Partners - List all Business Partner" at bounding box center [469, 141] width 155 height 12
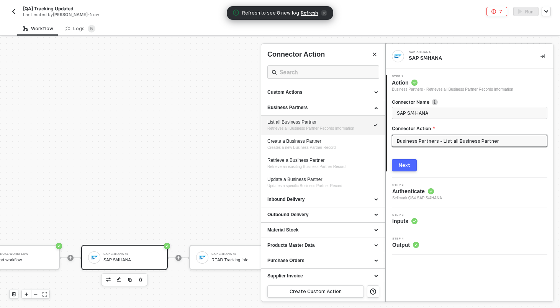
click at [422, 140] on input "Business Partners - List all Business Partner" at bounding box center [469, 141] width 155 height 12
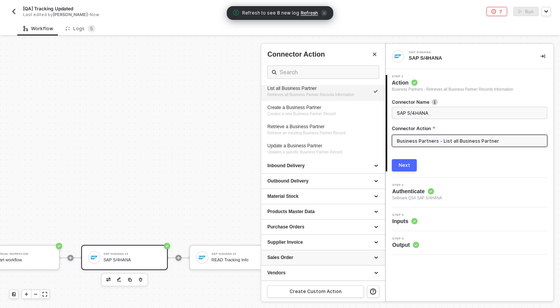
click at [316, 253] on div "Sales Order" at bounding box center [323, 257] width 124 height 15
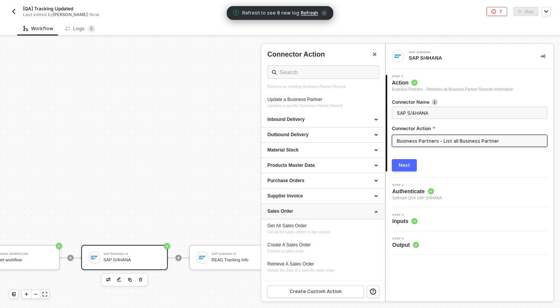
scroll to position [81, 0]
click at [301, 268] on span "Reads the data of a specific sales order" at bounding box center [300, 269] width 67 height 4
type input "Reads the data of a specific sales order"
type input "Sales Order - Retrieve A Sales Order"
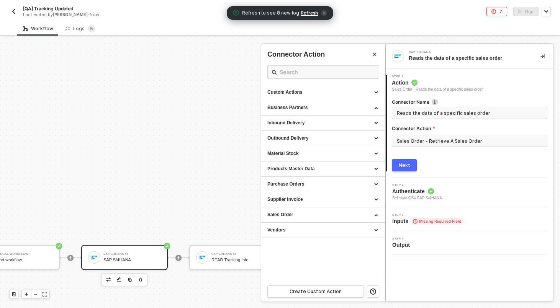
scroll to position [0, 0]
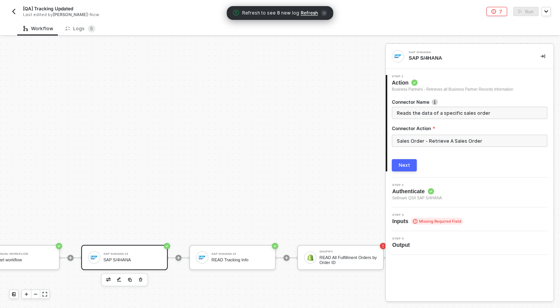
click at [414, 168] on button "Next" at bounding box center [404, 165] width 25 height 12
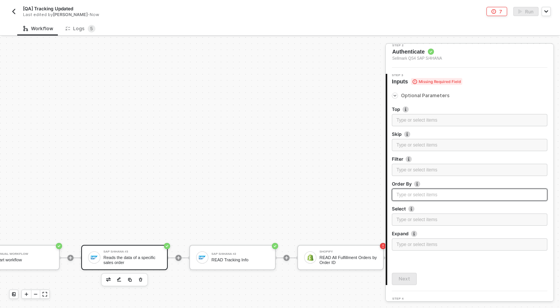
scroll to position [75, 0]
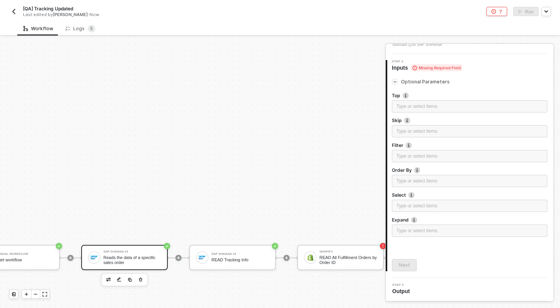
click at [143, 260] on div "Reads the data of a specific sales order" at bounding box center [131, 260] width 57 height 10
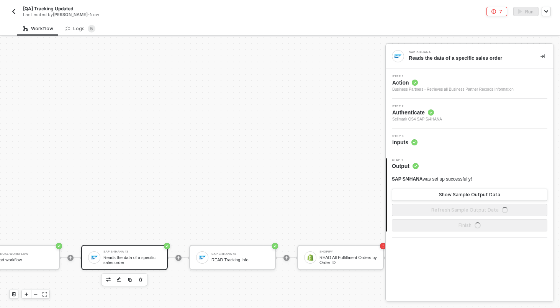
click at [456, 84] on span "Action" at bounding box center [452, 83] width 121 height 8
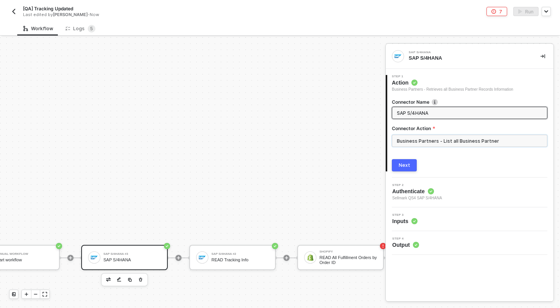
click at [429, 144] on input "Business Partners - List all Business Partner" at bounding box center [469, 141] width 155 height 12
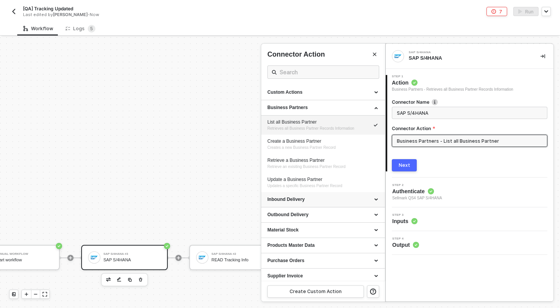
scroll to position [34, 0]
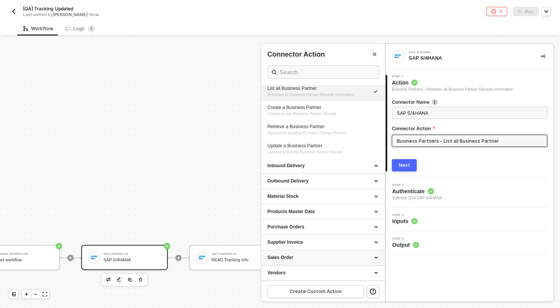
click at [305, 256] on div "Sales Order" at bounding box center [322, 258] width 111 height 7
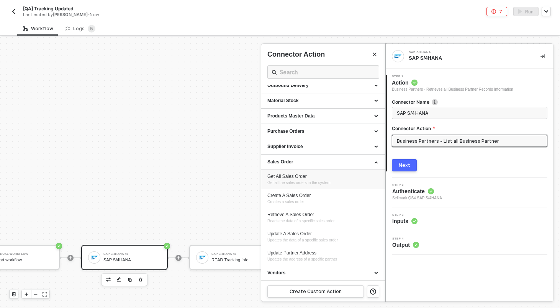
click at [293, 176] on div "Get All Sales Order" at bounding box center [322, 176] width 111 height 7
type input "Get all the sales orders in the system"
type input "Sales Order - Get All Sales Order"
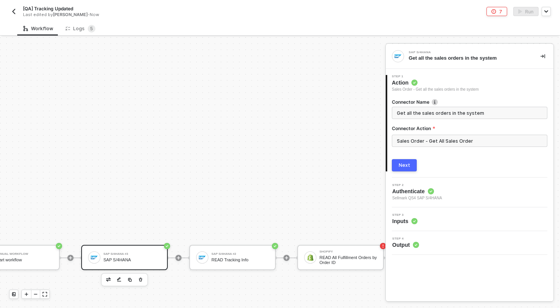
click at [409, 165] on div "Next" at bounding box center [404, 165] width 11 height 6
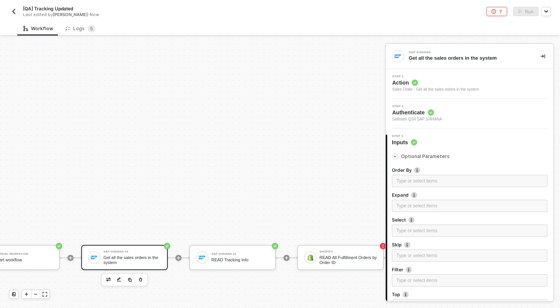
click at [14, 9] on img "button" at bounding box center [14, 11] width 6 height 6
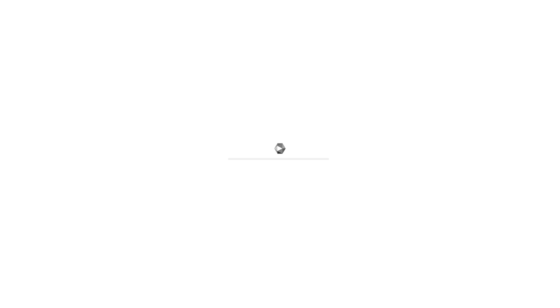
click at [96, 81] on div "0%" at bounding box center [280, 154] width 560 height 308
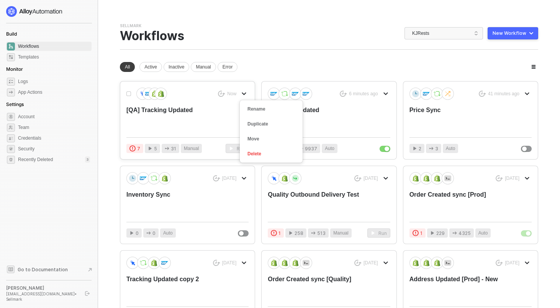
click at [242, 93] on icon "icon-arrow-down" at bounding box center [243, 94] width 3 height 2
click at [260, 157] on div "Delete" at bounding box center [270, 153] width 47 height 7
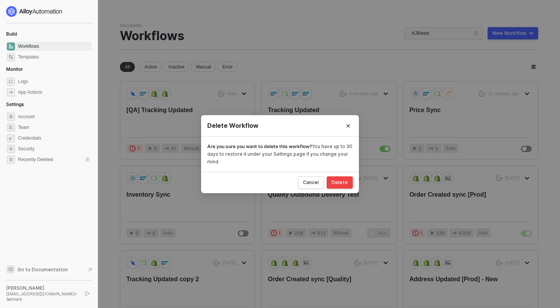
click at [338, 183] on div "Delete" at bounding box center [340, 183] width 16 height 6
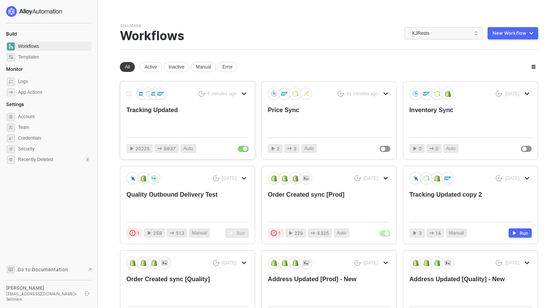
click at [245, 95] on icon "icon-arrow-down" at bounding box center [244, 94] width 5 height 5
click at [259, 125] on div "Duplicate" at bounding box center [270, 124] width 47 height 7
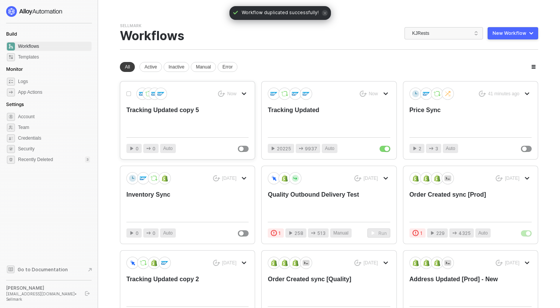
click at [188, 113] on div "Tracking Updated copy 5" at bounding box center [175, 118] width 98 height 25
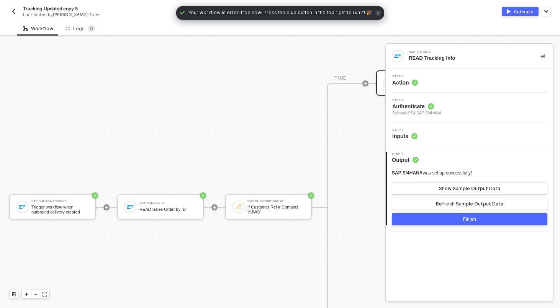
scroll to position [369, 0]
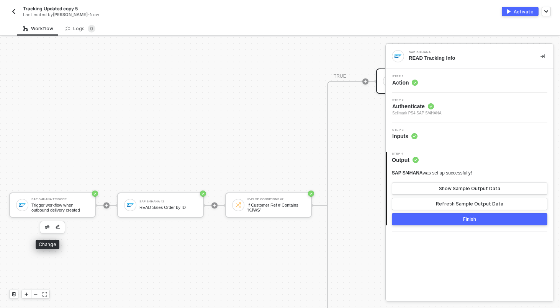
click at [48, 226] on img "button" at bounding box center [47, 227] width 5 height 4
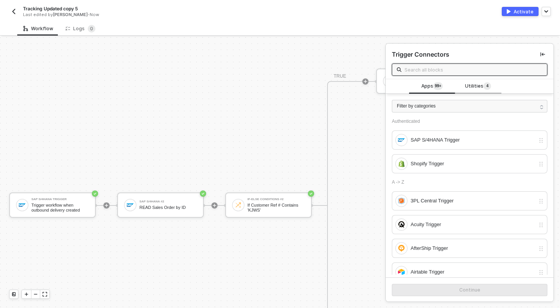
click at [487, 80] on div "Utilities 4" at bounding box center [478, 86] width 46 height 15
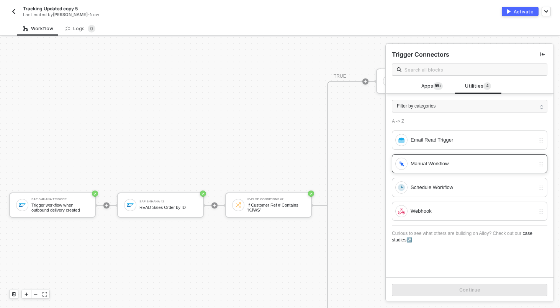
click at [442, 158] on div "Manual Workflow" at bounding box center [465, 164] width 140 height 12
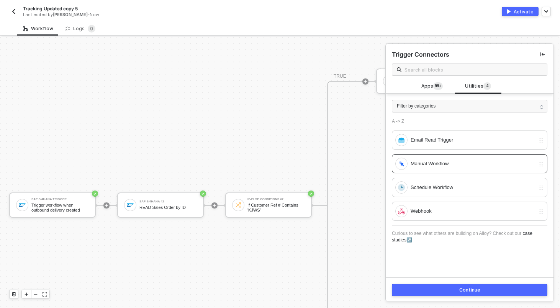
click at [424, 291] on button "Continue" at bounding box center [469, 290] width 155 height 12
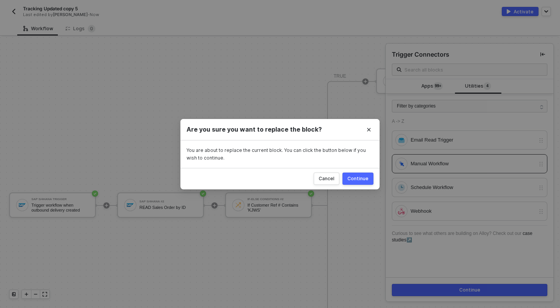
click at [358, 180] on div "Continue" at bounding box center [357, 179] width 21 height 6
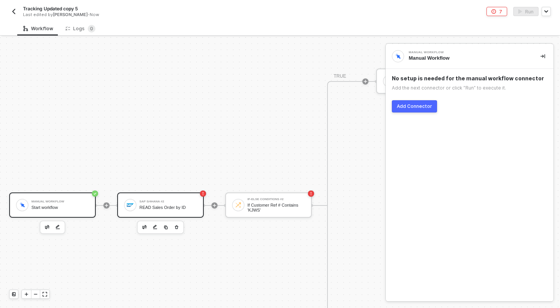
click at [180, 202] on div "SAP S/4HANA #2" at bounding box center [167, 201] width 57 height 3
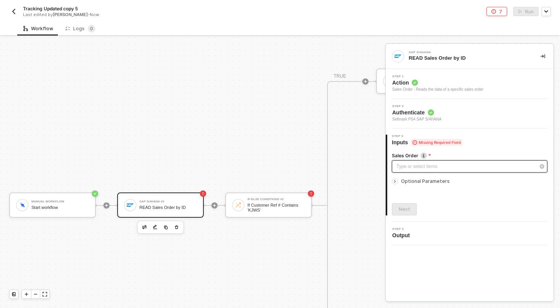
click at [397, 169] on div "Type or select items ﻿" at bounding box center [465, 166] width 139 height 7
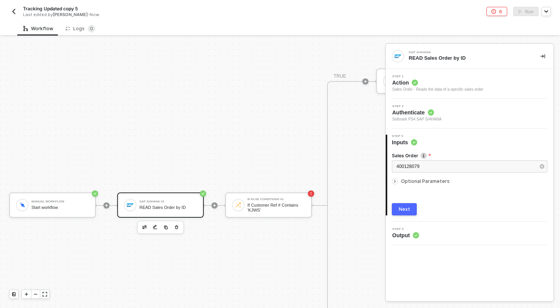
click at [401, 214] on button "Next" at bounding box center [404, 209] width 25 height 12
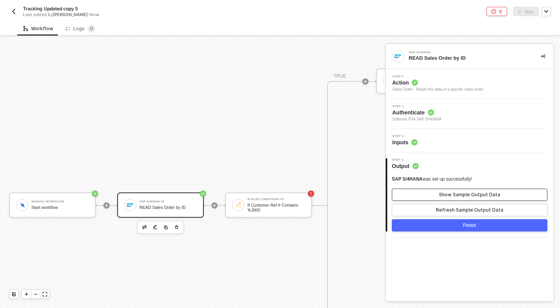
click at [421, 195] on button "Show Sample Output Data" at bounding box center [469, 195] width 155 height 12
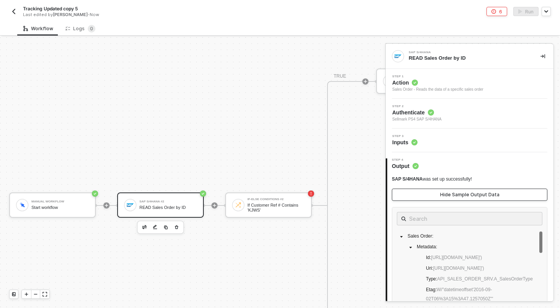
click at [421, 195] on button "Hide Sample Output Data" at bounding box center [469, 195] width 155 height 12
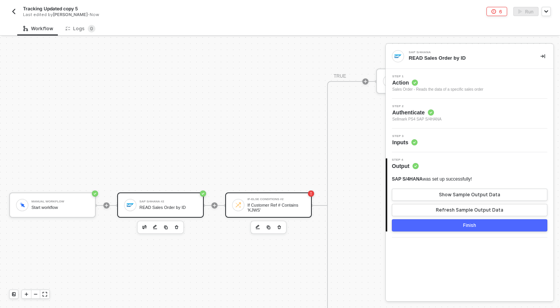
click at [251, 202] on div "If-Else Conditions #2 If Customer Ref # Contains 'KJWS'" at bounding box center [275, 205] width 57 height 15
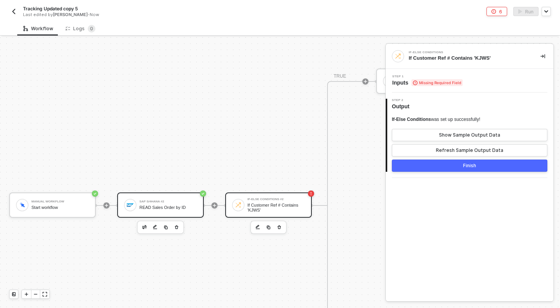
click at [173, 194] on div "SAP S/4HANA #2 READ Sales Order by ID" at bounding box center [160, 205] width 87 height 25
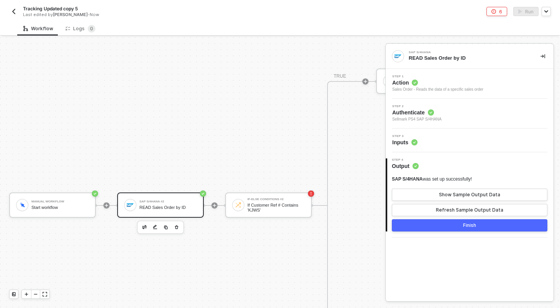
click at [441, 108] on div "Step 2 Authenticate Sellmark PS4 SAP S/4HANA" at bounding box center [416, 114] width 49 height 18
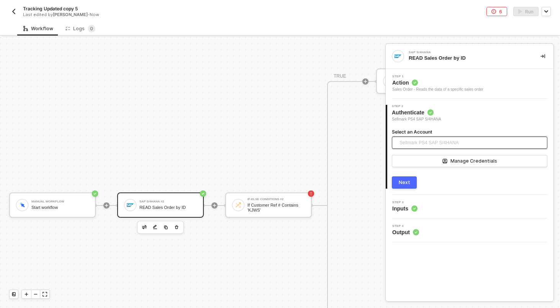
click at [448, 143] on span "Sellmark PS4 SAP S/4HANA" at bounding box center [428, 142] width 59 height 11
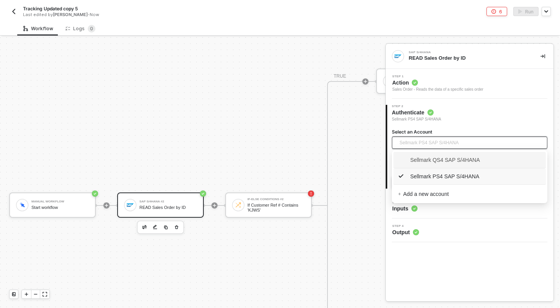
click at [442, 156] on span "Sellmark QS4 SAP S/4HANA" at bounding box center [439, 160] width 82 height 8
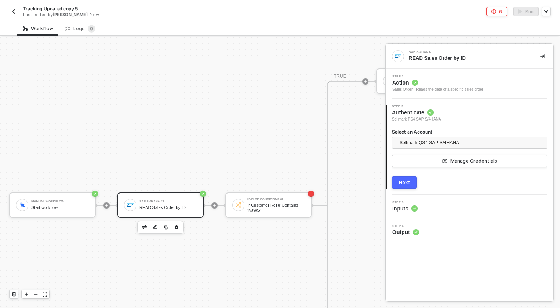
click at [409, 180] on div "Next" at bounding box center [404, 183] width 11 height 6
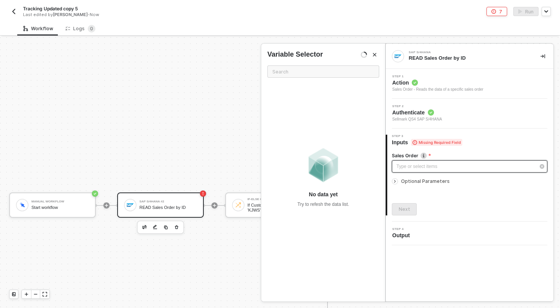
click at [410, 168] on div "Type or select items ﻿" at bounding box center [465, 166] width 139 height 7
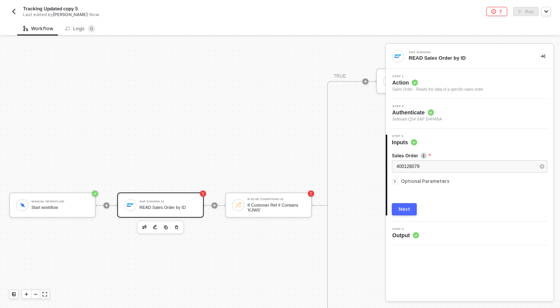
click at [406, 207] on div "Next" at bounding box center [404, 209] width 11 height 6
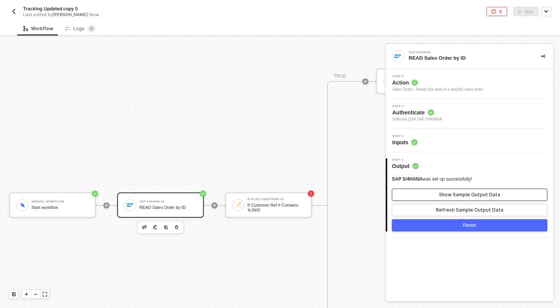
click at [446, 193] on div "Show Sample Output Data" at bounding box center [469, 195] width 61 height 6
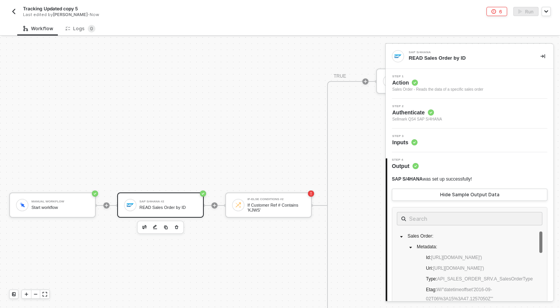
click at [59, 10] on span "Tracking Updated copy 5" at bounding box center [50, 8] width 55 height 7
click at [66, 10] on input "Tracking Updated copy 5" at bounding box center [88, 8] width 130 height 9
type input "[QA] Tracking Updated"
click button "Save" at bounding box center [164, 8] width 18 height 9
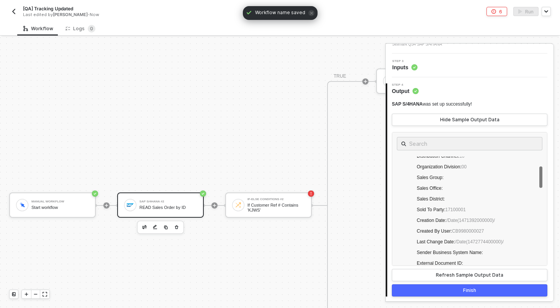
scroll to position [141, 0]
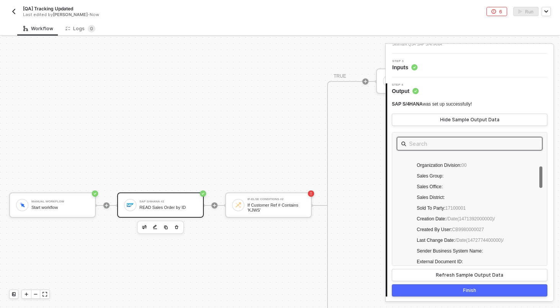
click at [437, 145] on input "text" at bounding box center [469, 144] width 121 height 10
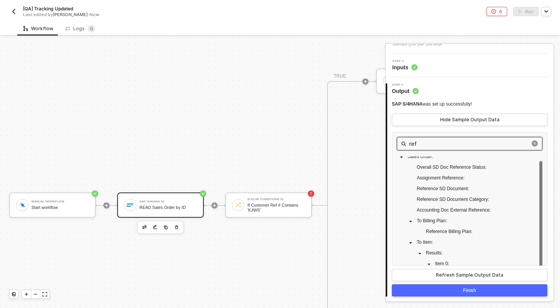
scroll to position [0, 0]
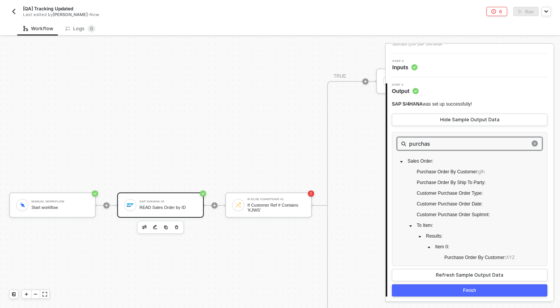
type input "purchase"
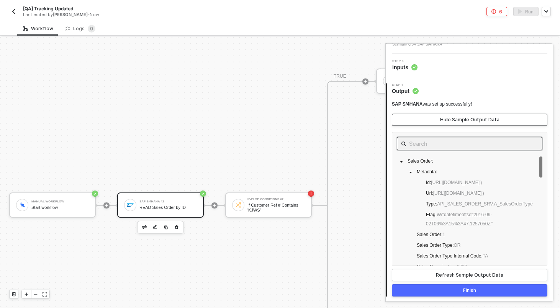
click at [434, 118] on button "Hide Sample Output Data" at bounding box center [469, 120] width 155 height 12
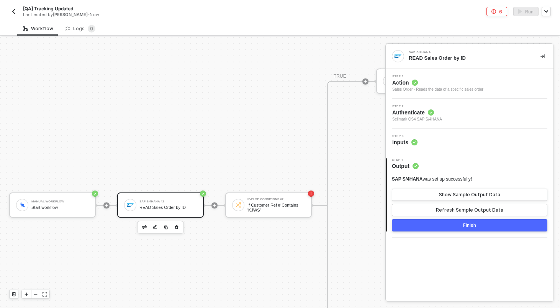
click at [432, 146] on div "Step 3 Inputs" at bounding box center [470, 141] width 168 height 24
click at [433, 142] on div "Step 3 Inputs" at bounding box center [471, 140] width 166 height 11
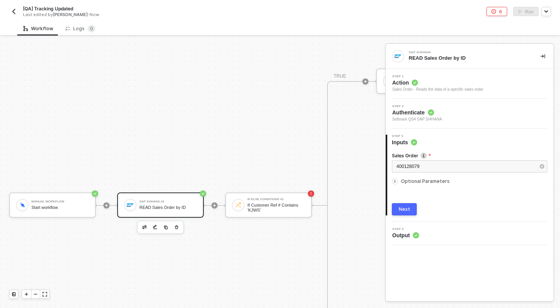
click at [413, 182] on span "Optional Parameters" at bounding box center [425, 181] width 49 height 6
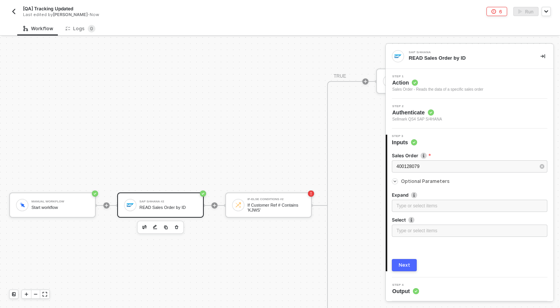
click at [413, 182] on span "Optional Parameters" at bounding box center [425, 181] width 49 height 6
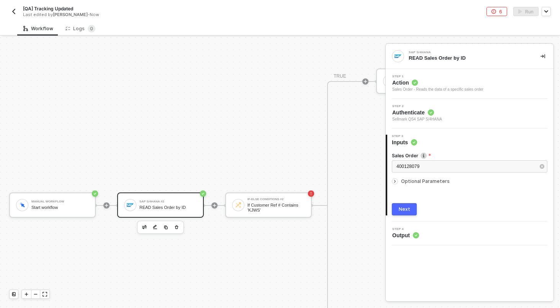
click at [410, 209] on button "Next" at bounding box center [404, 209] width 25 height 12
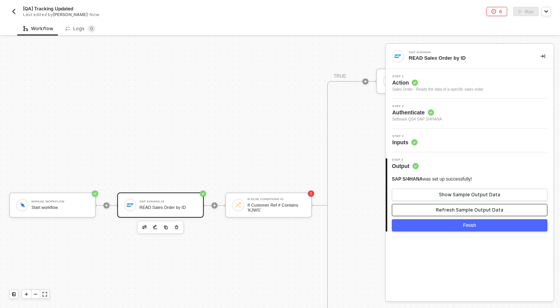
click at [458, 210] on div "Refresh Sample Output Data" at bounding box center [469, 210] width 67 height 6
click at [455, 195] on div "Show Sample Output Data" at bounding box center [469, 195] width 61 height 6
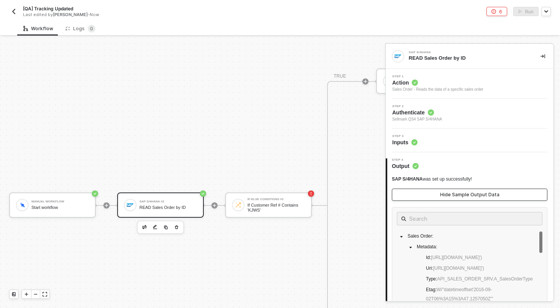
click at [455, 195] on div "Hide Sample Output Data" at bounding box center [469, 195] width 59 height 6
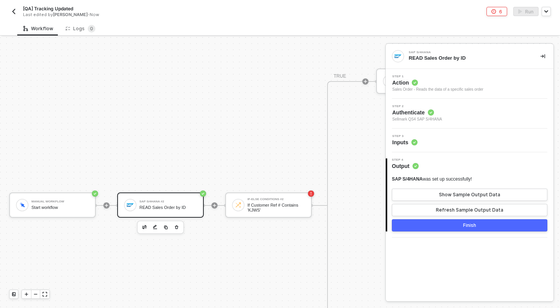
click at [195, 201] on div "SAP S/4HANA #2" at bounding box center [167, 201] width 57 height 3
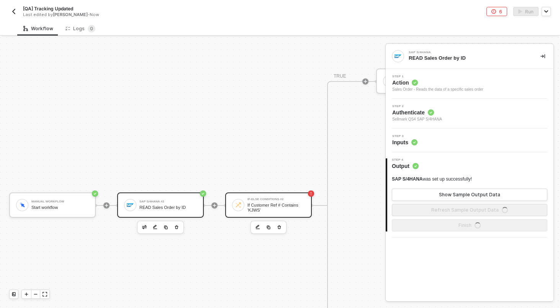
click at [273, 200] on div "If-Else Conditions #2" at bounding box center [275, 199] width 57 height 3
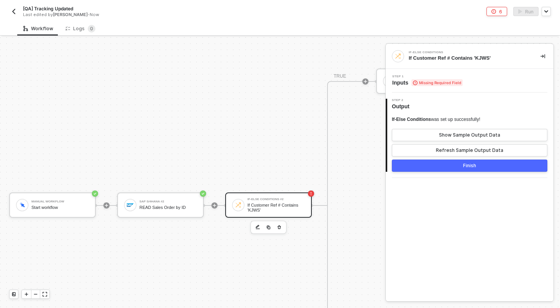
click at [436, 80] on span "Missing Required Field" at bounding box center [436, 82] width 51 height 7
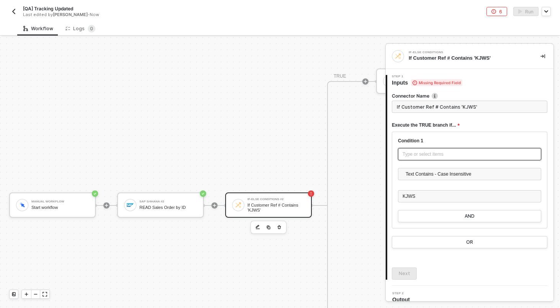
click at [425, 149] on div "Type or select items ﻿" at bounding box center [469, 154] width 143 height 12
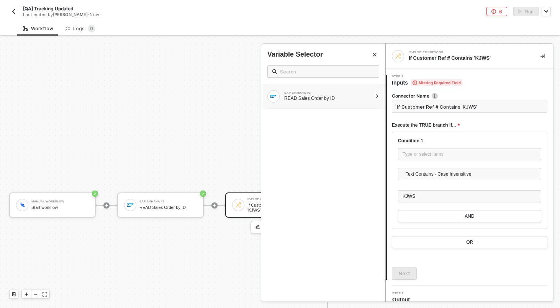
click at [320, 102] on div "SAP S/4HANA #2 READ Sales Order by ID" at bounding box center [319, 96] width 105 height 12
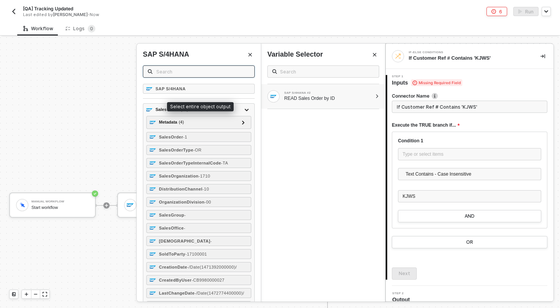
click at [213, 73] on input "text" at bounding box center [202, 71] width 93 height 8
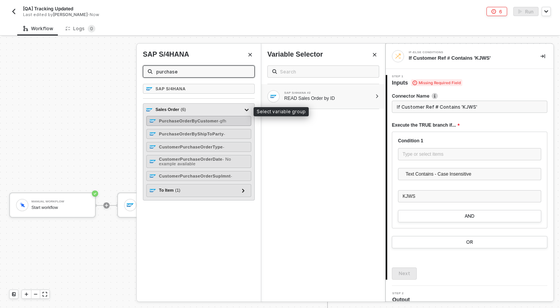
type input "purchase"
click at [194, 118] on div "PurchaseOrderByCustomer - gfh" at bounding box center [198, 121] width 105 height 10
type input "Only continue if Purchase Order By Customer Text Contains - Case Insensitive KJ…"
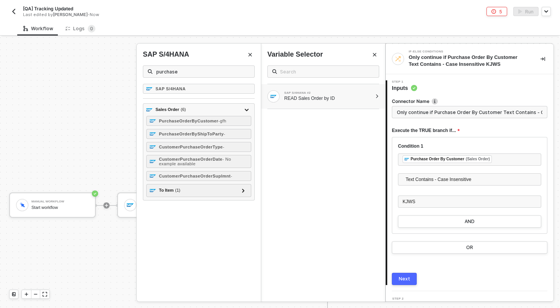
click at [404, 278] on div "Next" at bounding box center [404, 279] width 11 height 6
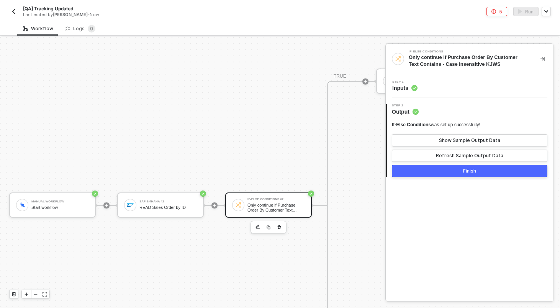
click at [451, 172] on button "Finish" at bounding box center [469, 171] width 155 height 12
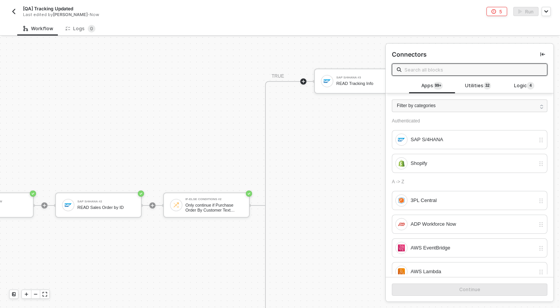
scroll to position [369, 106]
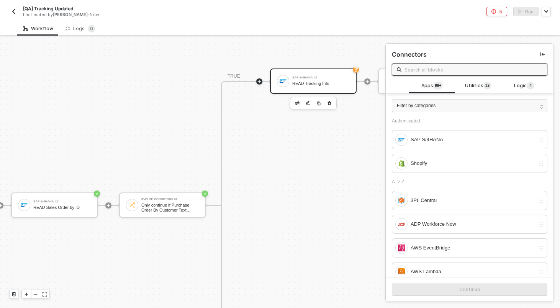
click at [285, 90] on div "SAP S/4HANA #3 READ Tracking Info" at bounding box center [313, 81] width 87 height 25
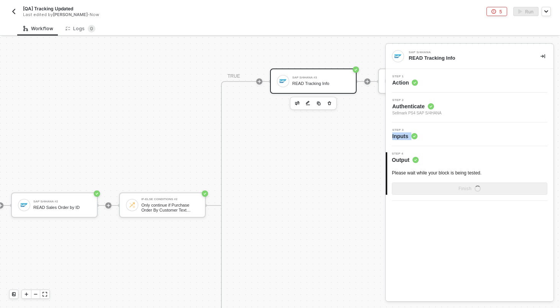
click at [437, 132] on div "Step 3 Inputs" at bounding box center [471, 134] width 166 height 11
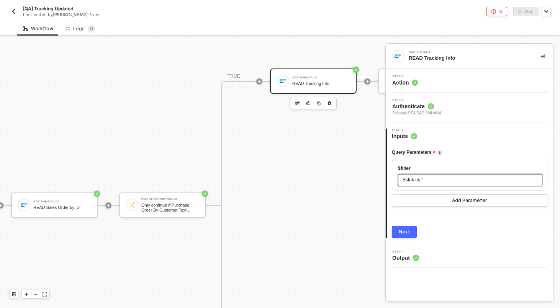
click at [423, 180] on span "'" at bounding box center [422, 179] width 1 height 5
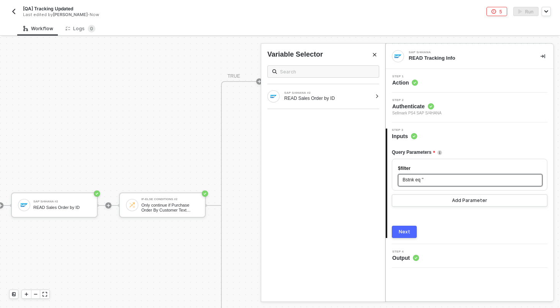
click at [423, 180] on span "'" at bounding box center [422, 179] width 1 height 5
click at [350, 93] on div "SAP S/4HANA #2" at bounding box center [328, 93] width 88 height 3
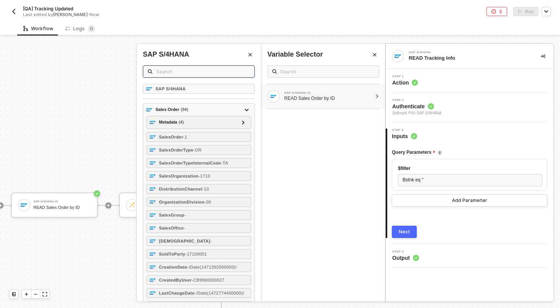
click at [241, 74] on input "text" at bounding box center [202, 71] width 93 height 8
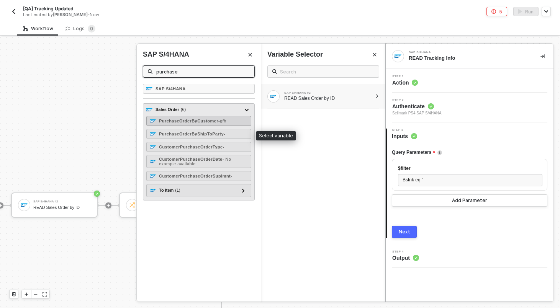
type input "purchase"
click at [225, 121] on span "- gfh" at bounding box center [222, 121] width 8 height 5
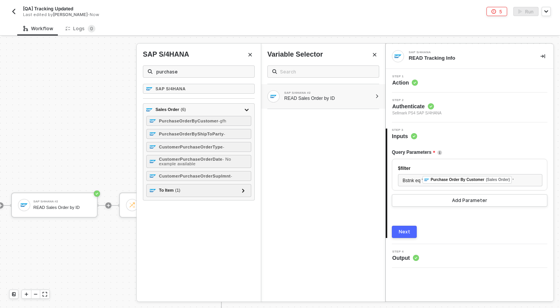
click at [408, 234] on div "Next" at bounding box center [404, 232] width 11 height 6
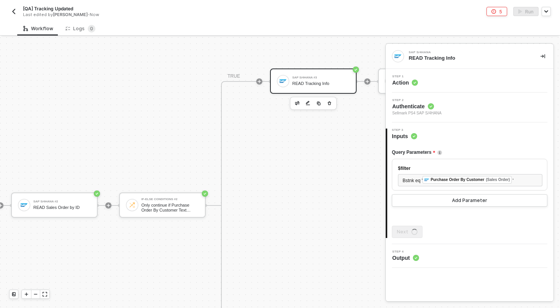
click at [433, 111] on span "Sellmark PS4 SAP S/4HANA" at bounding box center [416, 113] width 49 height 6
click at [448, 111] on div "Step 2 Authenticate Sellmark PS4 SAP S/4HANA" at bounding box center [471, 108] width 166 height 18
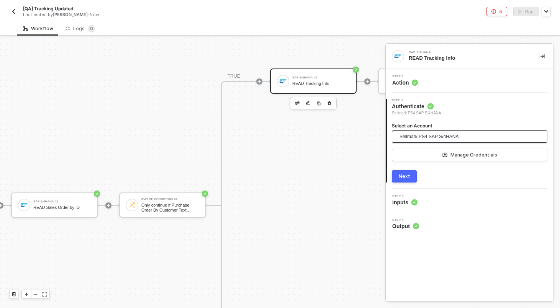
click at [449, 135] on span "Sellmark PS4 SAP S/4HANA" at bounding box center [428, 136] width 59 height 11
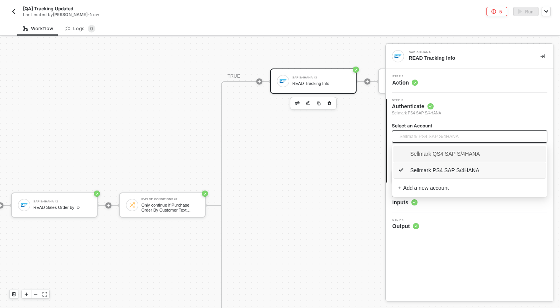
click at [443, 151] on span "Sellmark QS4 SAP S/4HANA" at bounding box center [439, 154] width 82 height 8
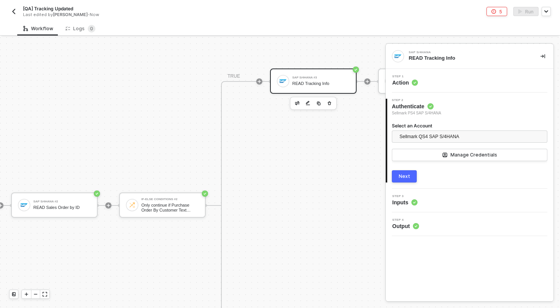
click at [404, 177] on div "Next" at bounding box center [404, 176] width 11 height 6
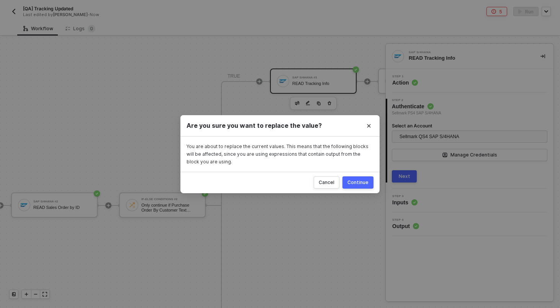
click at [361, 182] on div "Continue" at bounding box center [357, 183] width 21 height 6
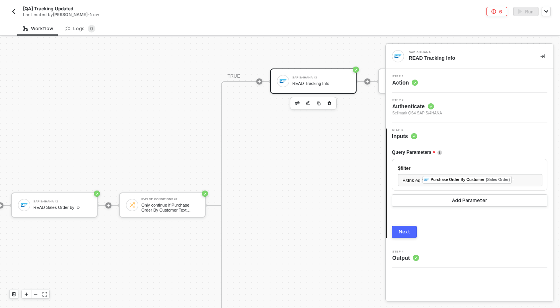
click at [407, 230] on div "Next" at bounding box center [404, 232] width 11 height 6
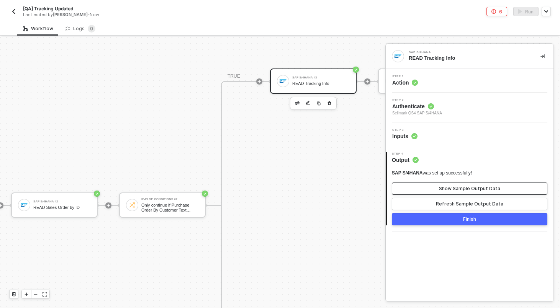
click at [445, 189] on div "Show Sample Output Data" at bounding box center [469, 189] width 61 height 6
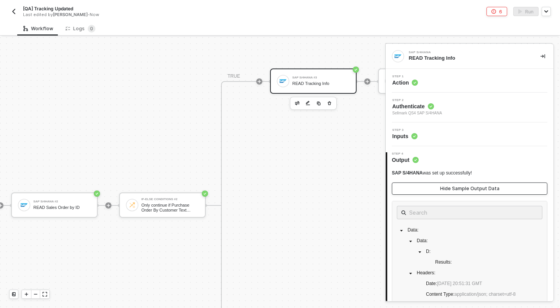
click at [445, 189] on div "Hide Sample Output Data" at bounding box center [469, 189] width 59 height 6
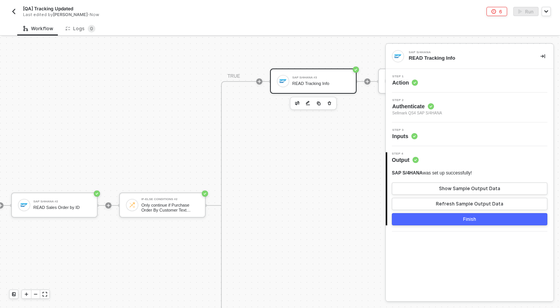
click at [447, 133] on div "Step 3 Inputs" at bounding box center [471, 134] width 166 height 11
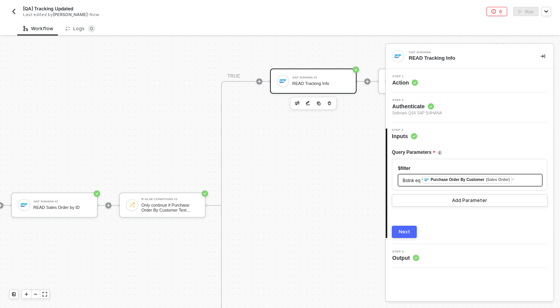
click at [512, 181] on span "Purchase Order By Customer (Sales Order)" at bounding box center [467, 180] width 90 height 5
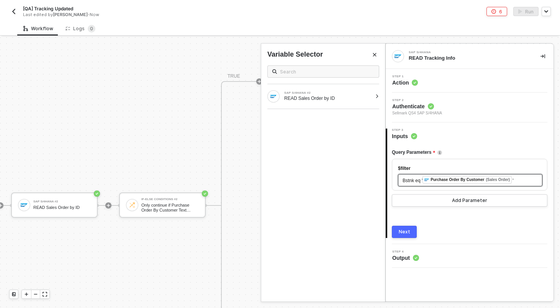
click at [520, 177] on div "Bstnk eq ' ﻿ Purchase Order By Customer (Sales Order) '" at bounding box center [469, 180] width 135 height 8
click at [512, 180] on div "Purchase Order By Customer (Sales Order)" at bounding box center [466, 180] width 89 height 8
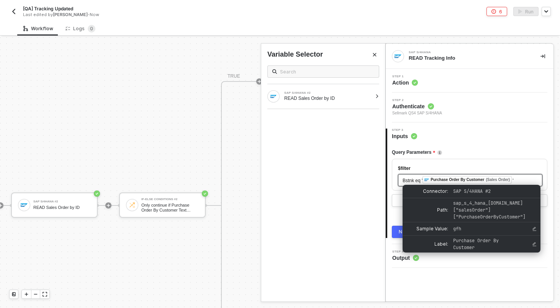
click at [527, 180] on div "Bstnk eq ' ﻿ Purchase Order By Customer (Sales Order) '" at bounding box center [469, 180] width 135 height 8
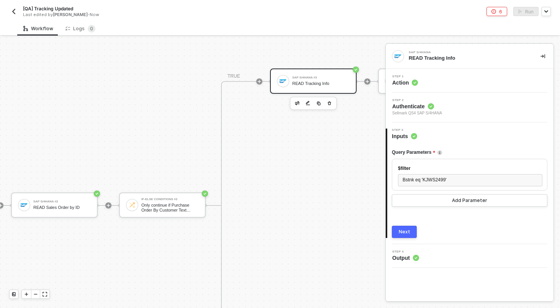
click at [402, 231] on div "Next" at bounding box center [404, 232] width 11 height 6
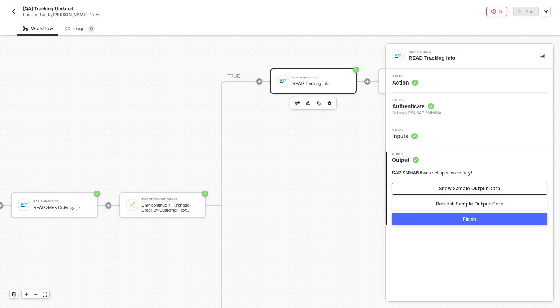
click at [453, 188] on div "Show Sample Output Data" at bounding box center [469, 189] width 61 height 6
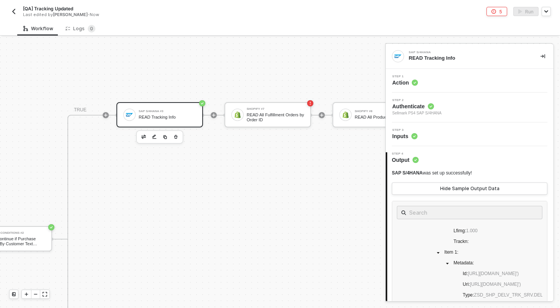
scroll to position [332, 260]
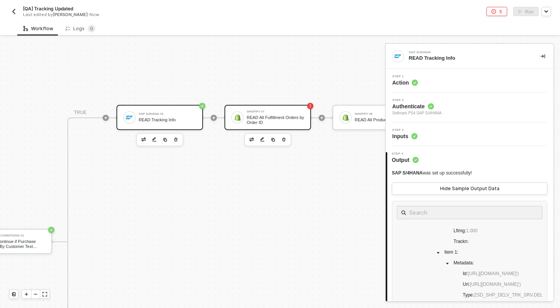
click at [270, 110] on div "Shopify #7" at bounding box center [275, 111] width 57 height 3
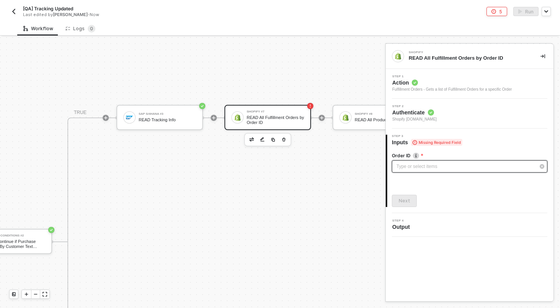
click at [425, 172] on div "Type or select items ﻿" at bounding box center [469, 166] width 155 height 12
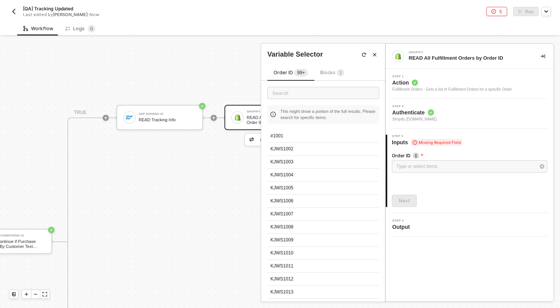
click at [333, 74] on span "Blocks 2" at bounding box center [332, 73] width 24 height 6
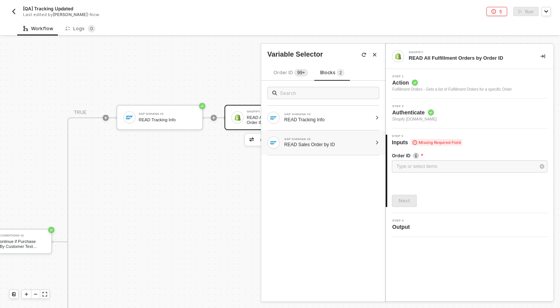
click at [345, 147] on div "READ Sales Order by ID" at bounding box center [328, 145] width 88 height 6
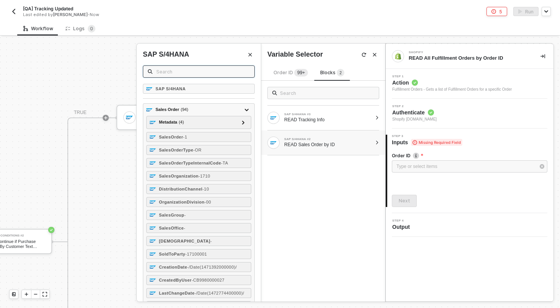
click at [234, 72] on input "text" at bounding box center [202, 71] width 93 height 8
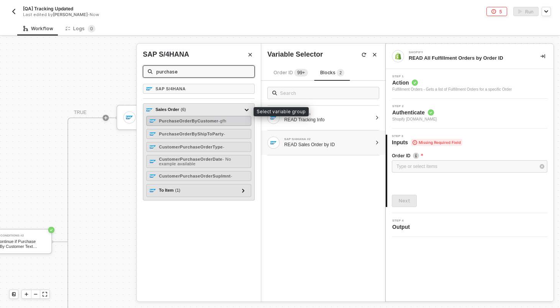
type input "purchase"
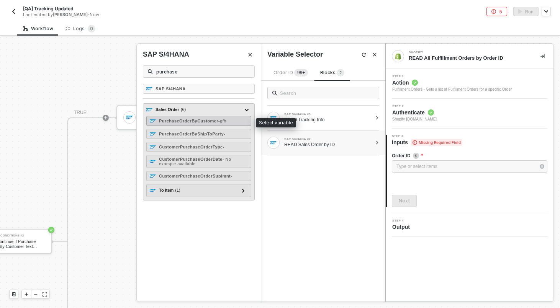
click at [203, 124] on div "PurchaseOrderByCustomer - gfh" at bounding box center [198, 121] width 105 height 10
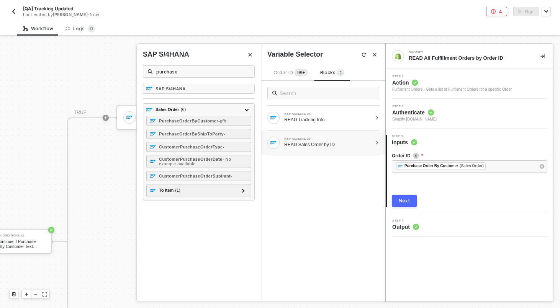
click at [406, 200] on div "Next" at bounding box center [404, 201] width 11 height 6
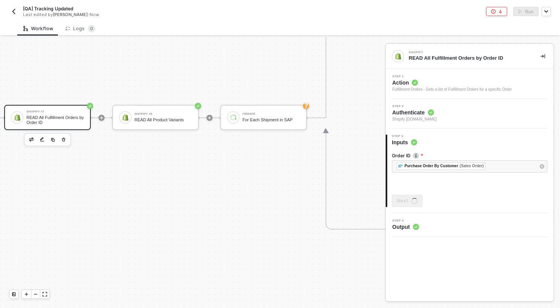
scroll to position [332, 489]
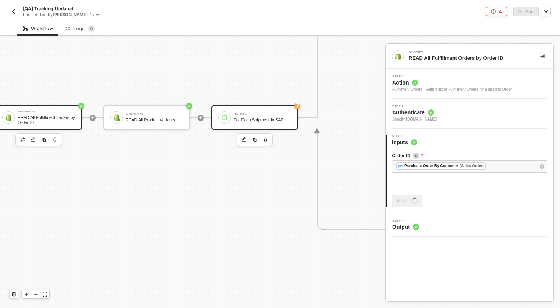
click at [275, 126] on div "Iterate For Each Shipment in SAP" at bounding box center [254, 117] width 87 height 25
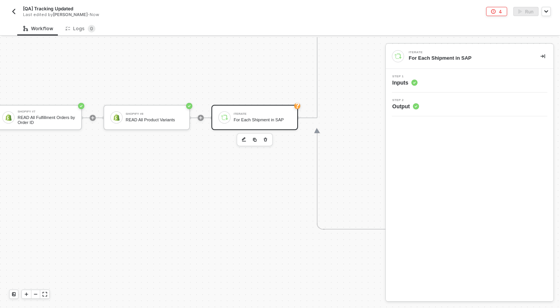
click at [437, 79] on div "Step 1 Inputs" at bounding box center [471, 80] width 166 height 11
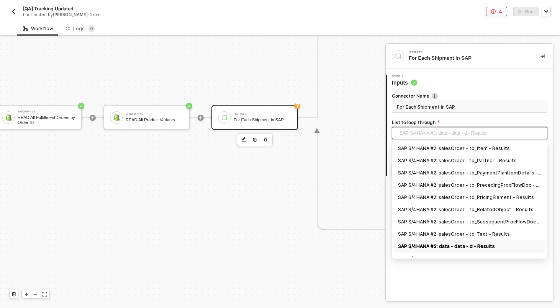
click at [432, 130] on span "SAP S/4HANA #3: data - data - d - Results" at bounding box center [470, 133] width 143 height 11
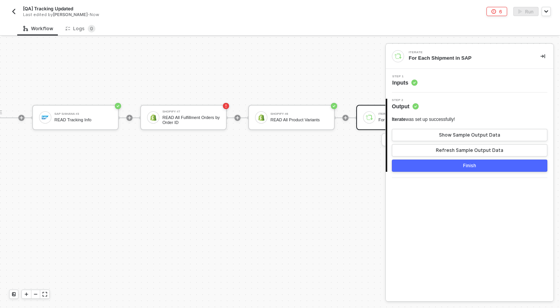
scroll to position [332, 472]
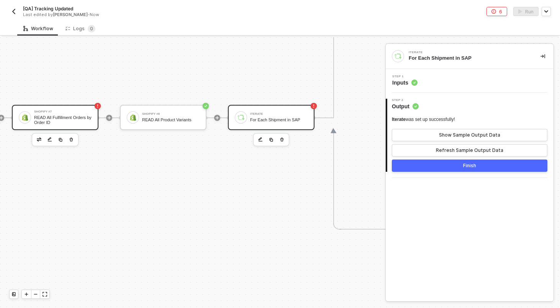
click at [79, 111] on div "Shopify #7" at bounding box center [62, 111] width 57 height 3
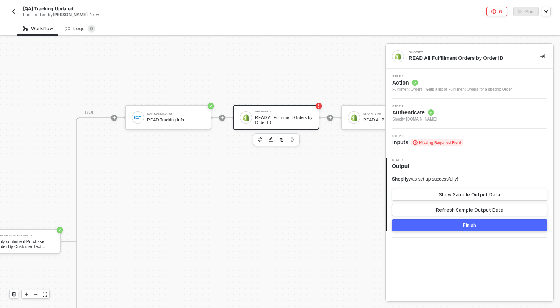
scroll to position [332, 278]
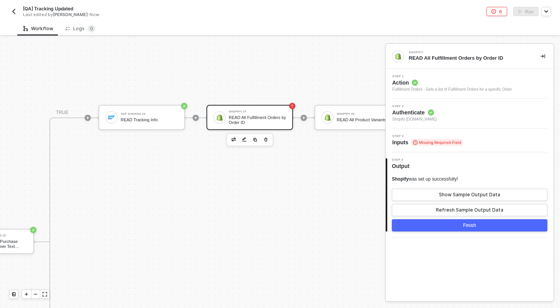
click at [443, 140] on span "Missing Required Field" at bounding box center [436, 142] width 51 height 7
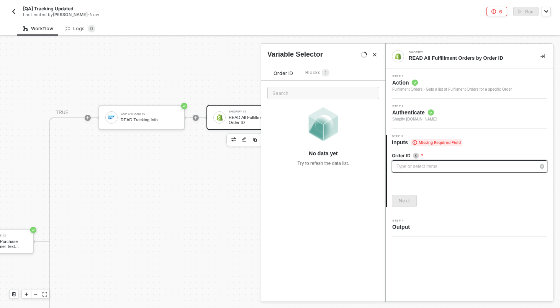
click at [454, 162] on div "Type or select items ﻿" at bounding box center [469, 166] width 155 height 12
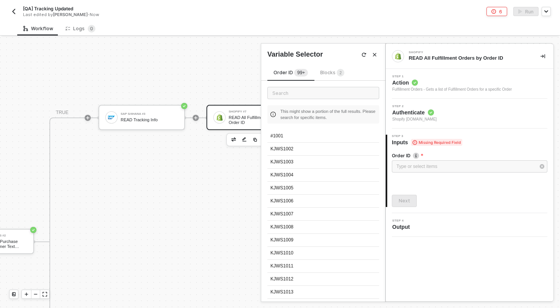
click at [330, 77] on div "Blocks 2" at bounding box center [332, 73] width 24 height 8
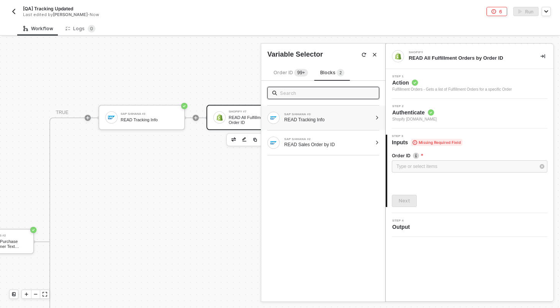
click at [311, 120] on div "READ Tracking Info" at bounding box center [328, 120] width 88 height 6
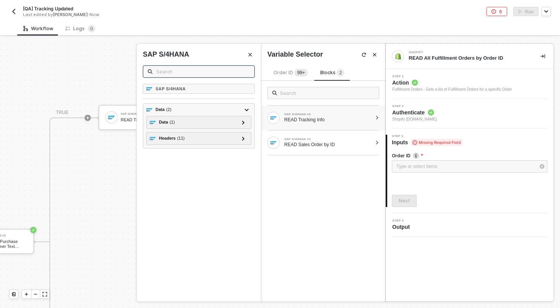
click at [214, 74] on input "text" at bounding box center [202, 71] width 93 height 8
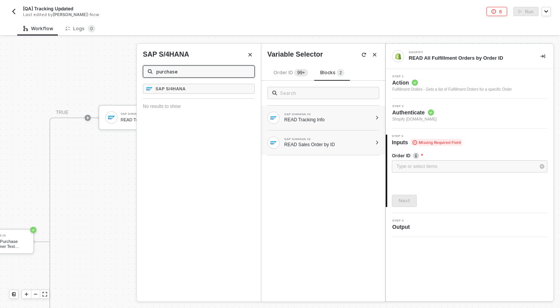
type input "purchase"
click at [324, 147] on div "READ Sales Order by ID" at bounding box center [328, 145] width 88 height 6
click at [210, 72] on input "purchase" at bounding box center [202, 71] width 93 height 8
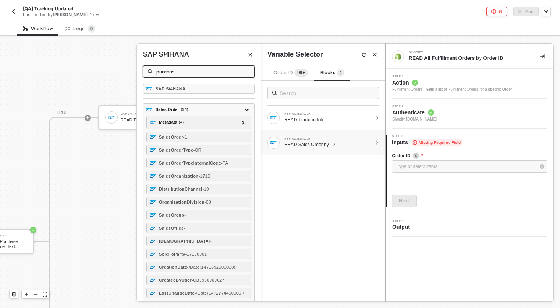
type input "purchase"
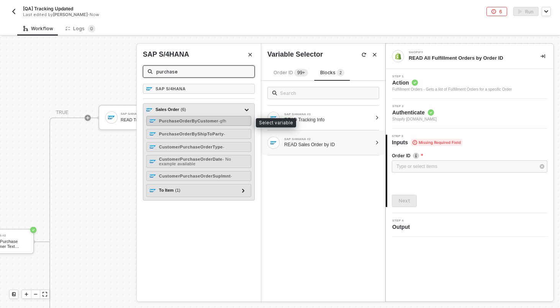
click at [209, 120] on strong "PurchaseOrderByCustomer" at bounding box center [188, 121] width 59 height 5
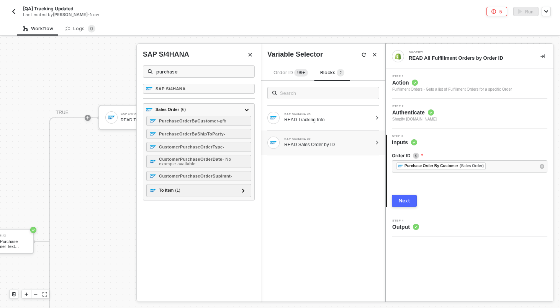
click at [409, 203] on button "Next" at bounding box center [404, 201] width 25 height 12
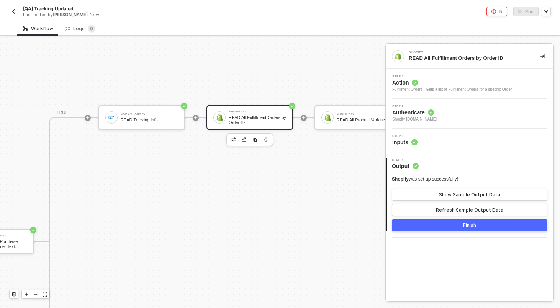
click at [431, 188] on div "Shopify was set up successfully! Show Sample Output Data Refresh Sample Output …" at bounding box center [469, 196] width 155 height 40
click at [433, 192] on button "Show Sample Output Data" at bounding box center [469, 195] width 155 height 12
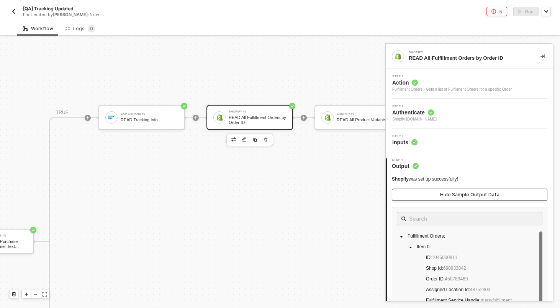
click at [435, 194] on button "Hide Sample Output Data" at bounding box center [469, 195] width 155 height 12
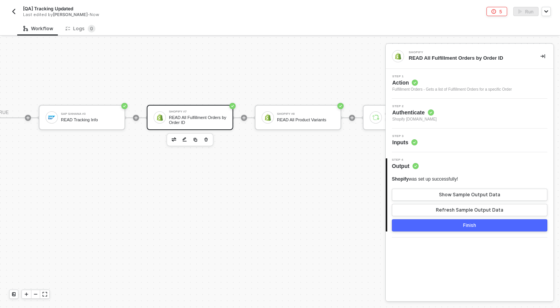
scroll to position [332, 378]
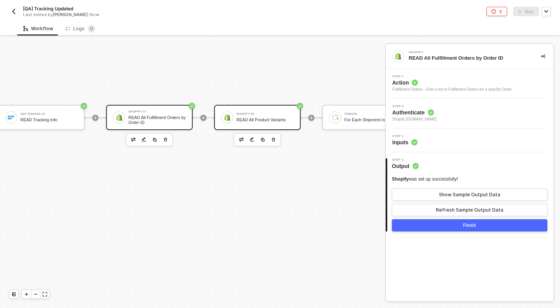
click at [250, 118] on div "READ All Product Variants" at bounding box center [264, 120] width 57 height 5
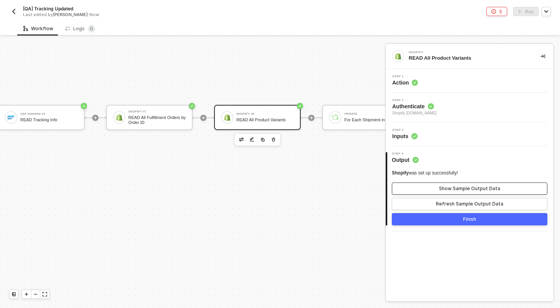
click at [459, 189] on div "Show Sample Output Data" at bounding box center [469, 189] width 61 height 6
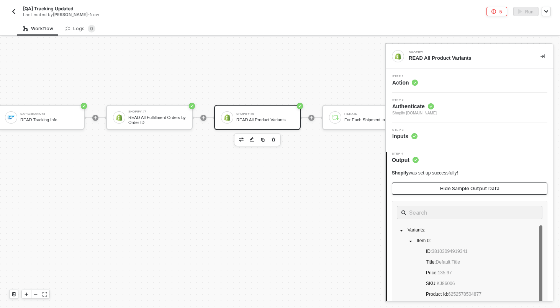
click at [459, 189] on div "Hide Sample Output Data" at bounding box center [469, 189] width 59 height 6
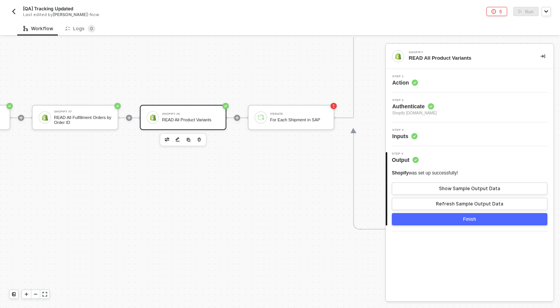
scroll to position [332, 471]
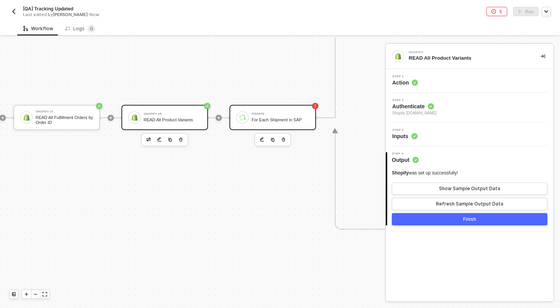
click at [262, 108] on div "Iterate For Each Shipment in SAP" at bounding box center [272, 117] width 87 height 25
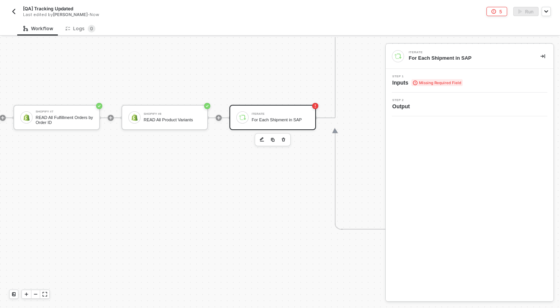
click at [469, 81] on div "Step 1 Inputs Missing Required Field" at bounding box center [471, 80] width 166 height 11
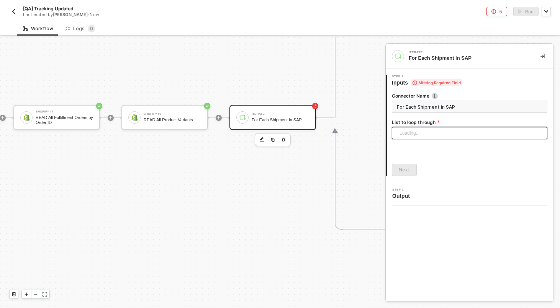
click at [461, 134] on div "Loading..." at bounding box center [469, 133] width 155 height 12
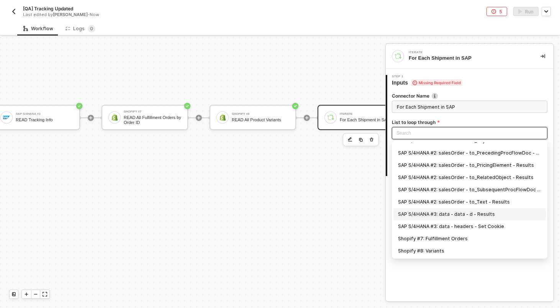
scroll to position [332, 374]
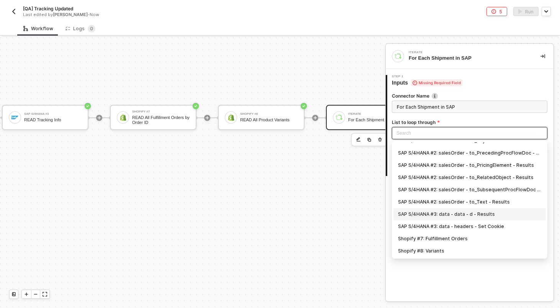
click at [485, 214] on div "SAP S/4HANA #3: data - data - d - Results" at bounding box center [469, 214] width 143 height 8
type input "Loop through SAP S/4HANA #3: data - data - d - Results"
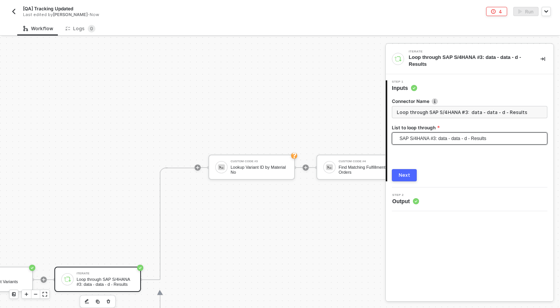
scroll to position [170, 680]
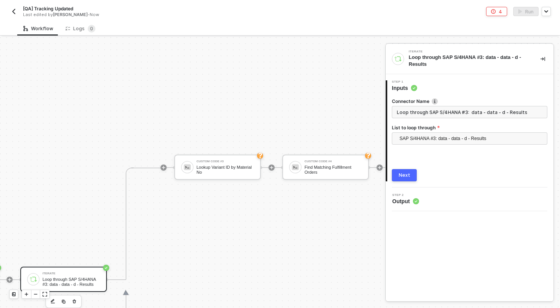
click at [412, 171] on button "Next" at bounding box center [404, 175] width 25 height 12
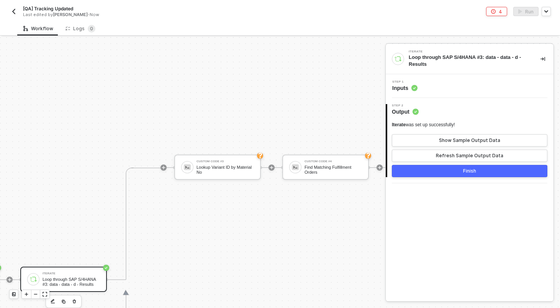
click at [218, 175] on div "Custom Code #3 Lookup Variant ID by Material No" at bounding box center [217, 167] width 87 height 25
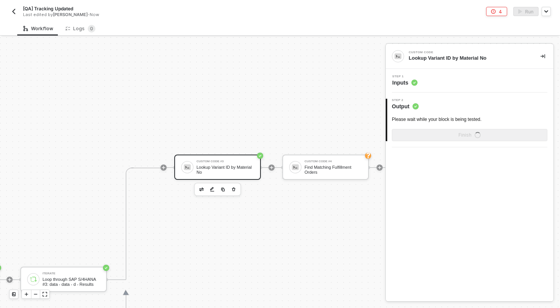
click at [460, 83] on div "Step 1 Inputs" at bounding box center [471, 80] width 166 height 11
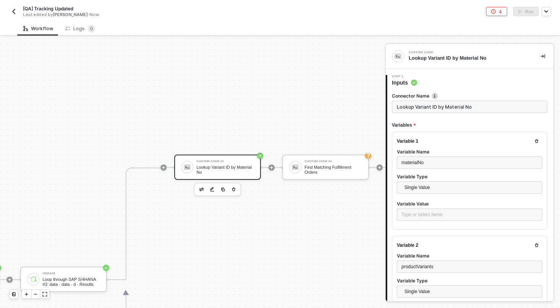
type textarea "const materialNo = inputData.materialNo; const productVariants = inputData.prod…"
click at [414, 212] on div "Type or select items ﻿" at bounding box center [469, 214] width 136 height 7
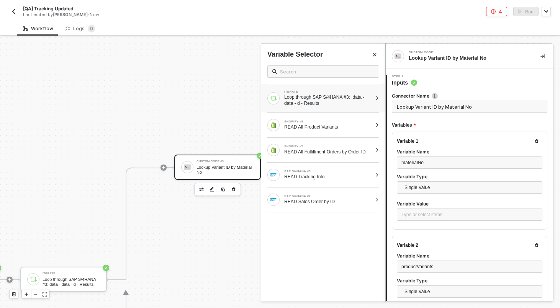
click at [319, 102] on div "Loop through SAP S/4HANA #3: data - data - d - Results" at bounding box center [328, 100] width 88 height 12
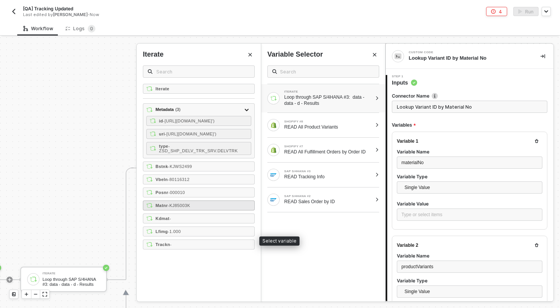
click at [190, 208] on span "- KJ85003K" at bounding box center [179, 205] width 22 height 5
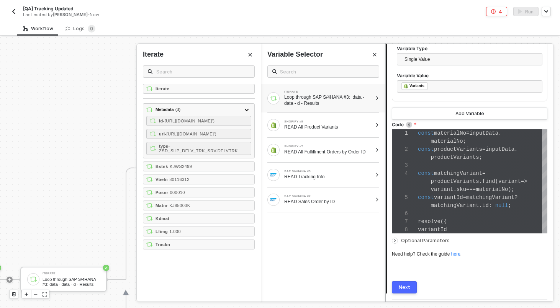
scroll to position [254, 0]
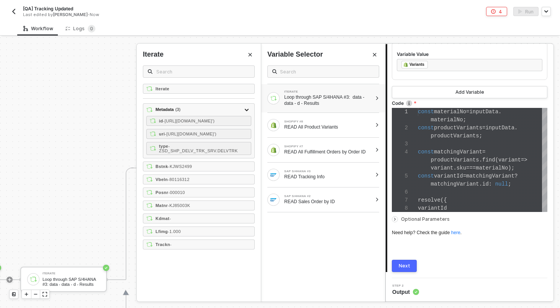
click at [398, 266] on button "Next" at bounding box center [404, 266] width 25 height 12
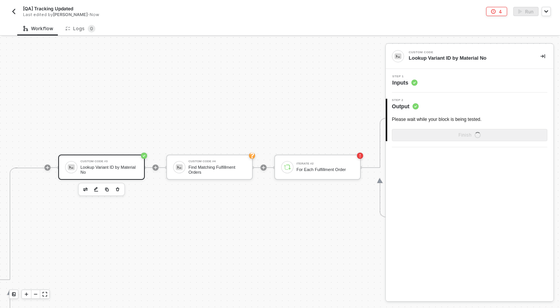
scroll to position [170, 835]
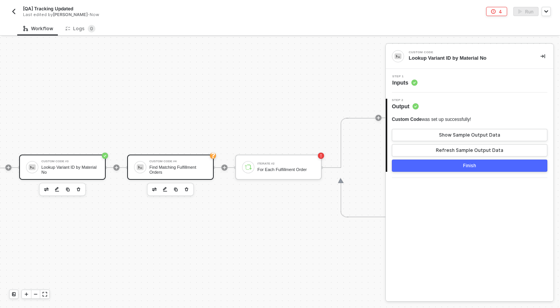
click at [193, 163] on div "Custom Code #4 Find Matching Fulfillment Orders" at bounding box center [177, 167] width 57 height 15
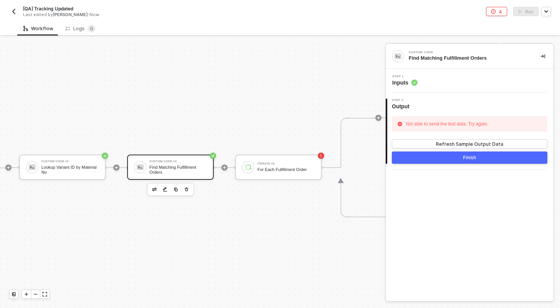
click at [430, 83] on div "Step 1 Inputs" at bounding box center [471, 80] width 166 height 11
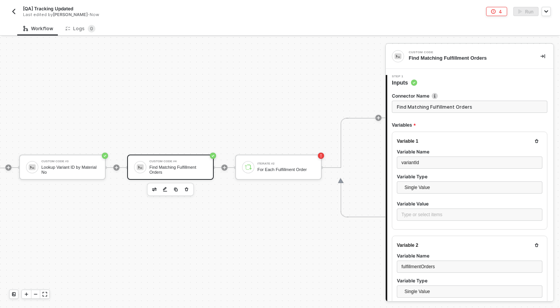
scroll to position [56, 0]
click at [423, 213] on div "Type or select items ﻿" at bounding box center [469, 214] width 136 height 7
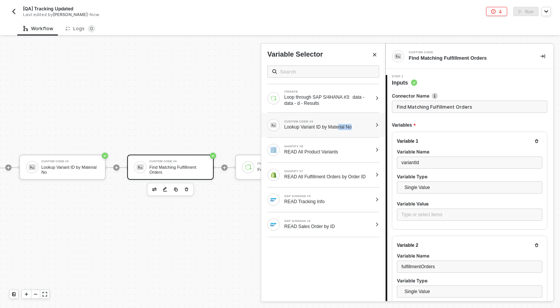
drag, startPoint x: 339, startPoint y: 140, endPoint x: 342, endPoint y: 128, distance: 12.5
click at [342, 128] on div "ITERATE Loop through SAP S/4HANA #3: data - data - d - Results CUSTOM CODE #3 L…" at bounding box center [323, 148] width 124 height 178
click at [351, 134] on div "CUSTOM CODE #3 Lookup Variant ID by Material No" at bounding box center [323, 125] width 124 height 25
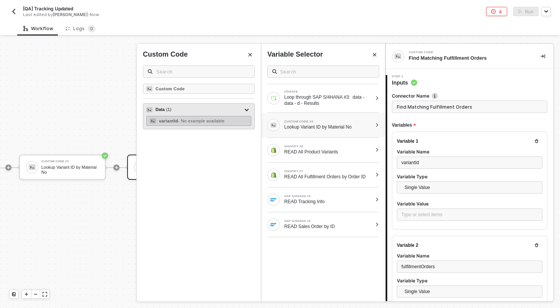
click at [219, 124] on div "variantId - No example available" at bounding box center [198, 121] width 105 height 10
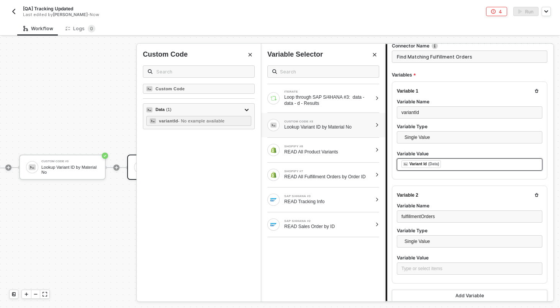
scroll to position [51, 0]
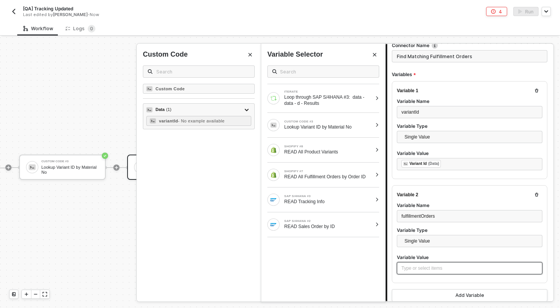
click at [427, 267] on div "Type or select items ﻿" at bounding box center [469, 268] width 136 height 7
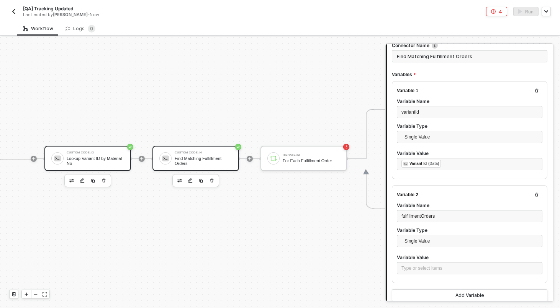
scroll to position [179, 830]
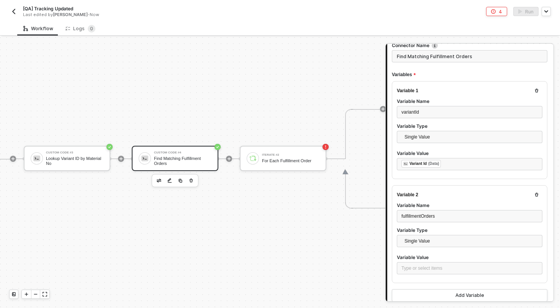
click at [167, 160] on div "Find Matching Fulfillment Orders" at bounding box center [182, 161] width 57 height 10
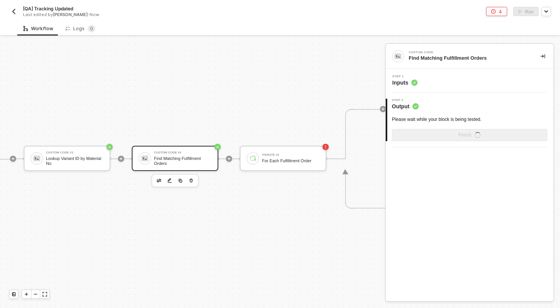
click at [450, 68] on div "Custom Code Find Matching Fulfillment Orders" at bounding box center [470, 56] width 168 height 25
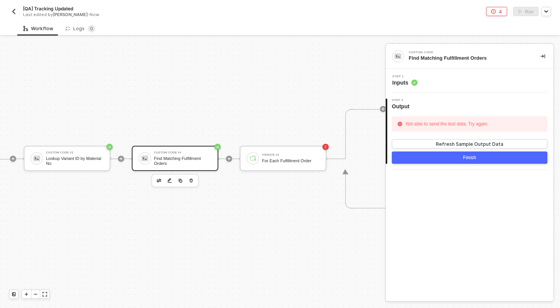
click at [450, 84] on div "Step 1 Inputs" at bounding box center [471, 80] width 166 height 11
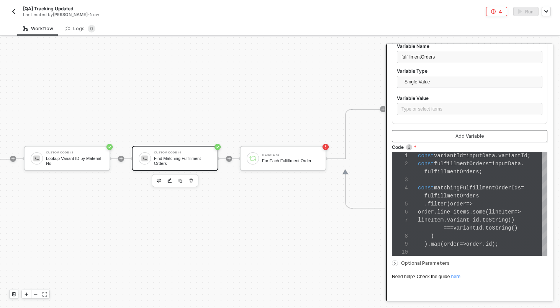
scroll to position [208, 0]
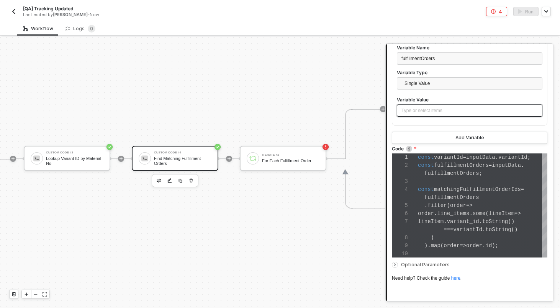
click at [462, 111] on div "Type or select items ﻿" at bounding box center [469, 110] width 136 height 7
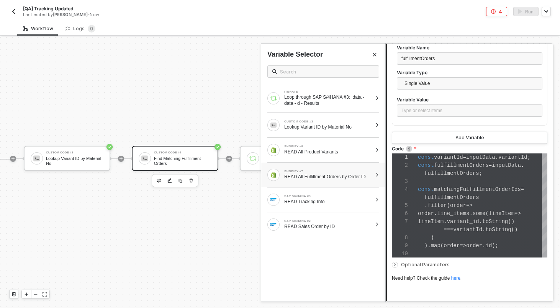
click at [362, 169] on div "SHOPIFY #7 READ All Fulfillment Orders by Order ID" at bounding box center [319, 175] width 105 height 12
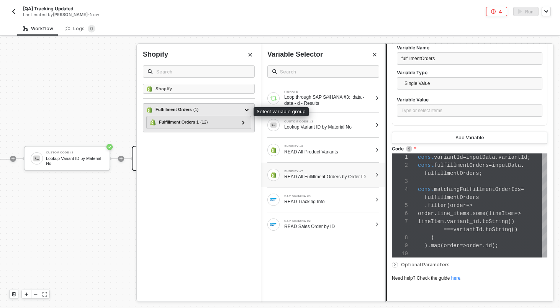
click at [215, 108] on div "Fulfillment Orders ( 1 )" at bounding box center [194, 109] width 96 height 9
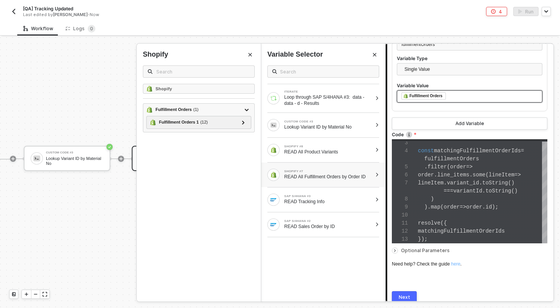
scroll to position [254, 0]
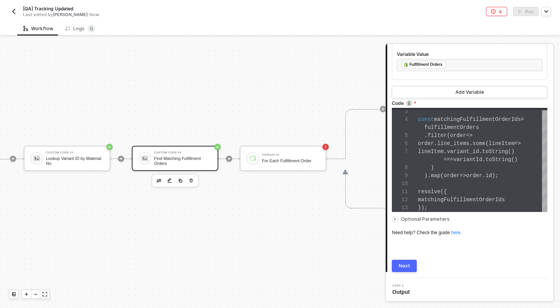
click at [405, 263] on div "Next" at bounding box center [404, 266] width 11 height 6
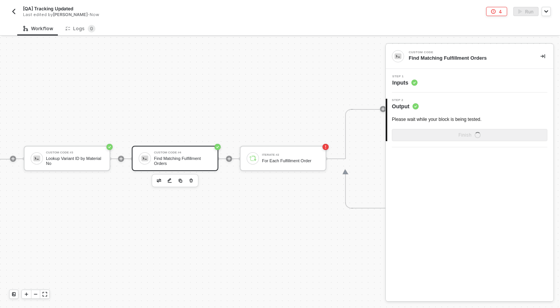
scroll to position [0, 0]
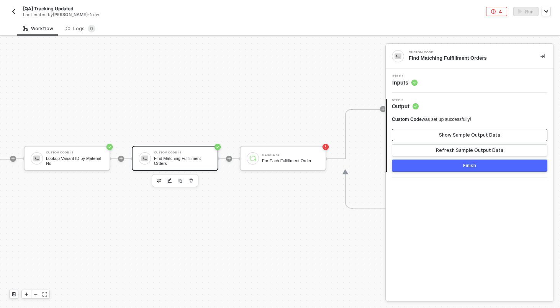
click at [455, 134] on div "Show Sample Output Data" at bounding box center [469, 135] width 61 height 6
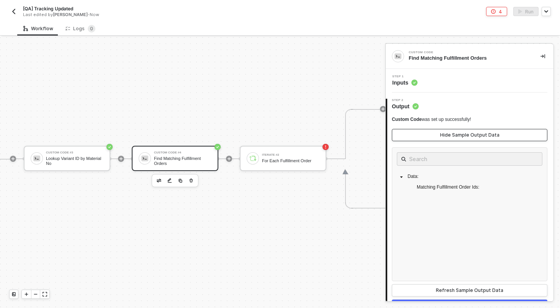
click at [455, 134] on div "Hide Sample Output Data" at bounding box center [469, 135] width 59 height 6
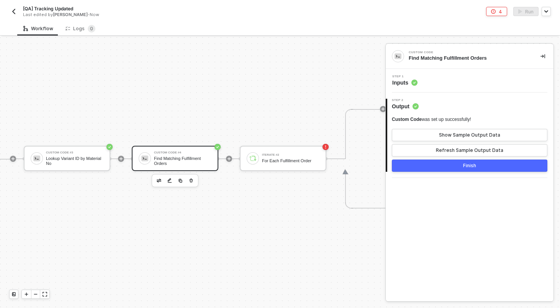
click at [195, 166] on div "Custom Code #4 Find Matching Fulfillment Orders" at bounding box center [175, 158] width 87 height 25
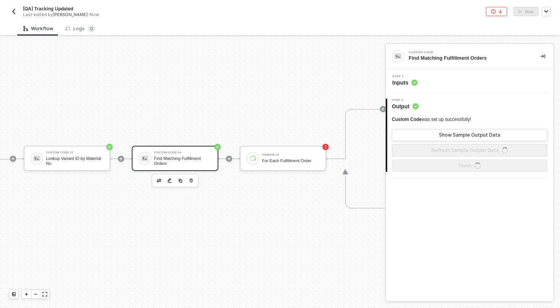
click at [448, 86] on div "Step 1 Inputs" at bounding box center [471, 80] width 166 height 11
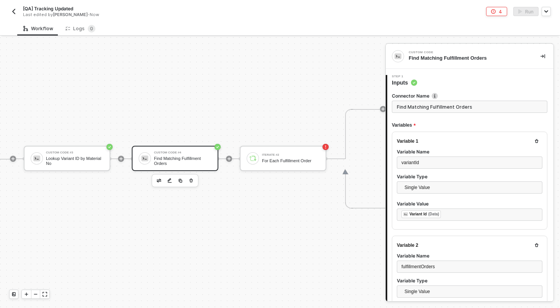
type textarea "const variantId = inputData.variantId; const fulfillmentOrders = inputData.fulf…"
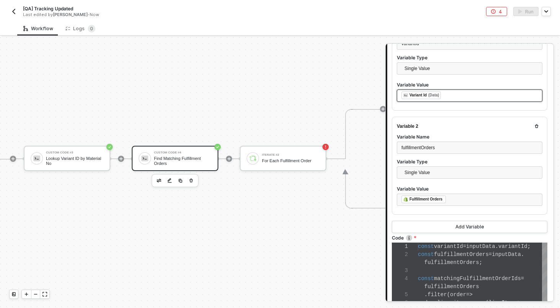
scroll to position [254, 0]
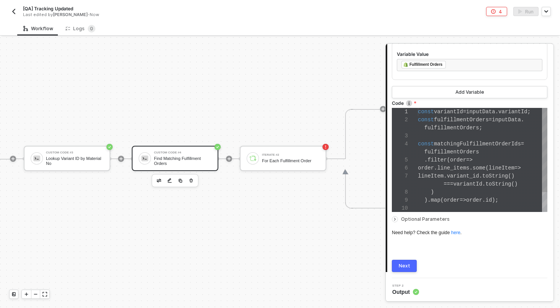
click at [456, 165] on div "1 2 3 4 5 6 7 8 9 10 const variantId = inputData . variantId ; const fulfillmen…" at bounding box center [469, 160] width 155 height 104
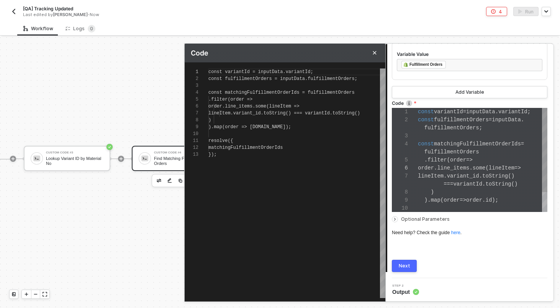
scroll to position [69, 0]
click at [293, 143] on div "resolve({" at bounding box center [296, 140] width 177 height 7
click at [292, 146] on div "matchingFulfillmentOrderIds" at bounding box center [296, 147] width 177 height 7
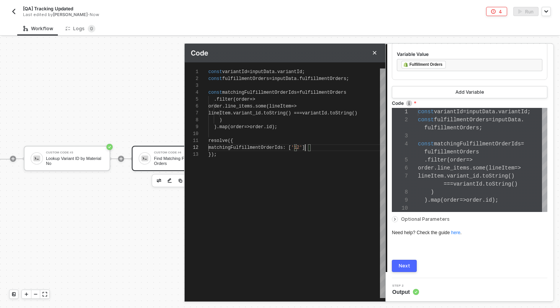
type textarea "resolve({ matchingFulfillmentOrderIds: ['1234'] });"
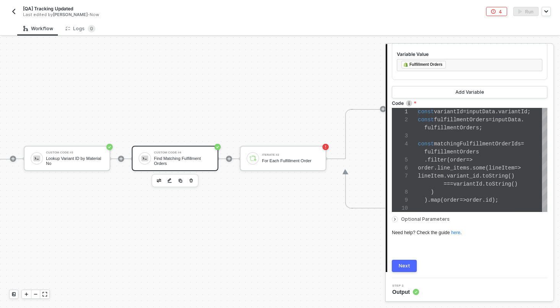
click at [402, 264] on div "Next" at bounding box center [404, 266] width 11 height 6
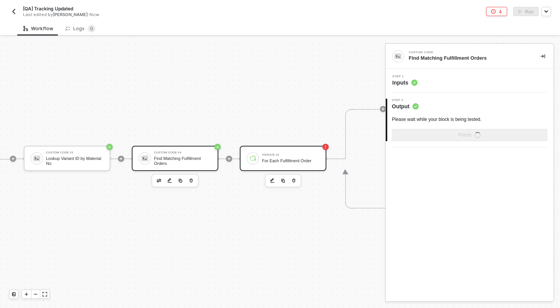
scroll to position [0, 0]
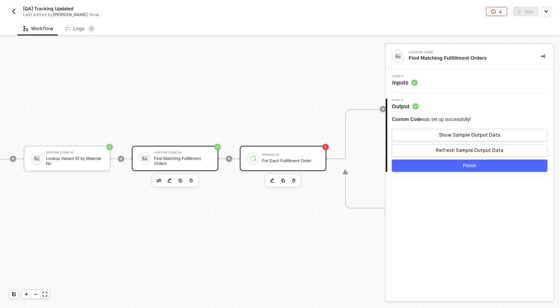
click at [298, 162] on div "For Each Fulfillment Order" at bounding box center [290, 161] width 57 height 5
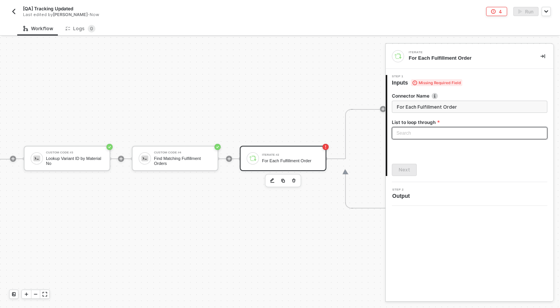
click at [424, 134] on div "Search" at bounding box center [469, 133] width 155 height 12
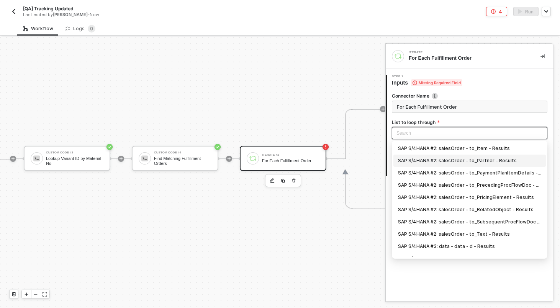
scroll to position [44, 0]
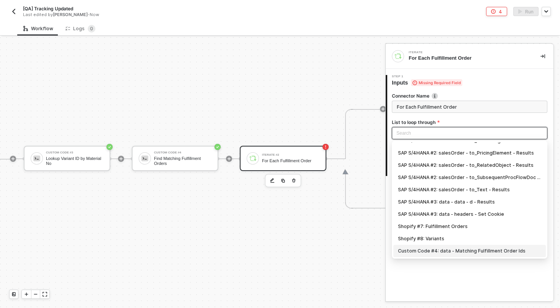
click at [459, 247] on div "Custom Code #4: data - Matching Fulfillment Order Ids" at bounding box center [469, 251] width 143 height 8
type input "Loop through Custom Code #4: data - Matching Fulfillment Order Ids"
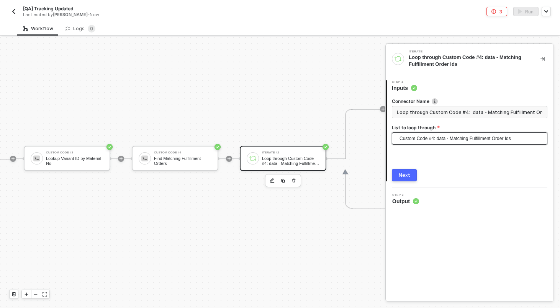
click at [410, 175] on button "Next" at bounding box center [404, 175] width 25 height 12
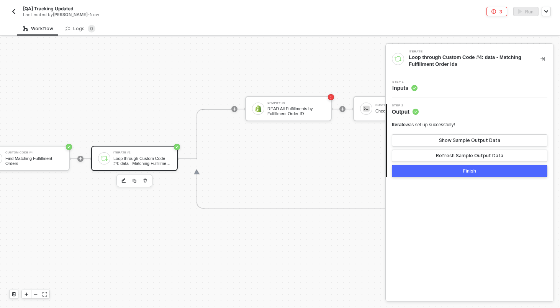
scroll to position [179, 994]
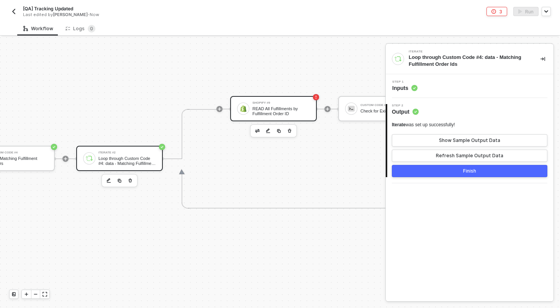
click at [281, 114] on div "READ All Fulfillments by Fulfillment Order ID" at bounding box center [280, 111] width 57 height 10
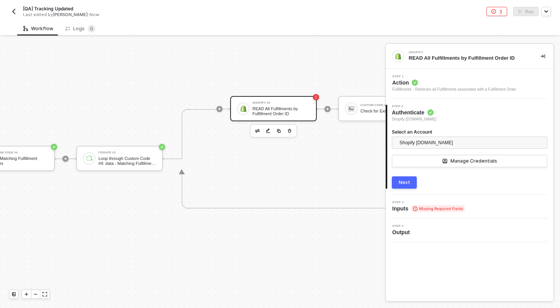
click at [399, 181] on button "Next" at bounding box center [404, 183] width 25 height 12
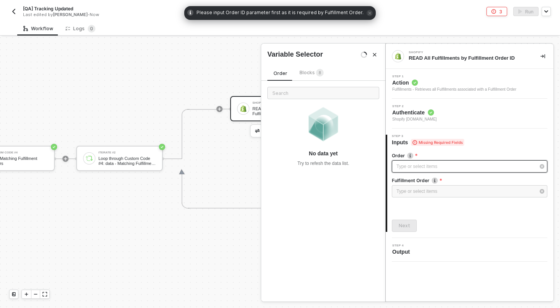
click at [415, 169] on div "Type or select items ﻿" at bounding box center [465, 166] width 139 height 7
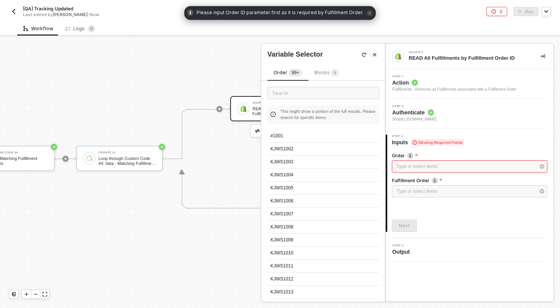
click at [321, 72] on span "Blocks 8" at bounding box center [326, 73] width 24 height 6
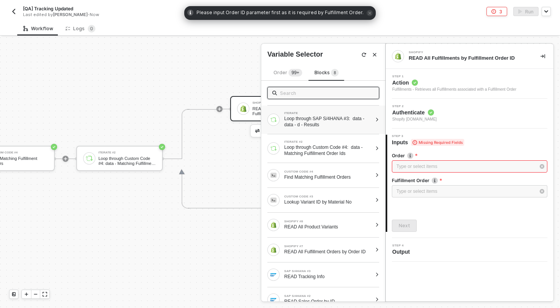
click at [335, 119] on div "Loop through SAP S/4HANA #3: data - data - d - Results" at bounding box center [328, 122] width 88 height 12
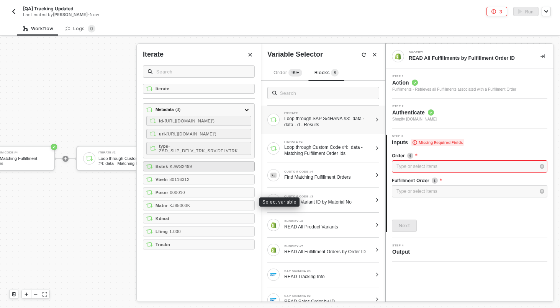
click at [192, 169] on span "- KJWS2499" at bounding box center [180, 166] width 24 height 5
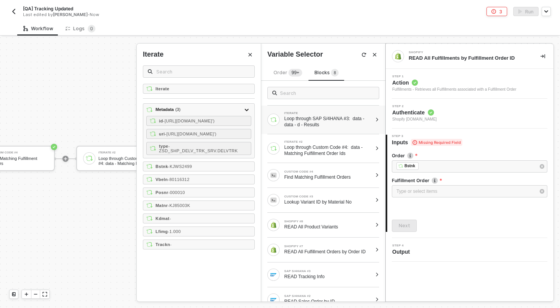
click at [440, 185] on div "Fulfillment Order" at bounding box center [469, 181] width 155 height 8
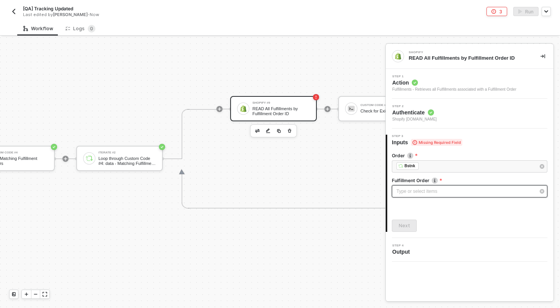
click at [440, 188] on div "Type or select items ﻿" at bounding box center [469, 191] width 155 height 12
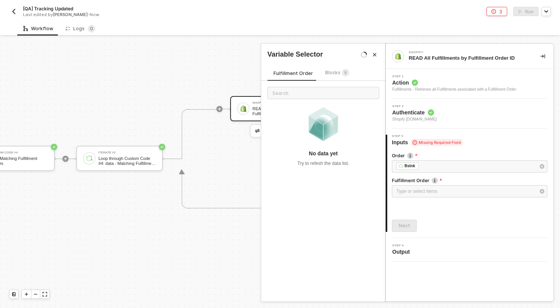
click at [330, 83] on div "No data yet Try to refesh the data list." at bounding box center [323, 130] width 124 height 98
click at [330, 76] on div "Blocks 8" at bounding box center [337, 73] width 24 height 8
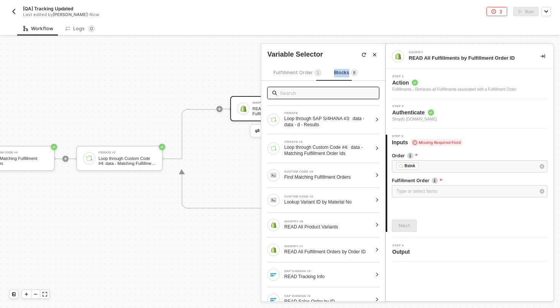
click at [330, 76] on div "Blocks 8" at bounding box center [346, 73] width 36 height 9
click at [315, 155] on div "Loop through Custom Code #4: data - Matching Fulfillment Order Ids" at bounding box center [328, 150] width 88 height 12
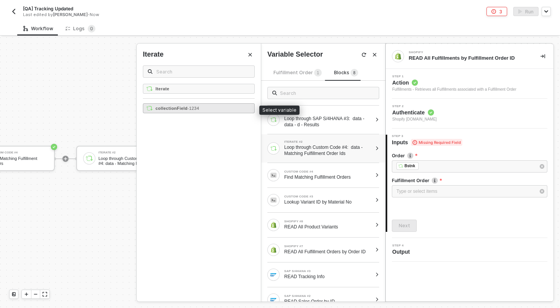
click at [199, 110] on span "- 1234" at bounding box center [193, 108] width 11 height 5
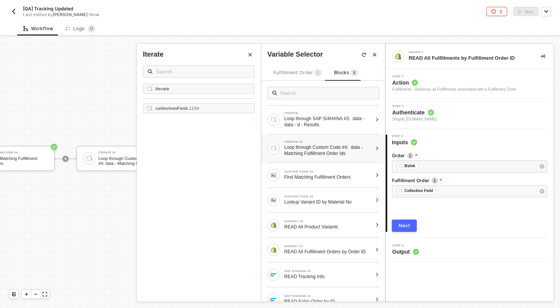
click at [406, 226] on div "Next" at bounding box center [404, 226] width 11 height 6
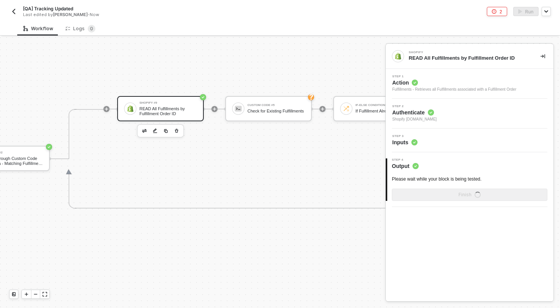
scroll to position [179, 1128]
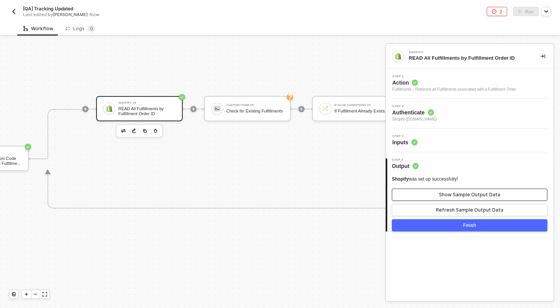
click at [432, 191] on button "Show Sample Output Data" at bounding box center [469, 195] width 155 height 12
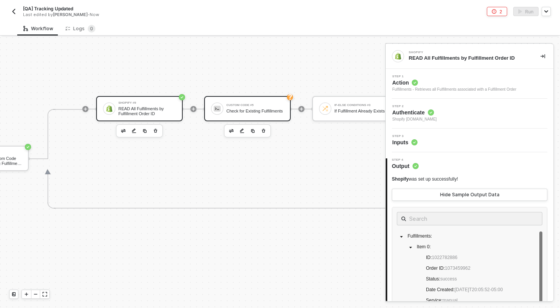
click at [273, 116] on div "Custom Code #5 Check for Existing Fulfillments" at bounding box center [247, 108] width 87 height 25
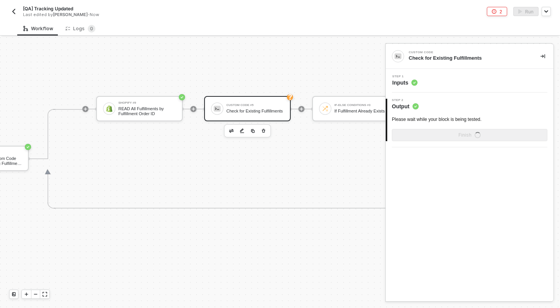
click at [439, 83] on div "Step 1 Inputs" at bounding box center [471, 80] width 166 height 11
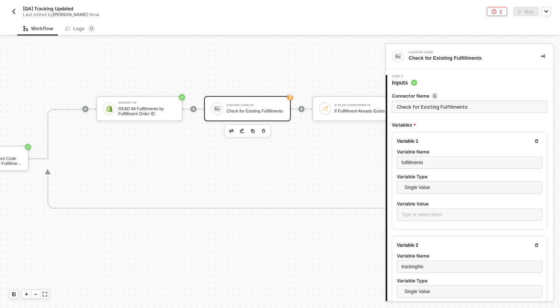
type textarea "const fulfillments = inputData.fulfillments; const trackingNo = inputData.track…"
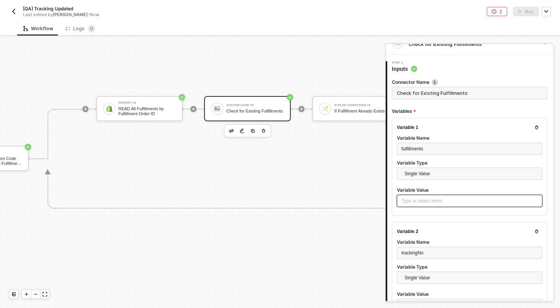
click at [442, 204] on div "Type or select items ﻿" at bounding box center [470, 201] width 146 height 12
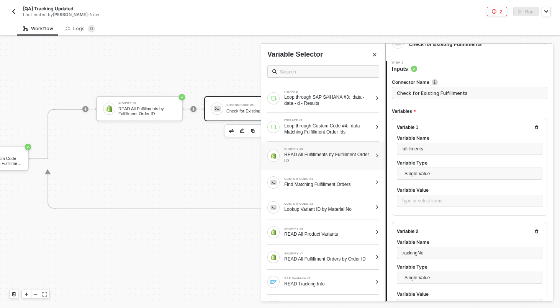
click at [340, 158] on div "READ All Fulfillments by Fulfillment Order ID" at bounding box center [328, 158] width 88 height 12
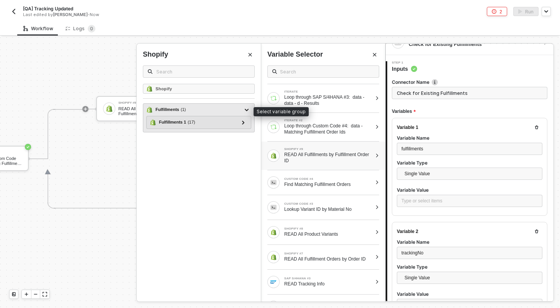
click at [197, 109] on div "Fulfillments ( 1 )" at bounding box center [194, 109] width 96 height 9
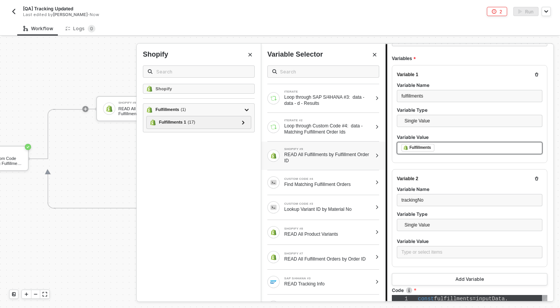
scroll to position [67, 0]
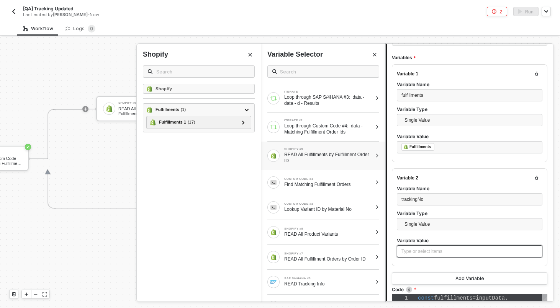
click at [433, 248] on div "Type or select items ﻿" at bounding box center [469, 251] width 136 height 7
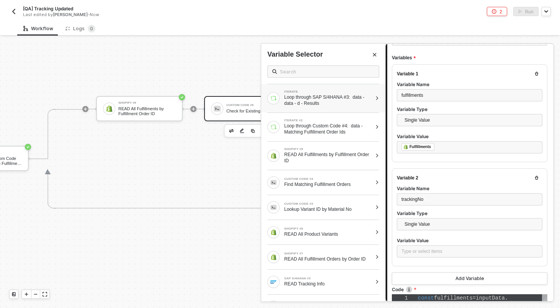
click at [335, 105] on div "Loop through SAP S/4HANA #3: data - data - d - Results" at bounding box center [328, 100] width 88 height 12
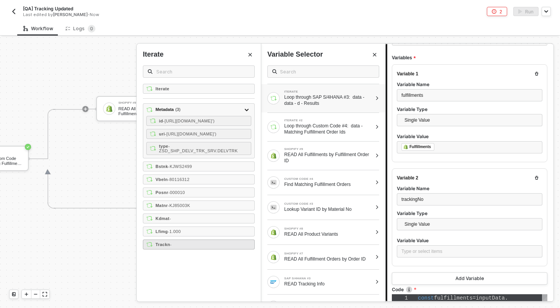
drag, startPoint x: 227, startPoint y: 273, endPoint x: 227, endPoint y: 278, distance: 5.4
click at [227, 250] on div "Metadata ( 3 ) id - https://sellmarksapqas.sc1.hec.ondemand.com:44380/sap/opu/o…" at bounding box center [199, 176] width 112 height 146
click at [212, 250] on div "Trackn -" at bounding box center [199, 245] width 112 height 10
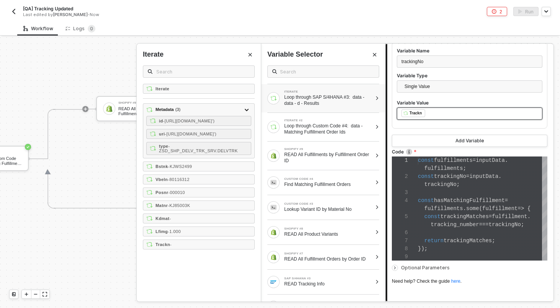
scroll to position [254, 0]
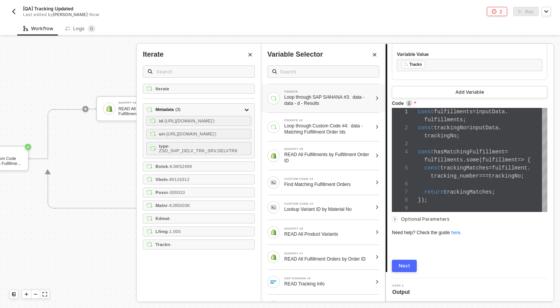
click at [404, 267] on div "Next" at bounding box center [404, 266] width 11 height 6
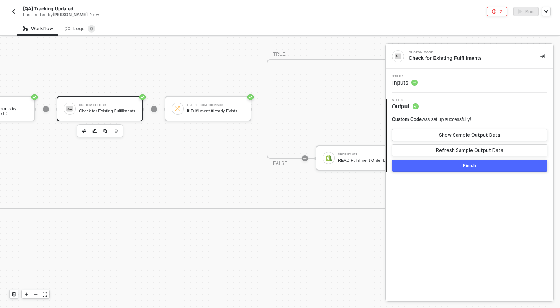
scroll to position [179, 1314]
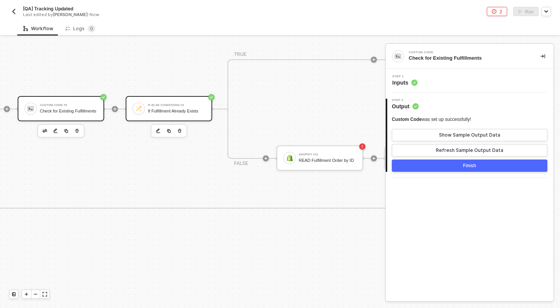
click at [199, 103] on div "If-Else Conditions #3 If Fulfillment Already Exists" at bounding box center [176, 108] width 57 height 15
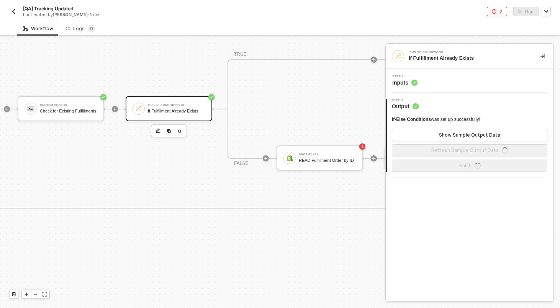
click at [429, 82] on div "Step 1 Inputs" at bounding box center [471, 80] width 166 height 11
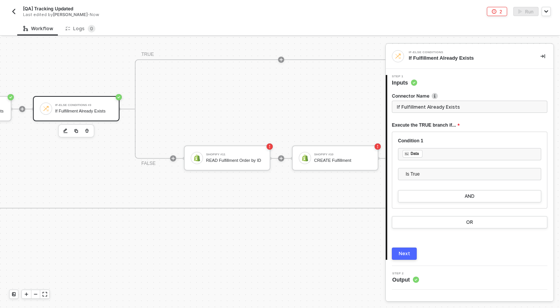
scroll to position [179, 1423]
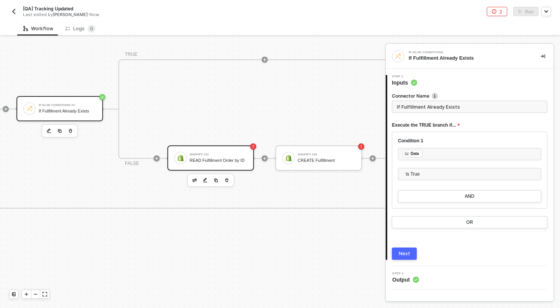
click at [201, 162] on div "READ Fulfillment Order by ID" at bounding box center [218, 160] width 57 height 5
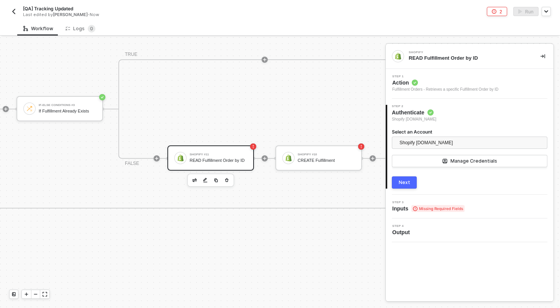
click at [458, 85] on span "Action" at bounding box center [445, 83] width 106 height 8
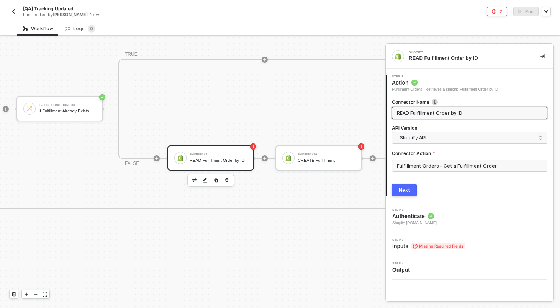
click at [429, 246] on span "Missing Required Fields" at bounding box center [437, 246] width 53 height 7
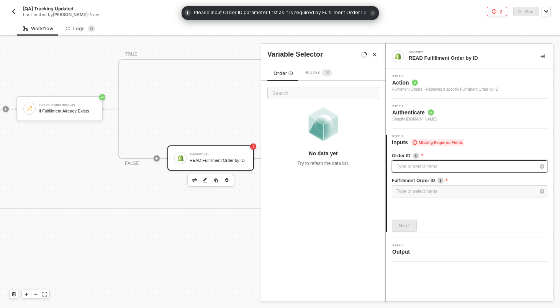
click at [420, 165] on div "Type or select items ﻿" at bounding box center [465, 166] width 139 height 7
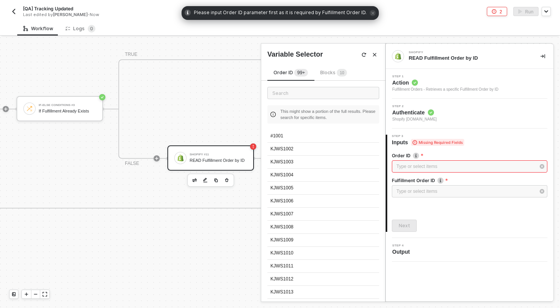
click at [335, 72] on span "Blocks 1 0" at bounding box center [333, 73] width 27 height 6
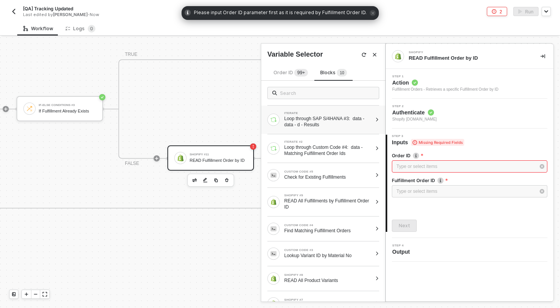
click at [319, 118] on div "Loop through SAP S/4HANA #3: data - data - d - Results" at bounding box center [328, 122] width 88 height 12
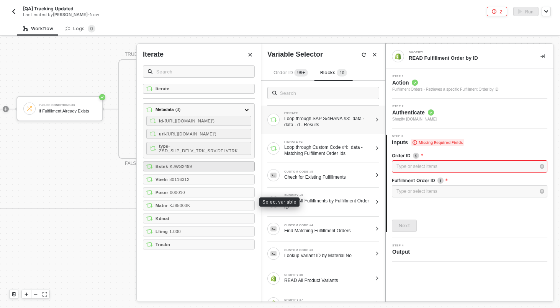
click at [201, 172] on div "Bstnk - KJWS2499" at bounding box center [199, 167] width 112 height 10
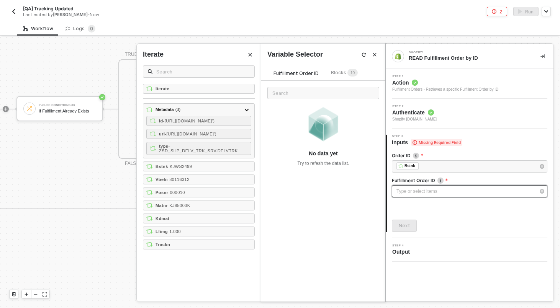
click at [404, 190] on div "Type or select items ﻿" at bounding box center [465, 191] width 139 height 7
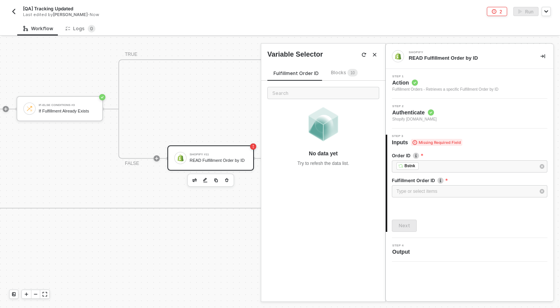
click at [347, 72] on sup "1 0" at bounding box center [352, 73] width 10 height 8
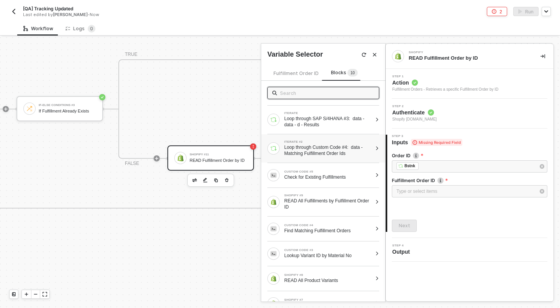
click at [316, 148] on div "Loop through Custom Code #4: data - Matching Fulfillment Order Ids" at bounding box center [328, 150] width 88 height 12
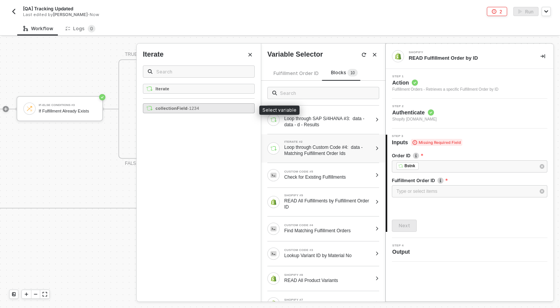
click at [234, 110] on div "collectionField - 1234" at bounding box center [199, 108] width 112 height 10
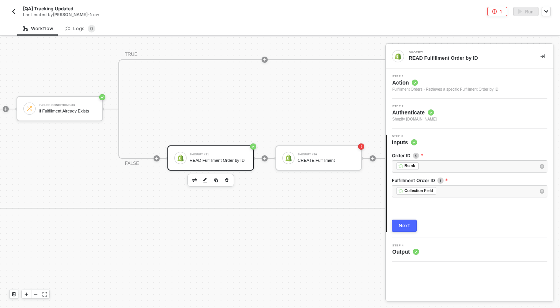
click at [412, 226] on button "Next" at bounding box center [404, 226] width 25 height 12
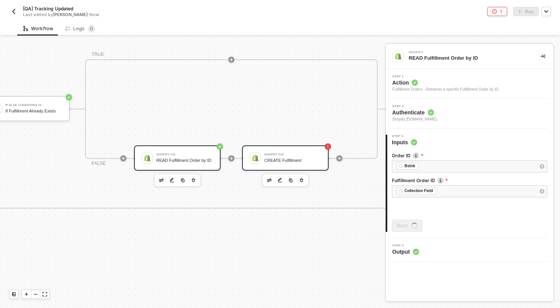
scroll to position [179, 1469]
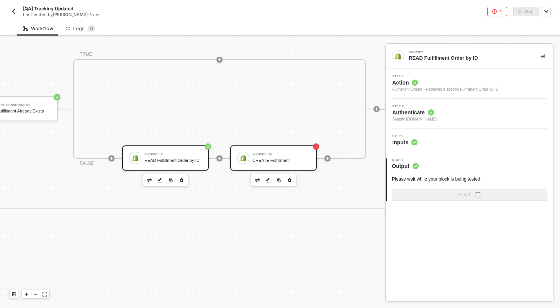
click at [285, 151] on div "Shopify #10 CREATE Fulfillment" at bounding box center [280, 158] width 57 height 15
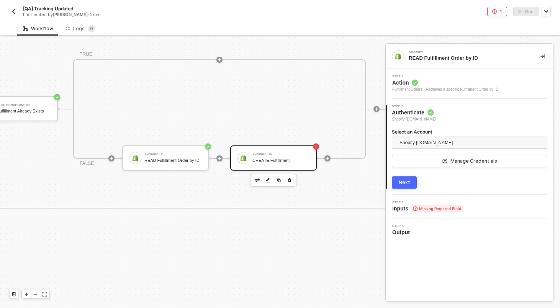
click at [467, 81] on span "Action" at bounding box center [445, 83] width 106 height 8
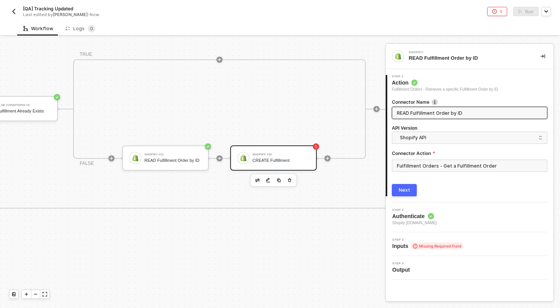
click at [307, 159] on div "CREATE Fulfillment" at bounding box center [280, 160] width 57 height 5
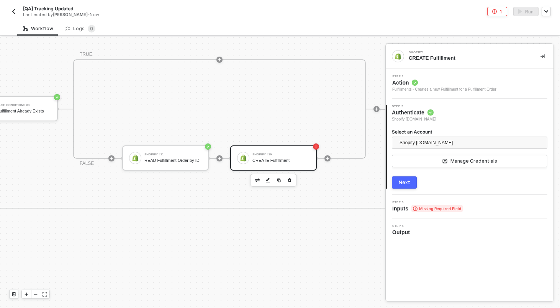
click at [439, 209] on span "Missing Required Field" at bounding box center [436, 208] width 51 height 7
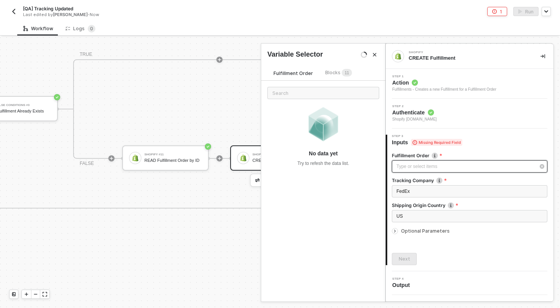
click at [419, 166] on div "Type or select items ﻿" at bounding box center [465, 166] width 139 height 7
click at [334, 69] on div "Blocks 1 1" at bounding box center [338, 73] width 27 height 8
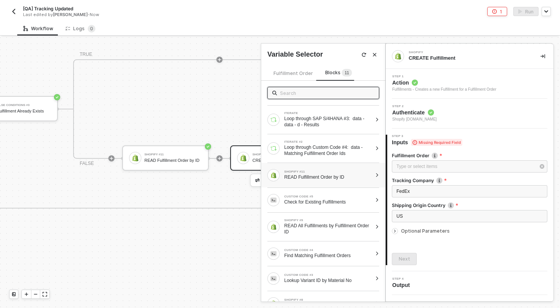
click at [307, 169] on div "SHOPIFY #11 READ Fulfillment Order by ID" at bounding box center [319, 175] width 105 height 12
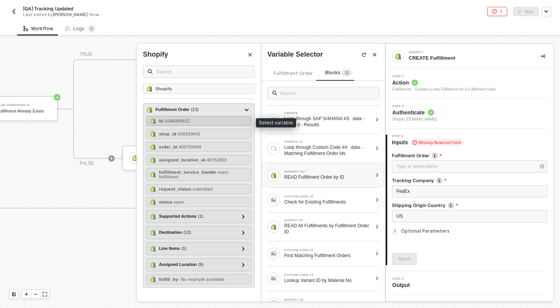
click at [207, 121] on div "id - 1046000812" at bounding box center [198, 121] width 105 height 10
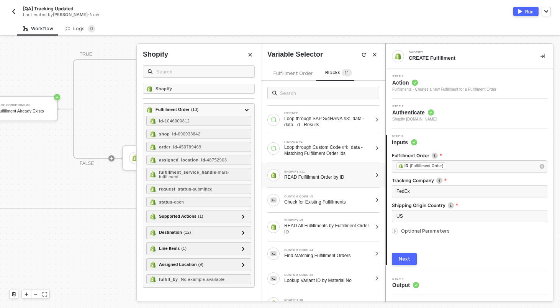
click at [430, 232] on span "Optional Parameters" at bounding box center [425, 231] width 49 height 6
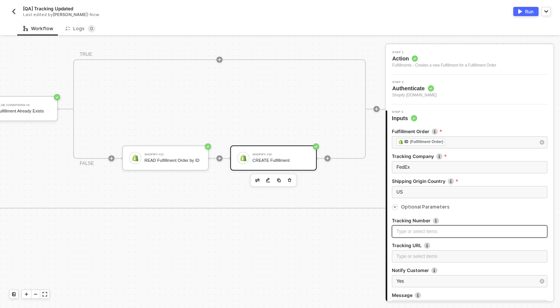
scroll to position [25, 0]
click at [431, 233] on div "Type or select items ﻿" at bounding box center [469, 231] width 146 height 7
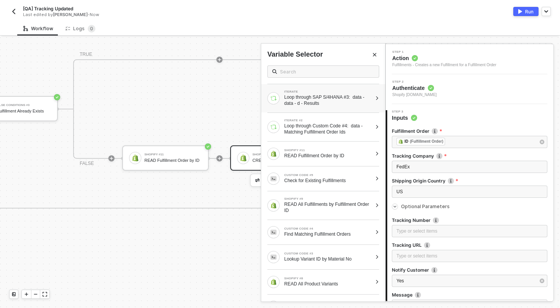
click at [347, 104] on div "Loop through SAP S/4HANA #3: data - data - d - Results" at bounding box center [328, 100] width 88 height 12
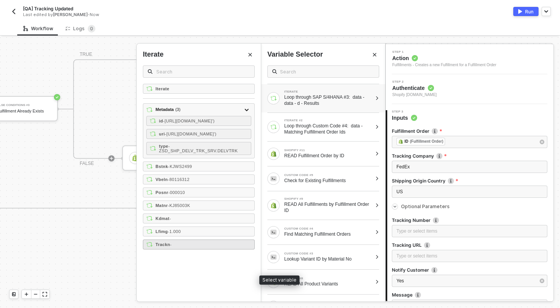
click at [209, 250] on div "Trackn -" at bounding box center [199, 245] width 112 height 10
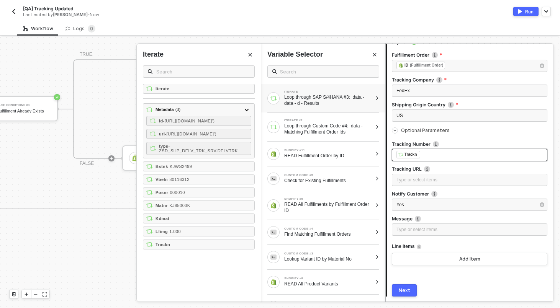
scroll to position [126, 0]
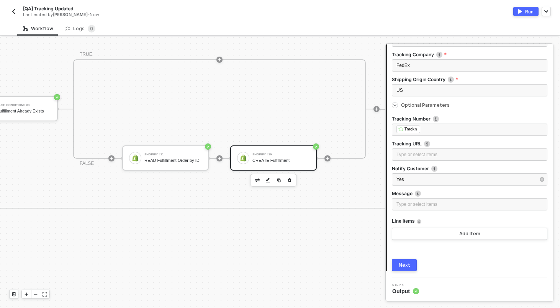
click at [412, 264] on button "Next" at bounding box center [404, 265] width 25 height 12
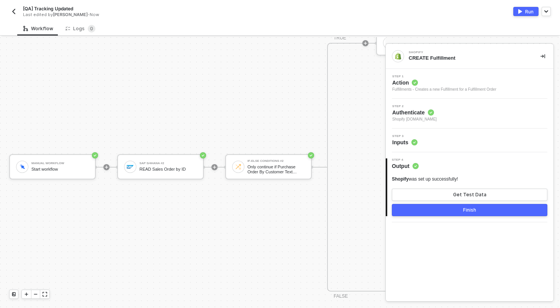
scroll to position [412, 0]
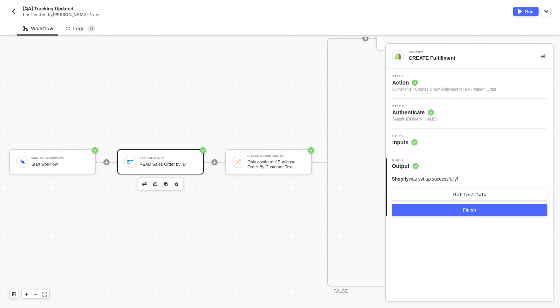
click at [183, 163] on div "READ Sales Order by ID" at bounding box center [167, 164] width 57 height 5
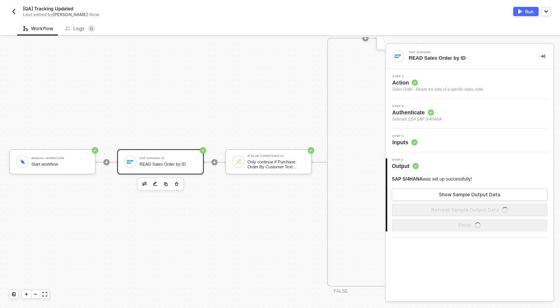
click at [444, 142] on div "Step 3 Inputs" at bounding box center [471, 140] width 166 height 11
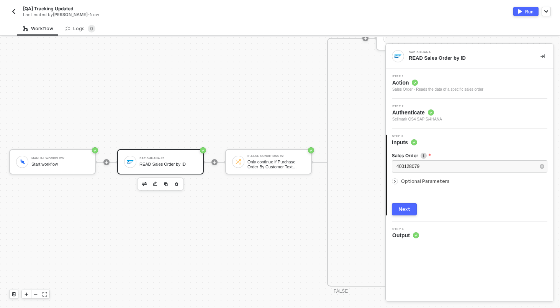
click at [524, 12] on button "Run" at bounding box center [525, 11] width 25 height 9
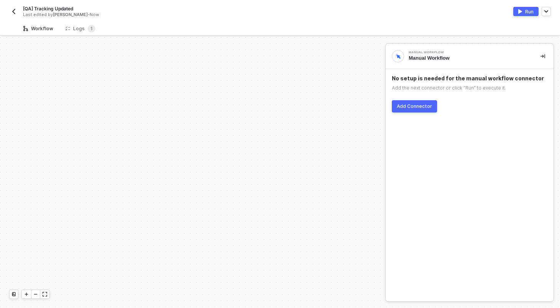
scroll to position [268, 0]
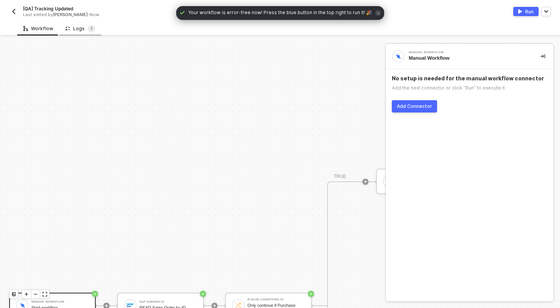
click at [83, 29] on div "Logs 1" at bounding box center [80, 29] width 30 height 8
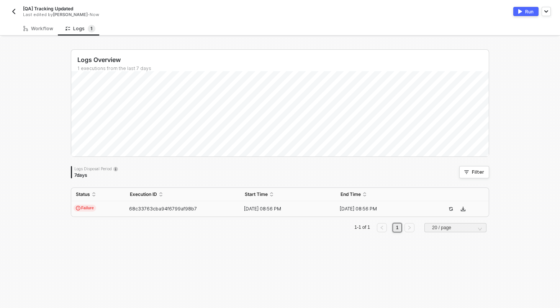
click at [128, 214] on td "68c33763cba94f6799af98b7" at bounding box center [182, 208] width 115 height 15
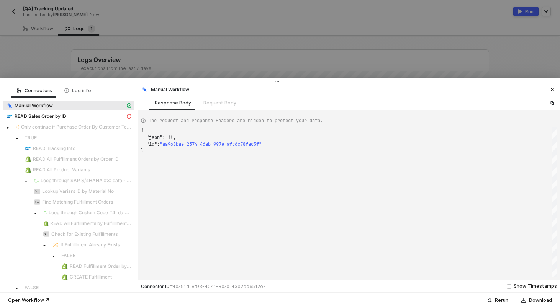
scroll to position [21, 0]
click at [87, 114] on div "READ Sales Order by ID" at bounding box center [65, 116] width 119 height 7
type textarea "{ "message": "{\"code\":\"/IWBEP/CM_MGW_RT/020\",\"message\":{\"lang\":\"en\",\…"
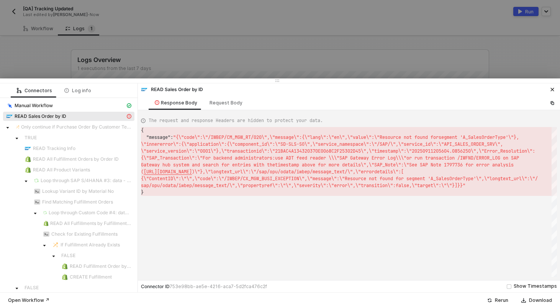
click at [177, 66] on div at bounding box center [280, 154] width 560 height 308
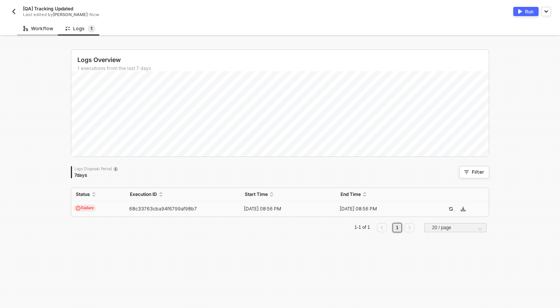
click at [51, 26] on div "Workflow" at bounding box center [38, 29] width 30 height 6
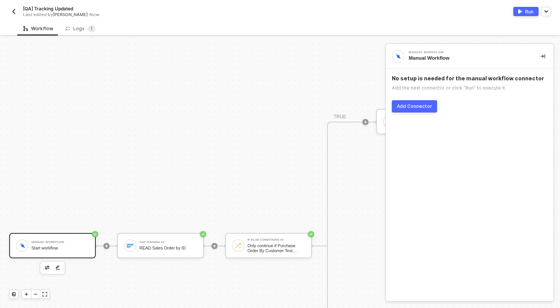
scroll to position [329, 0]
click at [173, 250] on div "READ Sales Order by ID" at bounding box center [167, 247] width 57 height 5
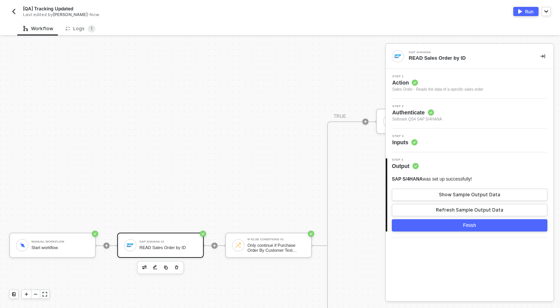
click at [471, 139] on div "Step 3 Inputs" at bounding box center [471, 140] width 166 height 11
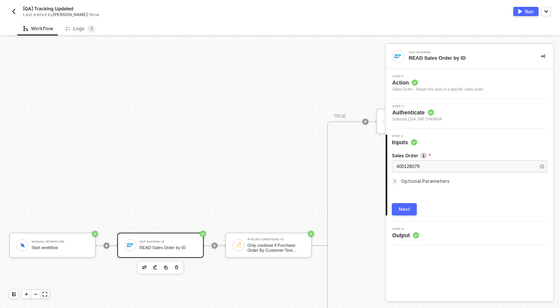
click at [420, 184] on div "Optional Parameters" at bounding box center [469, 181] width 155 height 8
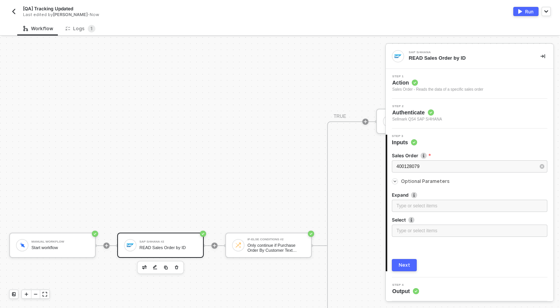
click at [422, 182] on span "Optional Parameters" at bounding box center [425, 181] width 49 height 6
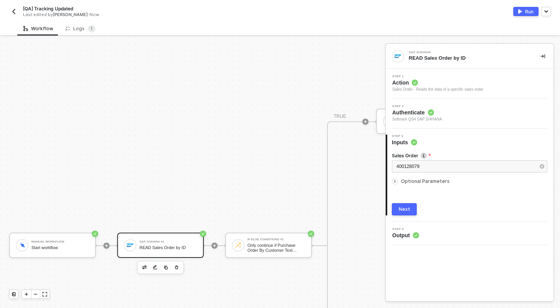
click at [411, 208] on button "Next" at bounding box center [404, 209] width 25 height 12
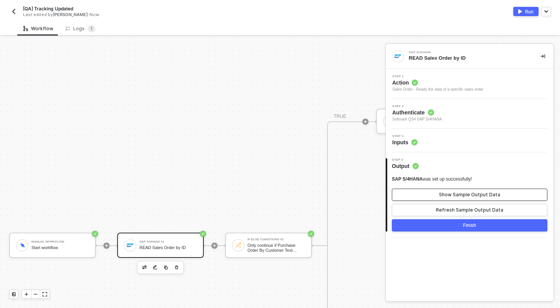
click at [455, 198] on button "Show Sample Output Data" at bounding box center [469, 195] width 155 height 12
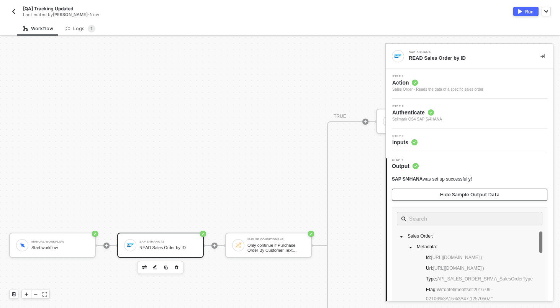
click at [455, 198] on button "Hide Sample Output Data" at bounding box center [469, 195] width 155 height 12
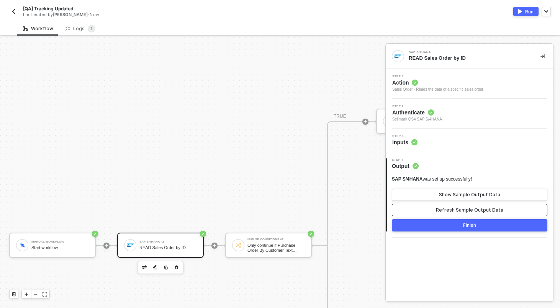
click at [456, 208] on div "Refresh Sample Output Data" at bounding box center [469, 210] width 67 height 6
click at [472, 198] on div "Show Sample Output Data" at bounding box center [469, 195] width 61 height 6
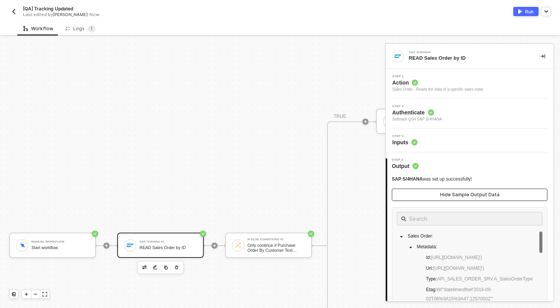
click at [472, 198] on div "Hide Sample Output Data" at bounding box center [469, 195] width 59 height 6
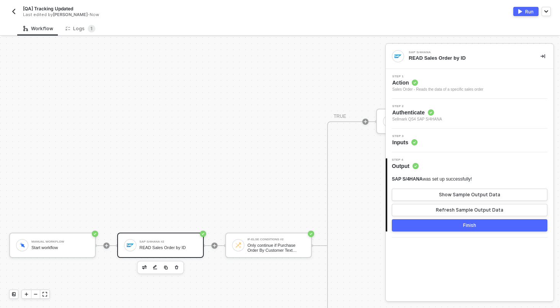
click at [196, 247] on div "READ Sales Order by ID" at bounding box center [167, 247] width 57 height 5
click at [478, 200] on button "Show Sample Output Data" at bounding box center [469, 195] width 155 height 12
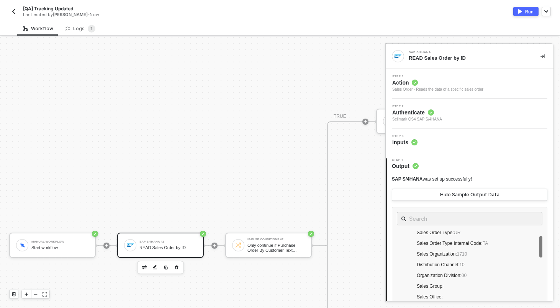
scroll to position [0, 0]
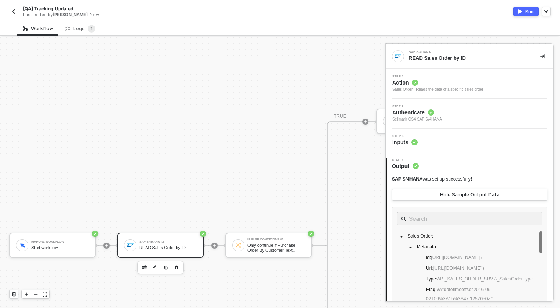
click at [180, 27] on div "Workflow Logs 1" at bounding box center [288, 28] width 543 height 14
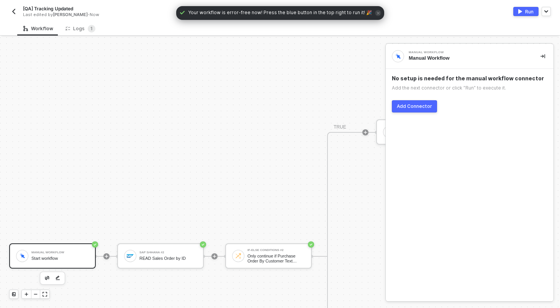
scroll to position [320, 0]
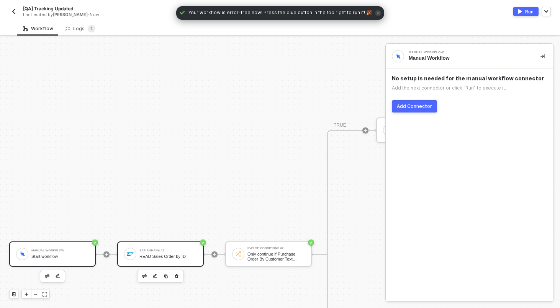
click at [178, 254] on div "READ Sales Order by ID" at bounding box center [167, 256] width 57 height 5
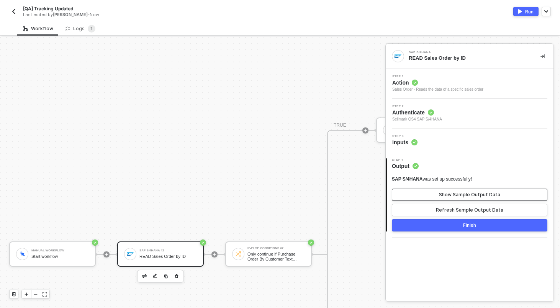
click at [440, 192] on button "Show Sample Output Data" at bounding box center [469, 195] width 155 height 12
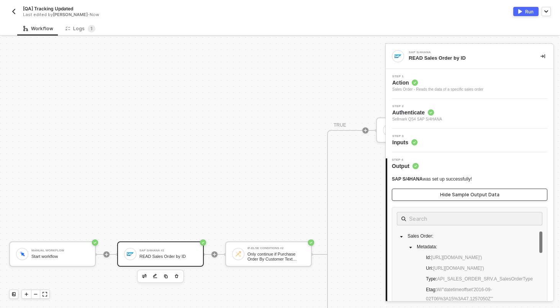
click at [440, 192] on button "Hide Sample Output Data" at bounding box center [469, 195] width 155 height 12
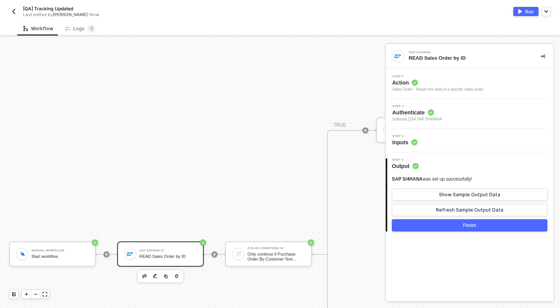
click at [442, 133] on div "Step 3 Inputs" at bounding box center [470, 141] width 168 height 24
click at [442, 142] on div "Step 3 Inputs" at bounding box center [471, 140] width 166 height 11
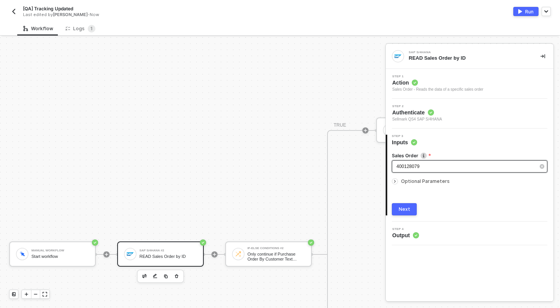
click at [435, 172] on div "400128079" at bounding box center [469, 166] width 155 height 12
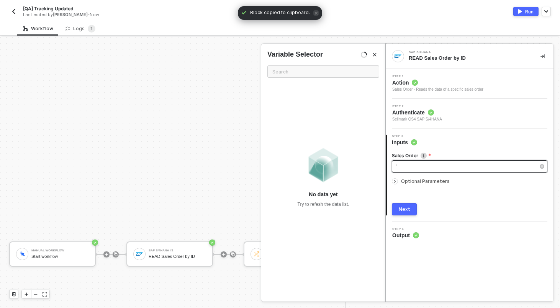
click at [459, 170] on div "'" at bounding box center [465, 166] width 139 height 7
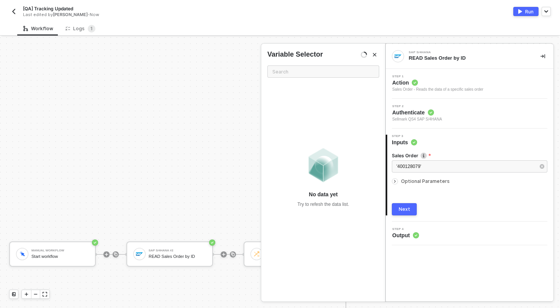
click at [405, 209] on div "Next" at bounding box center [404, 209] width 11 height 6
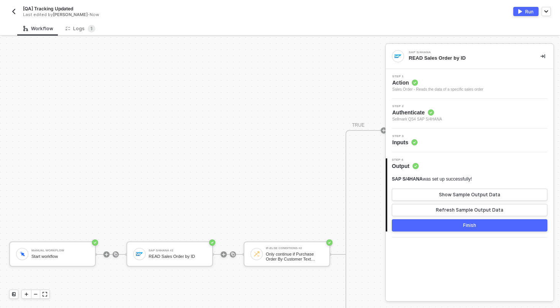
click at [448, 227] on button "Finish" at bounding box center [469, 225] width 155 height 12
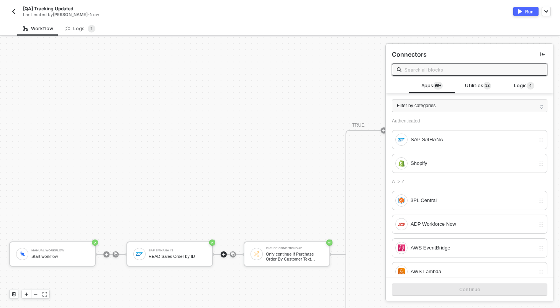
click at [521, 11] on img "button" at bounding box center [520, 11] width 4 height 5
click at [303, 32] on div "Workflow Logs 1" at bounding box center [288, 28] width 543 height 14
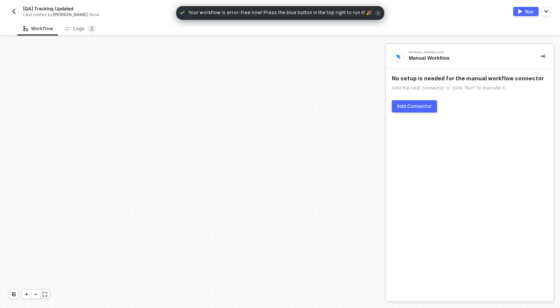
scroll to position [268, 0]
click at [84, 28] on div "Logs 2" at bounding box center [80, 29] width 30 height 8
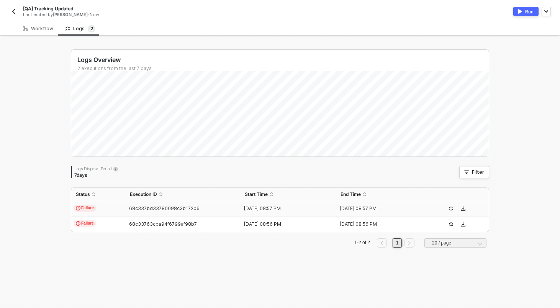
click at [105, 208] on td "Failure" at bounding box center [98, 208] width 54 height 15
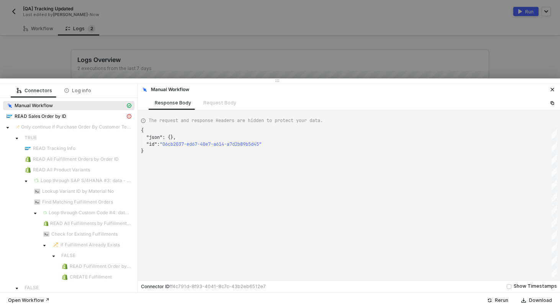
scroll to position [21, 0]
click at [82, 125] on span "Only continue if Purchase Order By Customer Text Contains - Case Insensitive KJ…" at bounding box center [76, 127] width 110 height 6
click at [84, 114] on div "READ Sales Order by ID" at bounding box center [65, 116] width 119 height 7
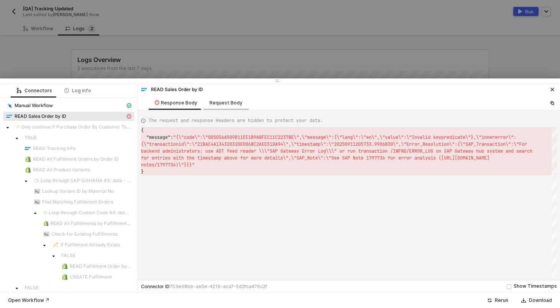
click at [233, 98] on div "Request Body" at bounding box center [225, 103] width 45 height 14
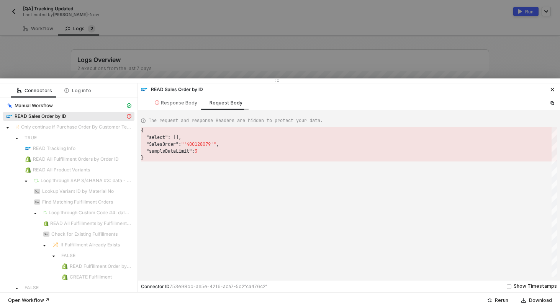
scroll to position [28, 0]
click at [168, 107] on div "Response Body" at bounding box center [176, 103] width 55 height 14
type textarea "{ "message": "{\"code\":\"005056A509B11EE1B9A8FEC11C22378E\",\"message\":{\"lan…"
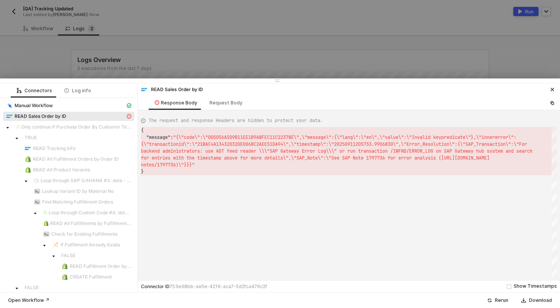
click at [155, 44] on div at bounding box center [280, 154] width 560 height 308
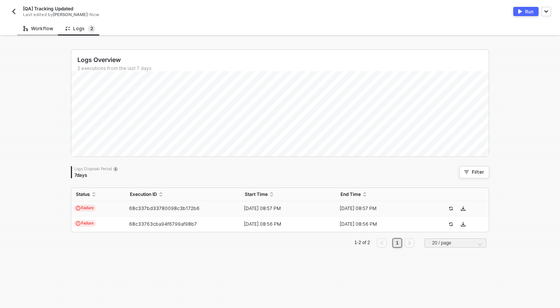
click at [46, 31] on div "Workflow" at bounding box center [38, 28] width 42 height 14
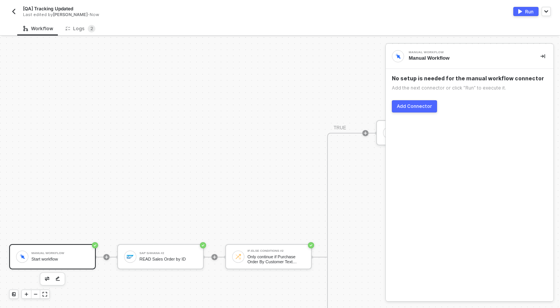
scroll to position [330, 0]
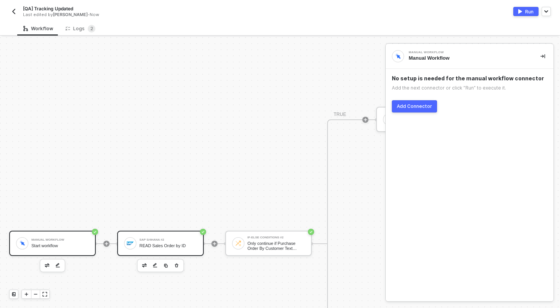
click at [156, 244] on div "READ Sales Order by ID" at bounding box center [167, 246] width 57 height 5
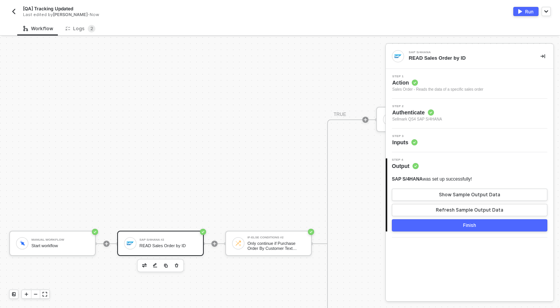
click at [457, 144] on div "Step 3 Inputs" at bounding box center [471, 140] width 166 height 11
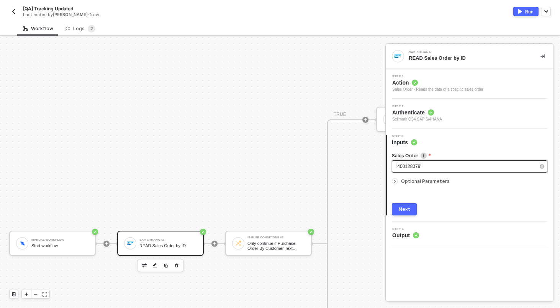
click at [445, 165] on div "'400128079'" at bounding box center [465, 166] width 139 height 7
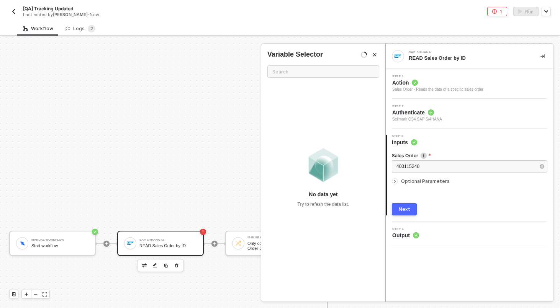
click at [406, 208] on div "Next" at bounding box center [404, 209] width 11 height 6
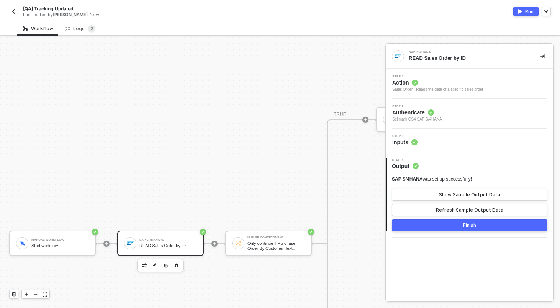
click at [433, 226] on button "Finish" at bounding box center [469, 225] width 155 height 12
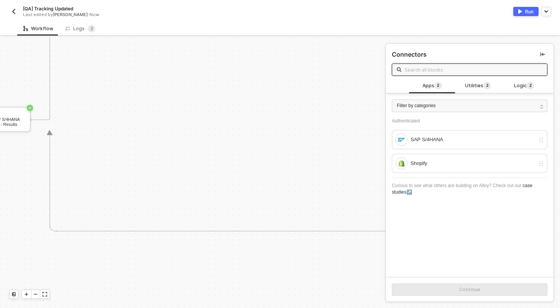
scroll to position [330, 819]
click at [525, 14] on div "Run" at bounding box center [529, 11] width 8 height 7
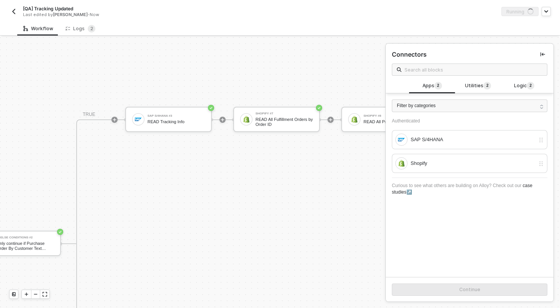
scroll to position [330, 185]
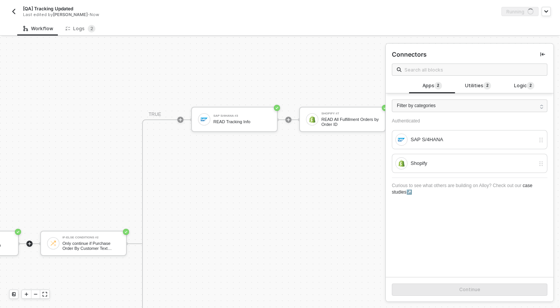
click at [182, 25] on div "Workflow Logs 2" at bounding box center [288, 28] width 543 height 14
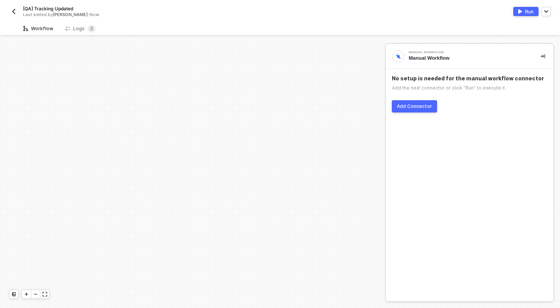
scroll to position [268, 0]
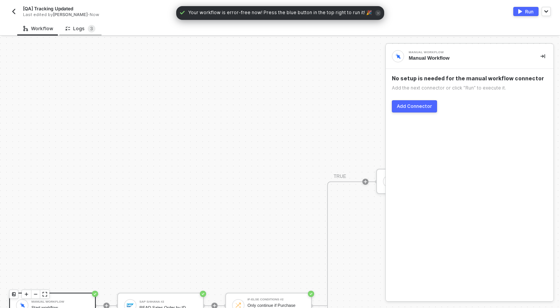
click at [69, 28] on div "Logs 3" at bounding box center [80, 29] width 30 height 8
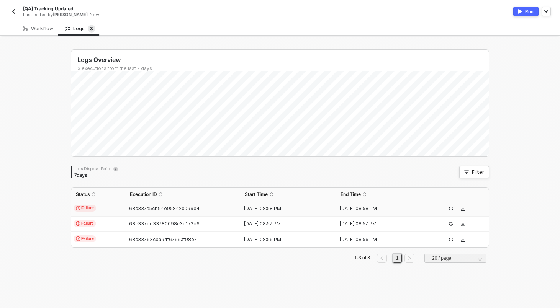
click at [119, 212] on td "Failure" at bounding box center [98, 208] width 54 height 15
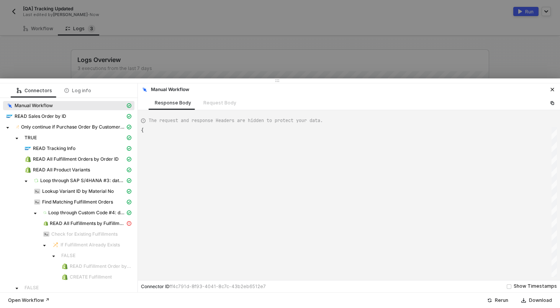
type textarea "{ "json": {}, "id": "eb7bd593-f694-4929-8775-98382e4980f5" }"
click at [104, 222] on span "READ All Fulfillments by Fulfillment Order ID" at bounding box center [87, 224] width 75 height 6
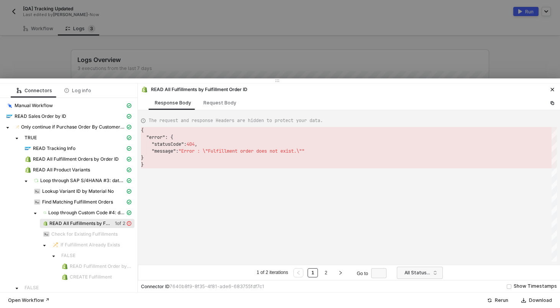
scroll to position [34, 0]
click at [154, 60] on div at bounding box center [280, 154] width 560 height 308
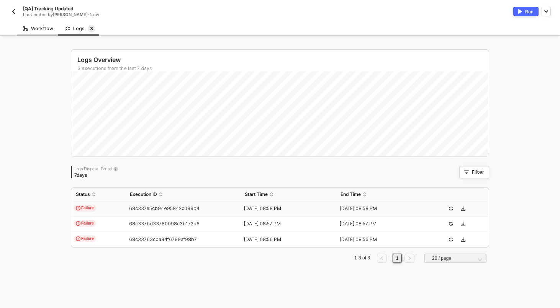
click at [44, 33] on div "Workflow" at bounding box center [38, 28] width 42 height 14
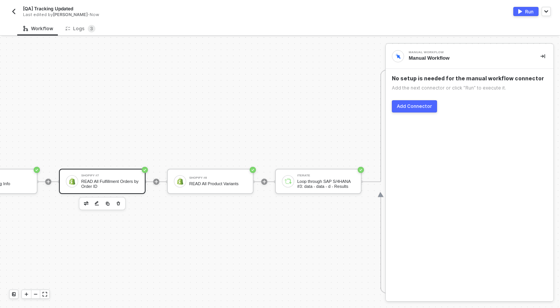
scroll to position [268, 291]
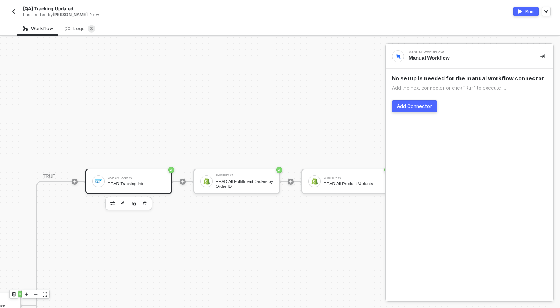
click at [129, 183] on div "READ Tracking Info" at bounding box center [136, 184] width 57 height 5
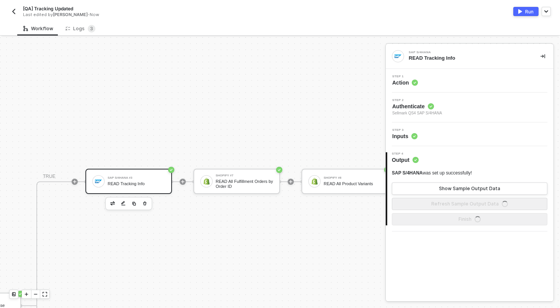
click at [403, 131] on span "Step 3" at bounding box center [404, 130] width 25 height 3
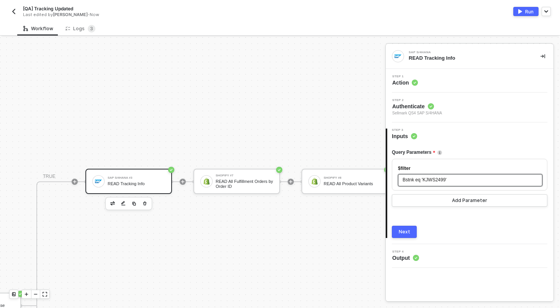
click at [437, 178] on span "Bstnk eq 'KJWS2499'" at bounding box center [424, 179] width 44 height 5
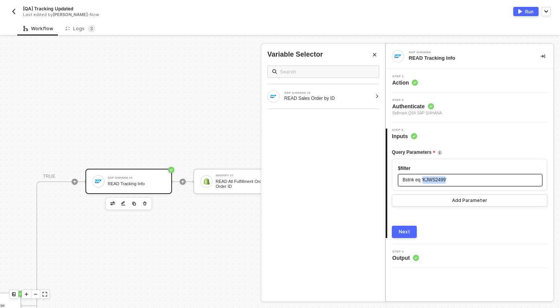
click at [437, 178] on span "Bstnk eq 'KJWS2499'" at bounding box center [424, 179] width 44 height 5
click at [327, 100] on div "READ Sales Order by ID" at bounding box center [328, 98] width 88 height 6
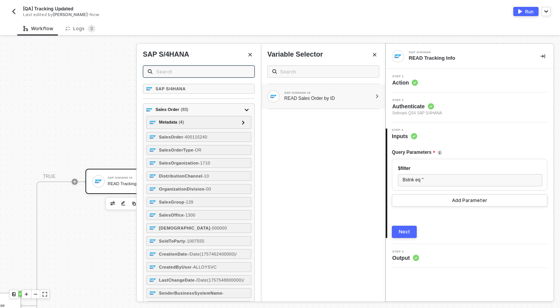
click at [244, 74] on input "text" at bounding box center [202, 71] width 93 height 8
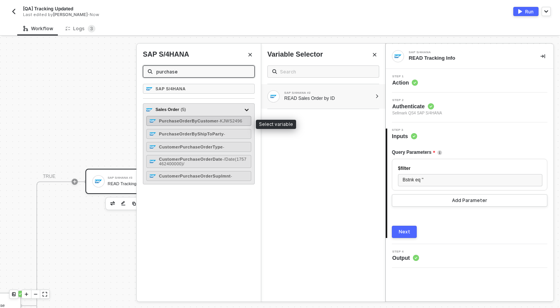
type input "purchase"
click at [208, 123] on div "PurchaseOrderByCustomer - KJWS2496" at bounding box center [200, 121] width 83 height 5
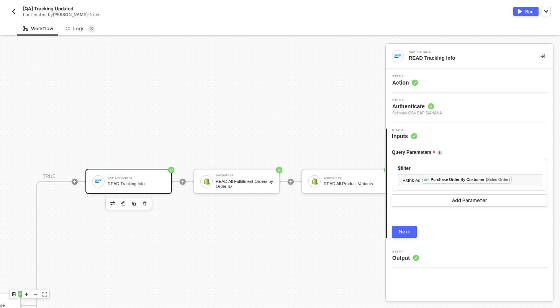
click at [403, 229] on div "Next" at bounding box center [404, 232] width 11 height 6
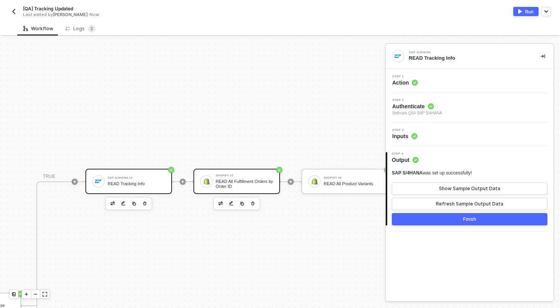
click at [260, 180] on div "READ All Fulfillment Orders by Order ID" at bounding box center [244, 184] width 57 height 10
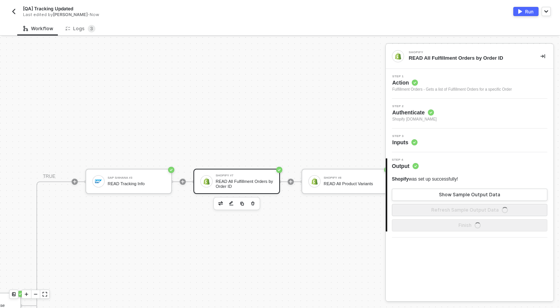
click at [419, 141] on div "Step 3 Inputs" at bounding box center [471, 140] width 166 height 11
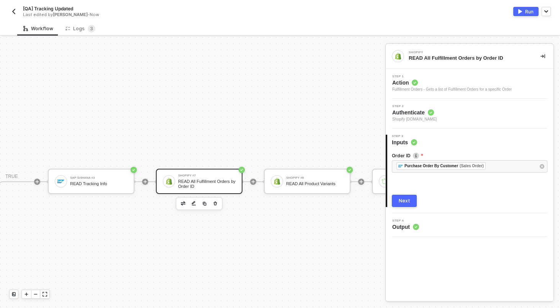
scroll to position [268, 342]
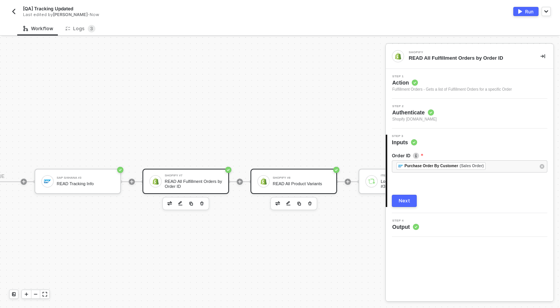
click at [294, 177] on div "Shopify #8" at bounding box center [301, 178] width 57 height 3
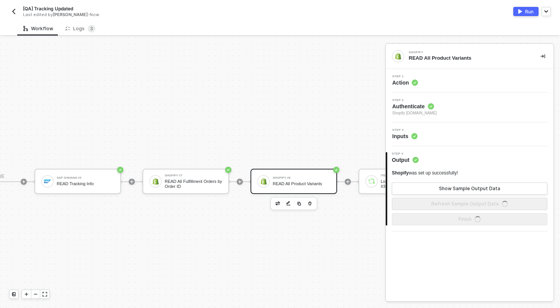
click at [449, 133] on div "Step 3 Inputs" at bounding box center [471, 134] width 166 height 11
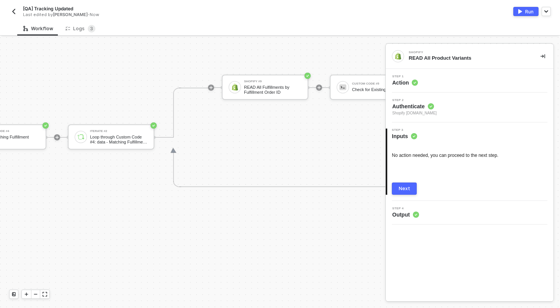
scroll to position [201, 1081]
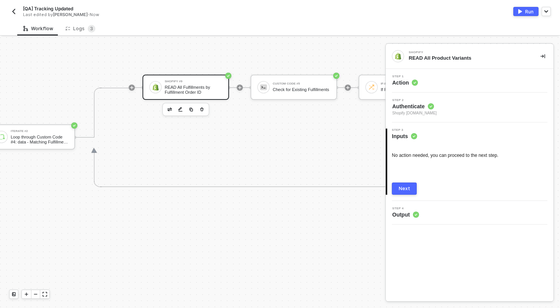
click at [154, 95] on div "Shopify #9 READ All Fulfillments by Fulfillment Order ID" at bounding box center [185, 87] width 87 height 25
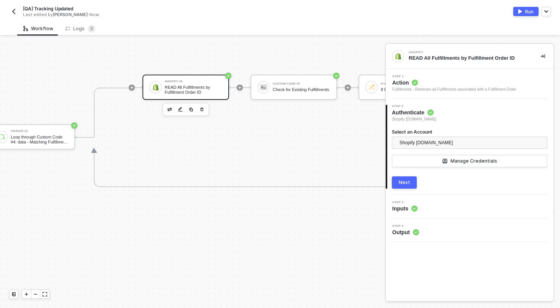
click at [412, 202] on span "Step 3" at bounding box center [404, 202] width 25 height 3
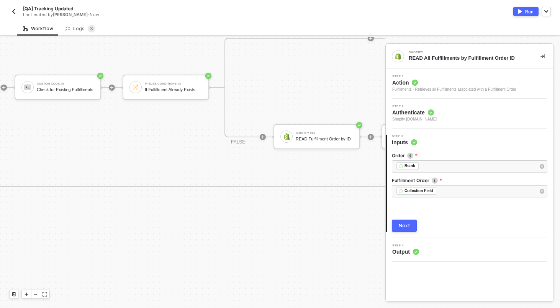
scroll to position [201, 1355]
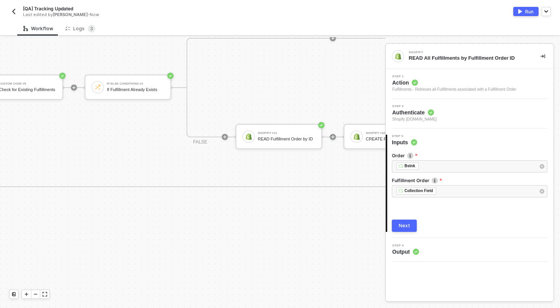
click at [525, 16] on div "[QA] Tracking Updated Last edited by Scott Cogswell - Now Run" at bounding box center [279, 10] width 541 height 21
click at [525, 12] on div "Run" at bounding box center [529, 11] width 8 height 7
click at [420, 31] on div "Workflow Logs 3" at bounding box center [288, 28] width 543 height 14
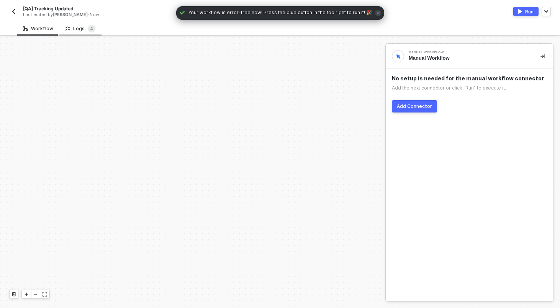
scroll to position [268, 0]
click at [90, 30] on span "4" at bounding box center [91, 29] width 3 height 6
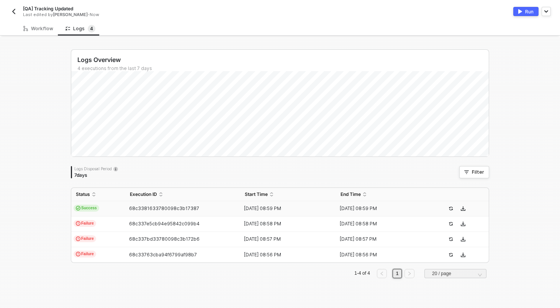
click at [114, 209] on td "Success" at bounding box center [98, 208] width 54 height 15
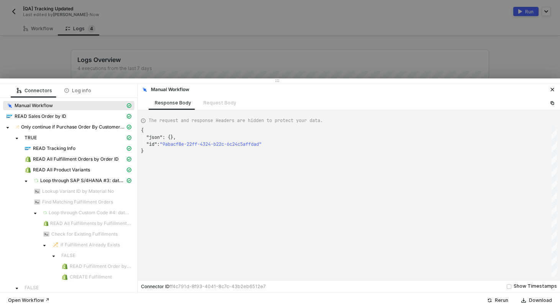
scroll to position [21, 0]
click at [98, 179] on span "Loop through SAP S/4HANA #3: data - data - d - Results" at bounding box center [82, 181] width 85 height 6
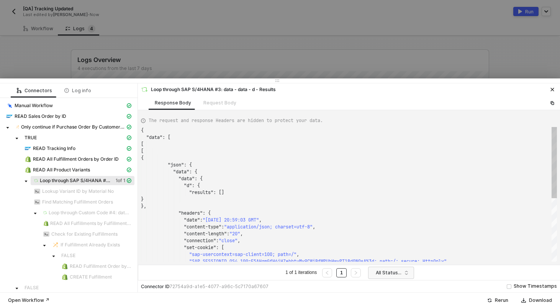
scroll to position [69, 0]
click at [177, 57] on div at bounding box center [280, 154] width 560 height 308
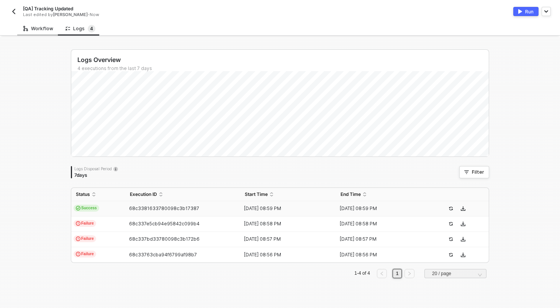
click at [33, 30] on div "Workflow" at bounding box center [38, 29] width 30 height 6
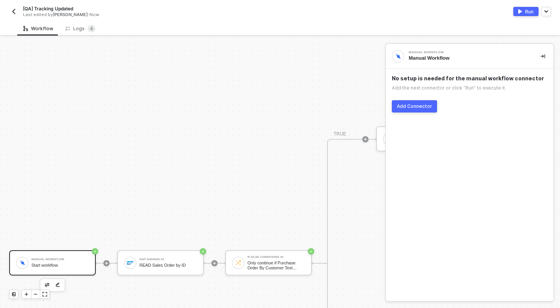
scroll to position [322, 0]
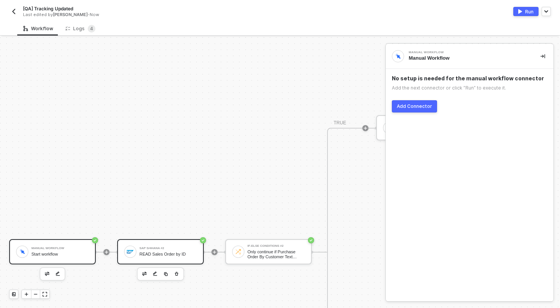
click at [167, 253] on div "READ Sales Order by ID" at bounding box center [167, 254] width 57 height 5
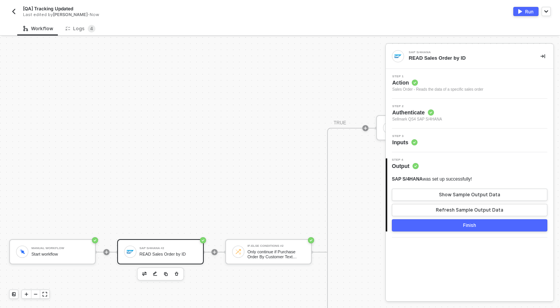
click at [422, 140] on div "Step 3 Inputs" at bounding box center [471, 140] width 166 height 11
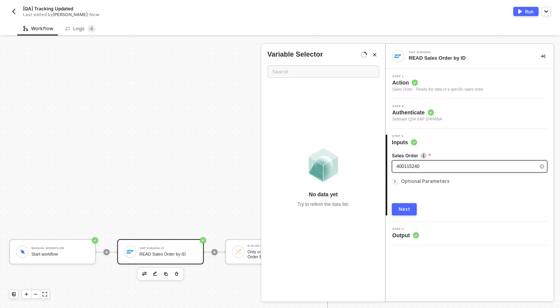
click at [431, 167] on div "400115240" at bounding box center [465, 166] width 139 height 7
click at [405, 213] on button "Next" at bounding box center [404, 209] width 25 height 12
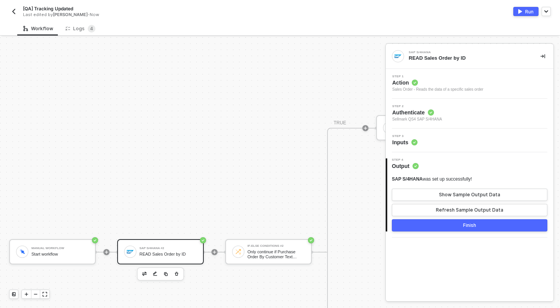
click at [520, 14] on button "Run" at bounding box center [525, 11] width 25 height 9
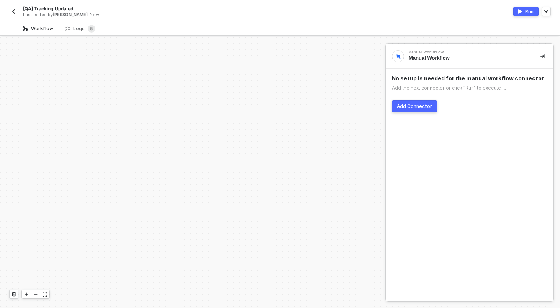
scroll to position [268, 0]
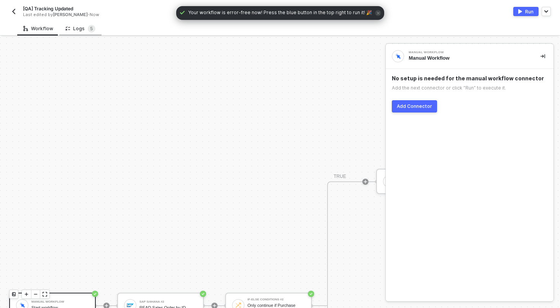
click at [72, 28] on div "Logs 5" at bounding box center [80, 29] width 30 height 8
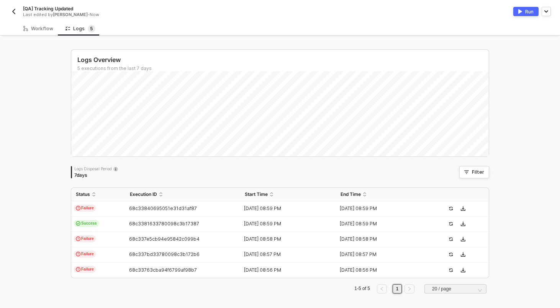
click at [108, 203] on td "Failure" at bounding box center [98, 208] width 54 height 15
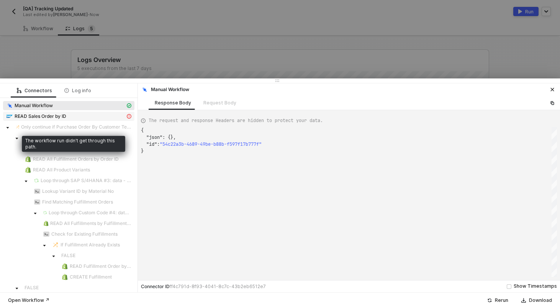
click at [84, 119] on div "READ Sales Order by ID" at bounding box center [65, 116] width 119 height 7
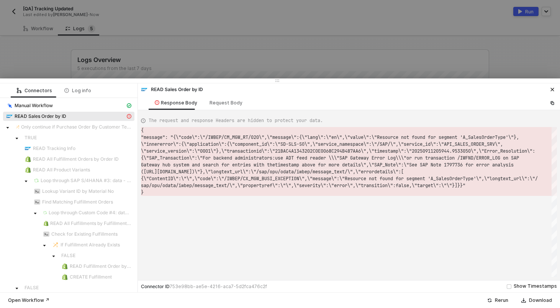
scroll to position [7, 0]
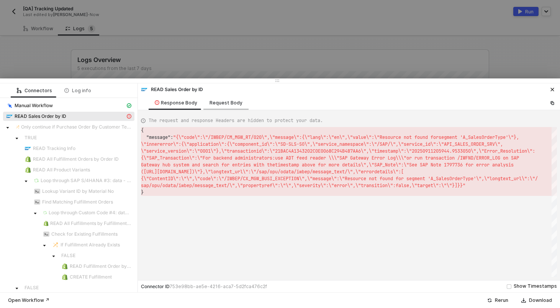
click at [233, 105] on div "Request Body" at bounding box center [225, 103] width 33 height 6
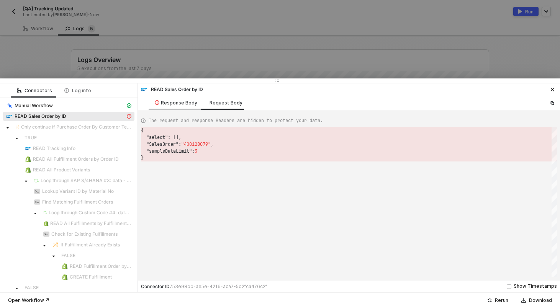
click at [164, 96] on div "Response Body" at bounding box center [176, 103] width 55 height 14
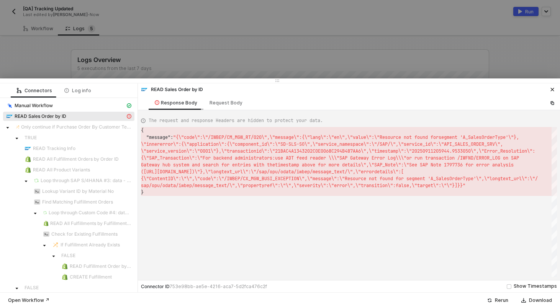
scroll to position [7, 0]
type textarea "with the timestamp above for more details\",\"SAP_Note\":\"See SAP Note 1797736…"
click at [340, 216] on div "{ "message" : "{\"code\":\"/IWBEP/CM_MGW_RT/020\",\"message\":{\ "lang\":\"en\"…" at bounding box center [349, 202] width 416 height 150
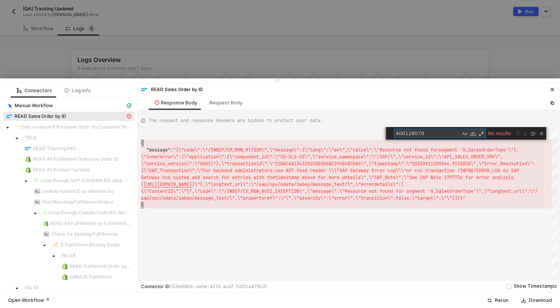
type textarea "400128079"
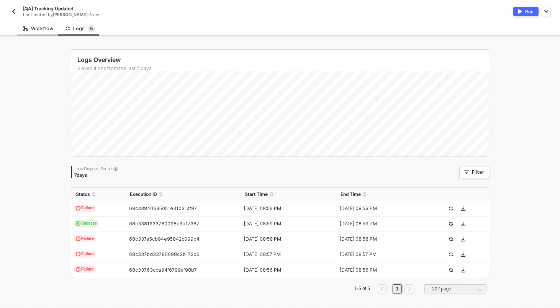
click at [38, 31] on div "Workflow" at bounding box center [38, 29] width 30 height 6
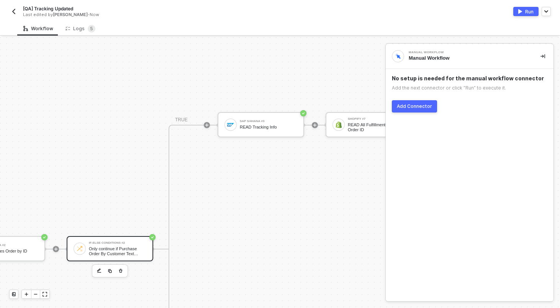
scroll to position [325, 249]
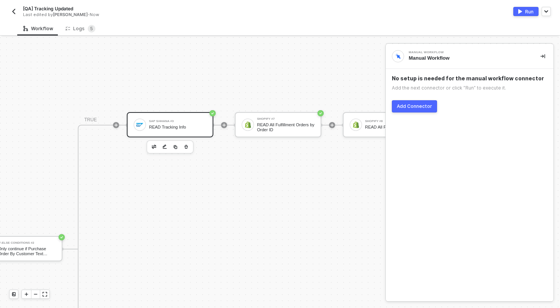
click at [164, 125] on div "READ Tracking Info" at bounding box center [177, 127] width 57 height 5
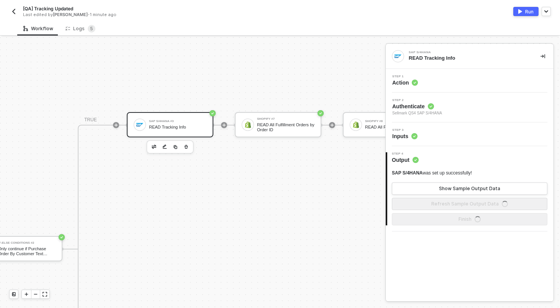
click at [437, 142] on div "Step 3 Inputs" at bounding box center [470, 135] width 168 height 24
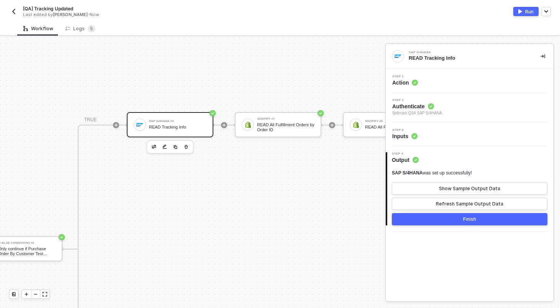
click at [437, 135] on div "Step 3 Inputs" at bounding box center [471, 134] width 166 height 11
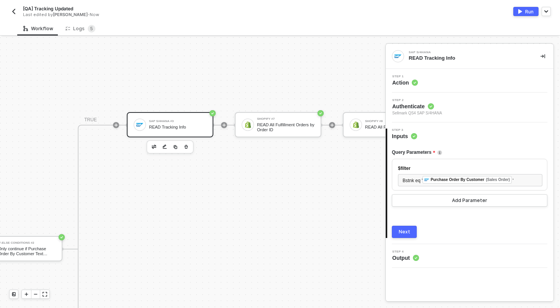
click at [444, 82] on div "Step 1 Action" at bounding box center [471, 80] width 166 height 11
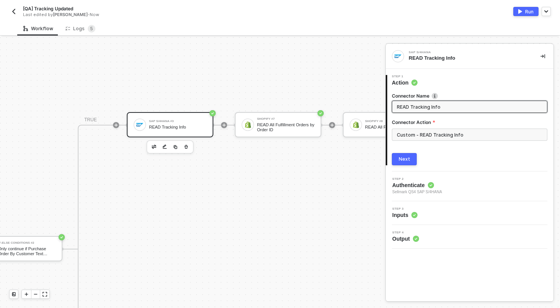
click at [445, 141] on div "Custom - READ Tracking Info" at bounding box center [469, 138] width 155 height 18
click at [437, 135] on input "Custom - READ Tracking Info" at bounding box center [469, 135] width 155 height 12
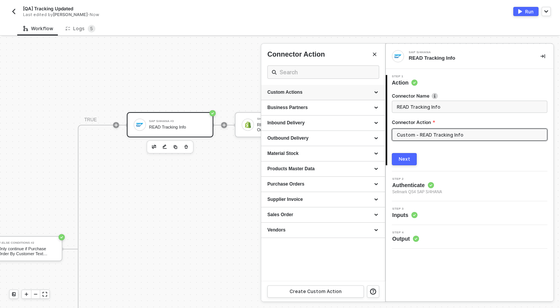
click at [351, 94] on div "Custom Actions" at bounding box center [322, 92] width 111 height 7
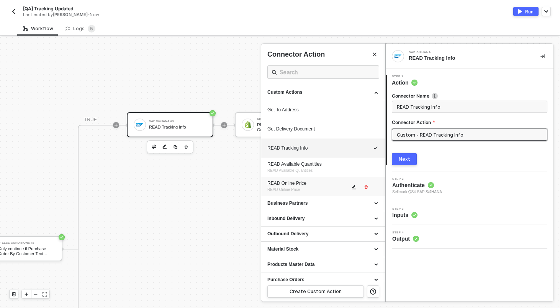
scroll to position [16, 0]
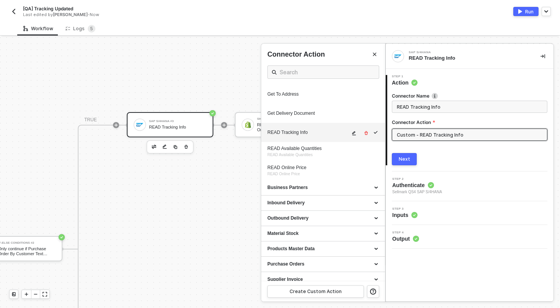
click at [355, 133] on icon "icon-edit" at bounding box center [354, 133] width 5 height 5
type textarea "HTTP/1.1 200 OK { "data": { "data": { "d": { "results": [ { "__metadata": { "id…"
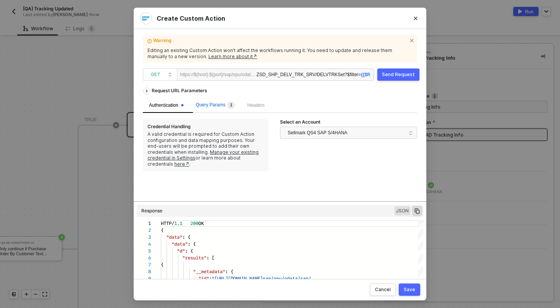
click at [231, 106] on sup "1" at bounding box center [231, 105] width 8 height 8
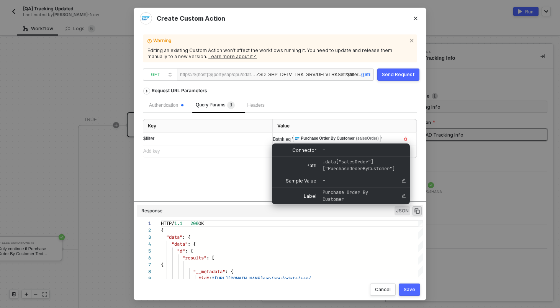
click at [388, 139] on div "Bstnk eq ' ﻿ Purchase Order By Customer (salesOrder) '" at bounding box center [334, 139] width 123 height 8
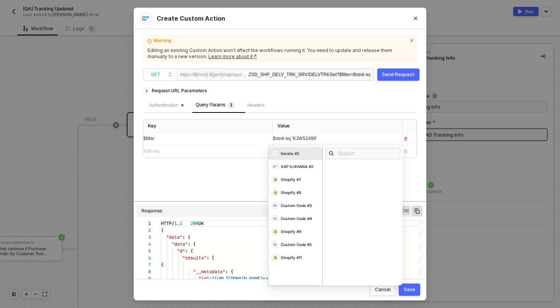
click at [242, 175] on div "Request URL Parameters Authentication Query Params 1 Headers Key Value $filter …" at bounding box center [280, 143] width 274 height 118
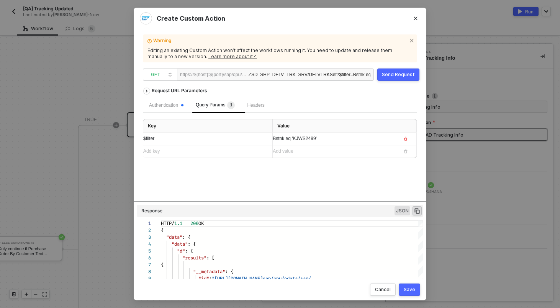
click at [406, 77] on div "Send Request" at bounding box center [398, 75] width 33 height 6
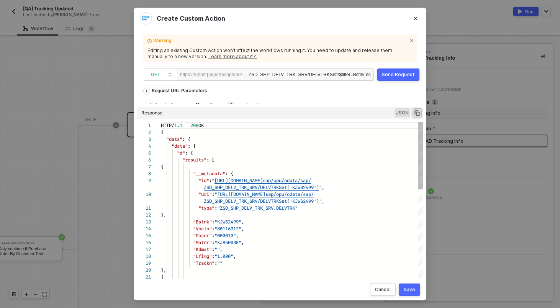
drag, startPoint x: 302, startPoint y: 201, endPoint x: 297, endPoint y: 127, distance: 74.5
click at [297, 127] on div "Request URL Parameters Authentication Query Params 1 Headers Key Value $filter …" at bounding box center [280, 178] width 274 height 189
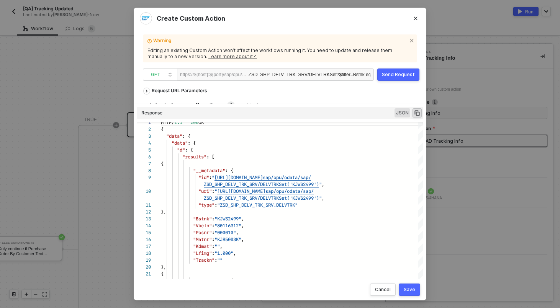
click at [97, 110] on div "Create Custom Action Warning Editing an existing Custom Action won’t affect the…" at bounding box center [280, 154] width 560 height 308
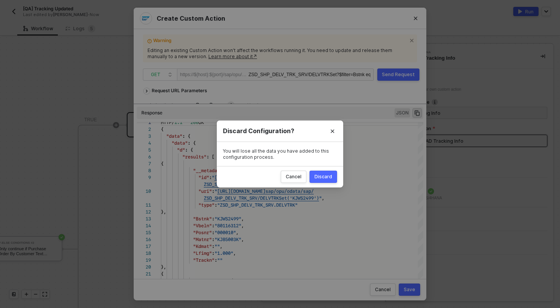
click at [327, 175] on div "Discard" at bounding box center [323, 177] width 18 height 6
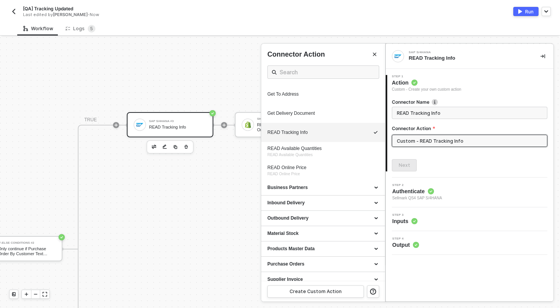
click at [183, 174] on div at bounding box center [280, 172] width 560 height 271
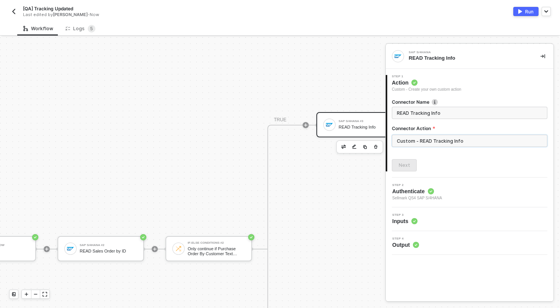
scroll to position [325, 0]
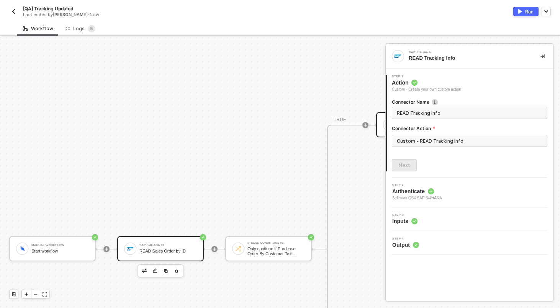
click at [164, 247] on div "SAP S/4HANA #2 READ Sales Order by ID" at bounding box center [167, 249] width 57 height 15
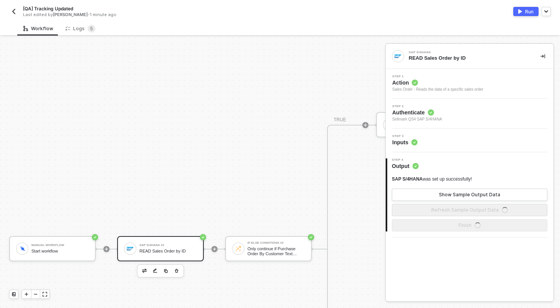
click at [468, 140] on div "Step 3 Inputs" at bounding box center [471, 140] width 166 height 11
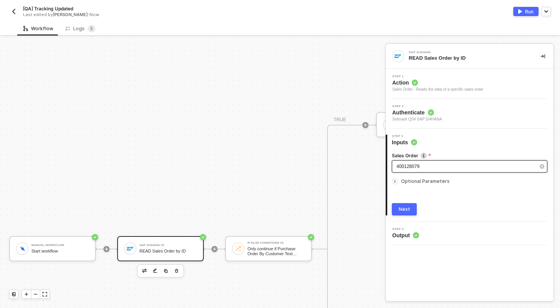
click at [423, 172] on div "400128079" at bounding box center [469, 166] width 155 height 12
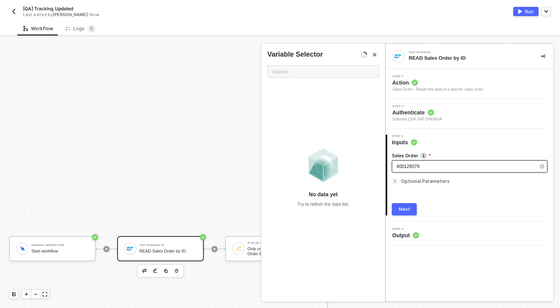
click at [423, 172] on div "400128079" at bounding box center [469, 166] width 155 height 12
click at [409, 207] on div "Next" at bounding box center [404, 209] width 11 height 6
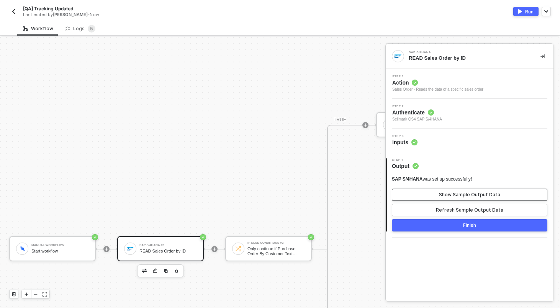
click at [438, 194] on button "Show Sample Output Data" at bounding box center [469, 195] width 155 height 12
